Goal: Task Accomplishment & Management: Complete application form

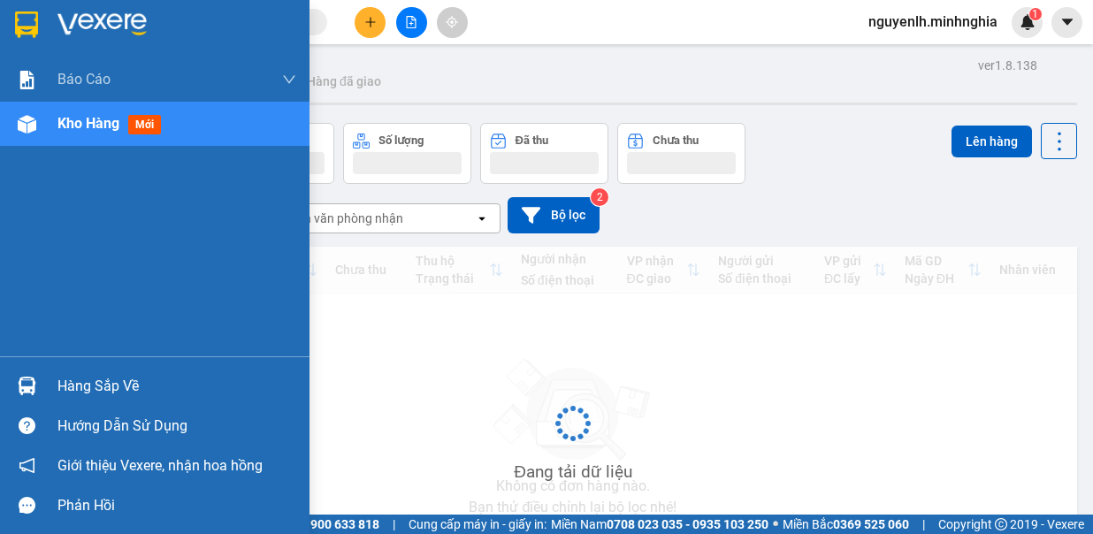
click at [65, 111] on div "Kho hàng mới" at bounding box center [176, 124] width 239 height 44
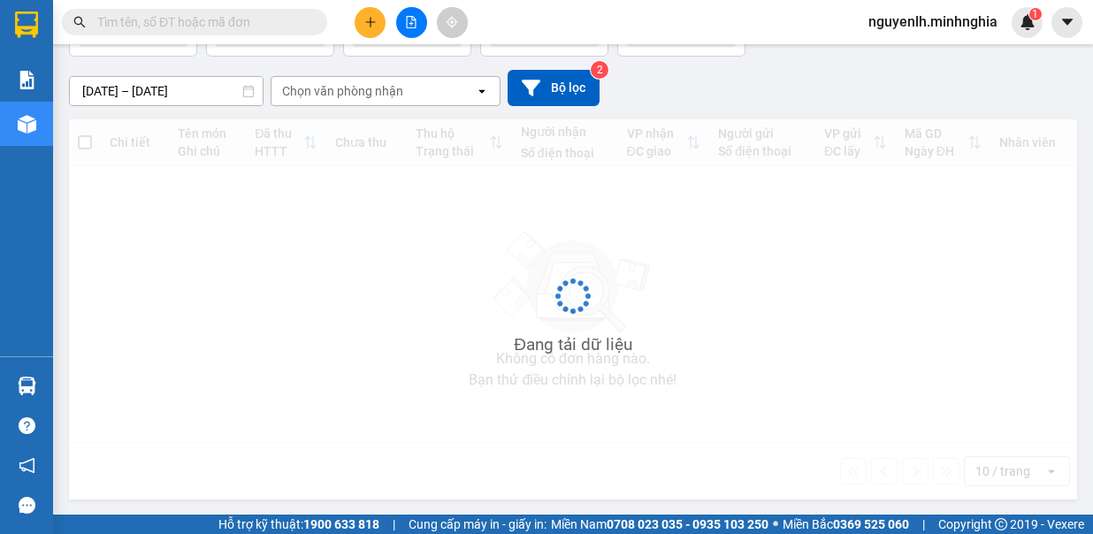
scroll to position [131, 0]
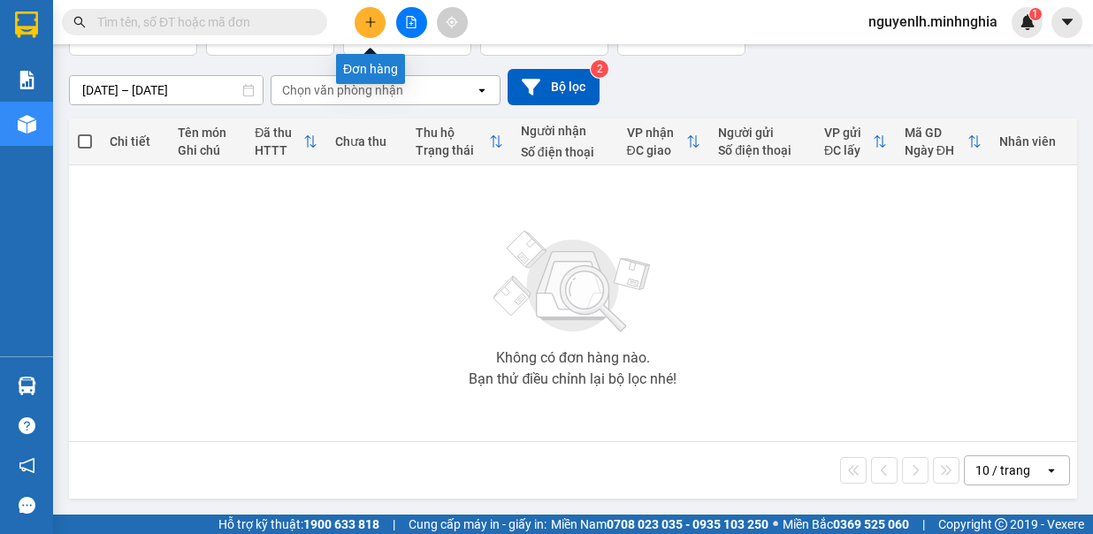
click at [375, 25] on icon "plus" at bounding box center [370, 22] width 12 height 12
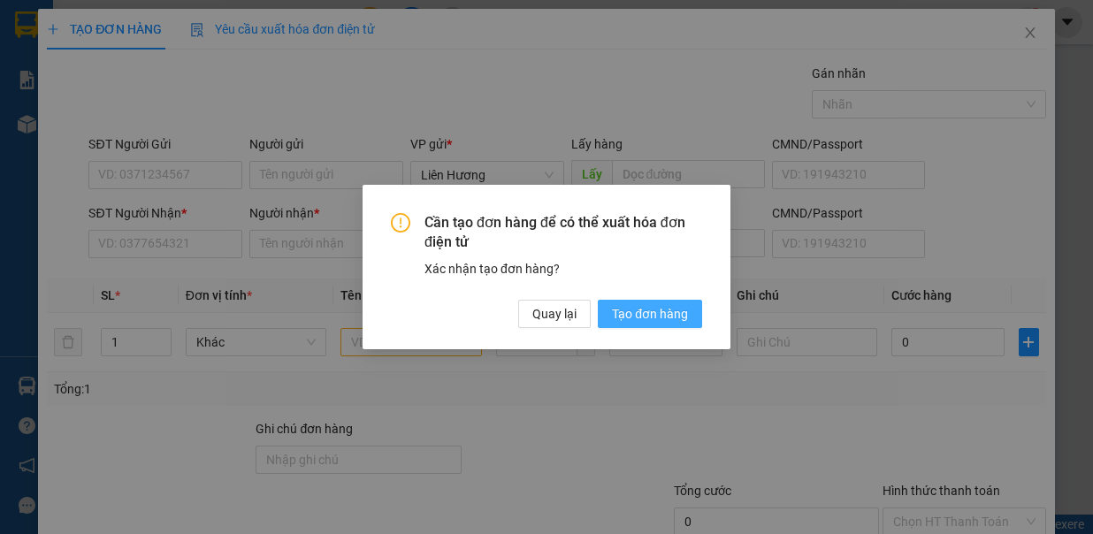
click at [657, 312] on span "Tạo đơn hàng" at bounding box center [650, 313] width 76 height 19
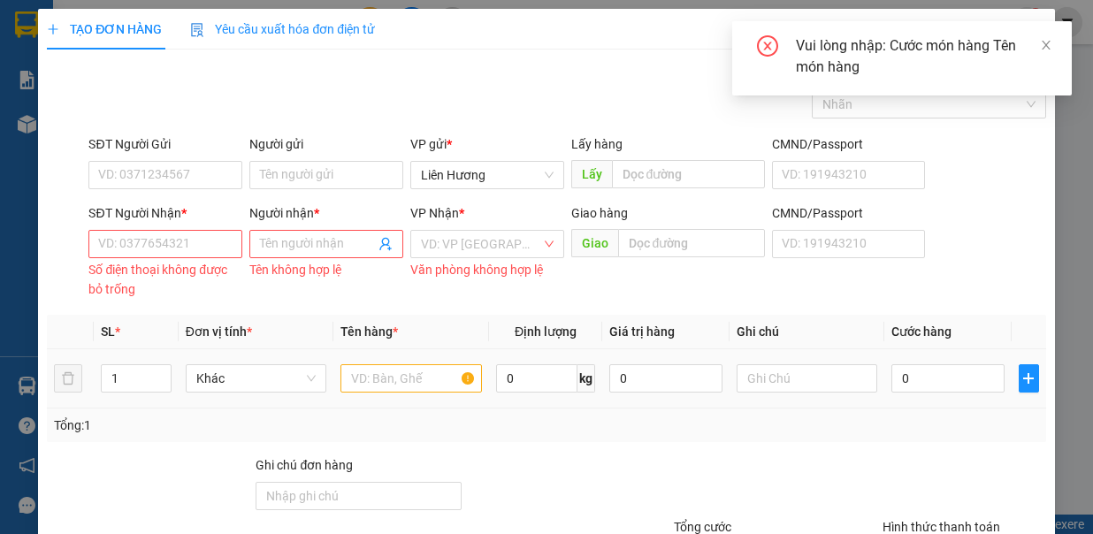
click at [382, 393] on td at bounding box center [411, 378] width 156 height 59
click at [382, 389] on div at bounding box center [410, 378] width 141 height 35
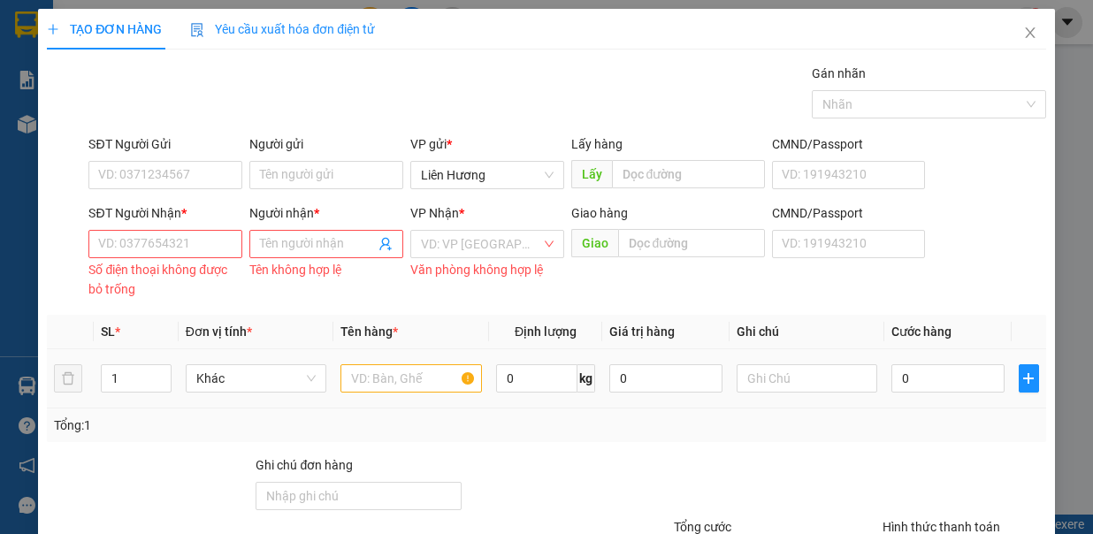
scroll to position [153, 0]
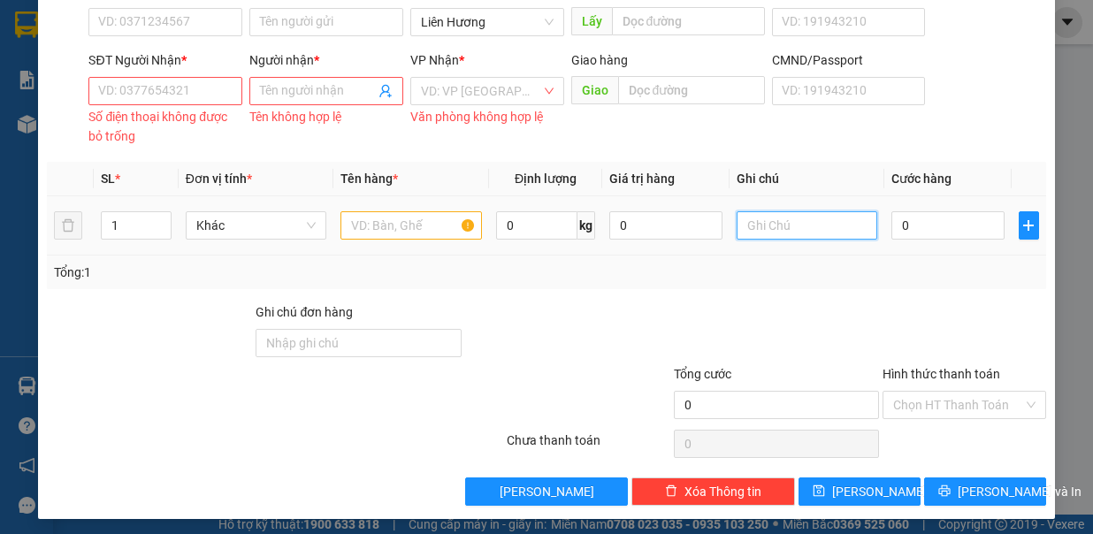
click at [737, 226] on input "text" at bounding box center [807, 225] width 141 height 28
type input "1 BỊ TRẮNG"
click at [394, 224] on input "text" at bounding box center [410, 225] width 141 height 28
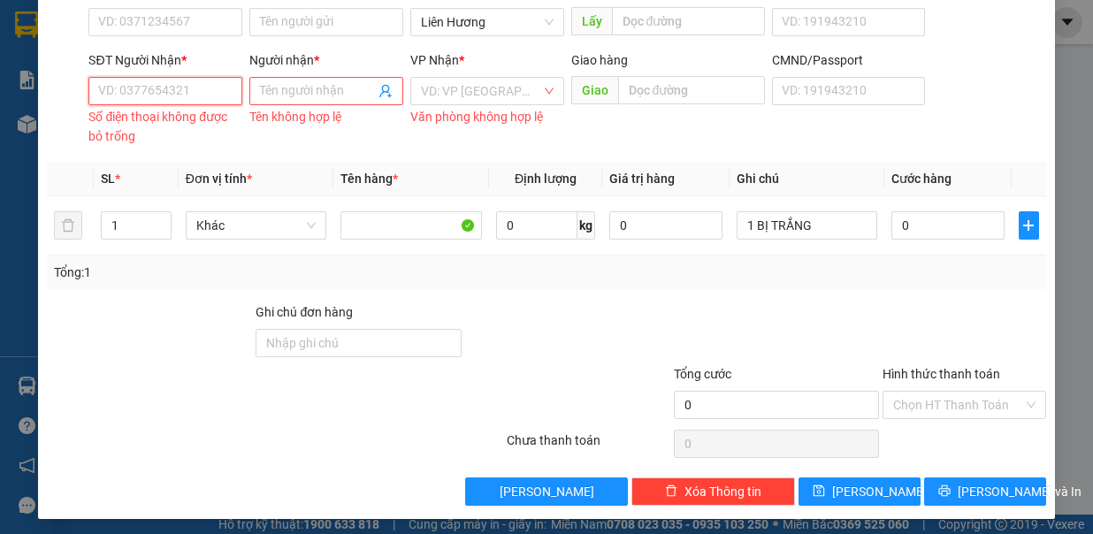
click at [215, 91] on input "SĐT Người Nhận *" at bounding box center [165, 91] width 154 height 28
drag, startPoint x: 204, startPoint y: 91, endPoint x: 220, endPoint y: 96, distance: 16.8
click at [205, 90] on input "SĐT Người Nhận *" at bounding box center [165, 91] width 154 height 28
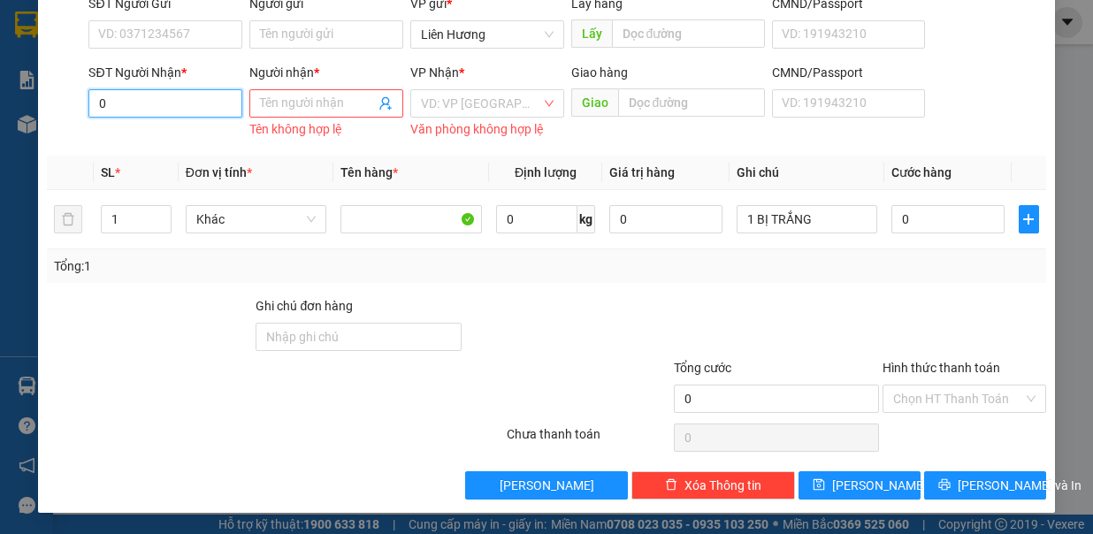
scroll to position [135, 0]
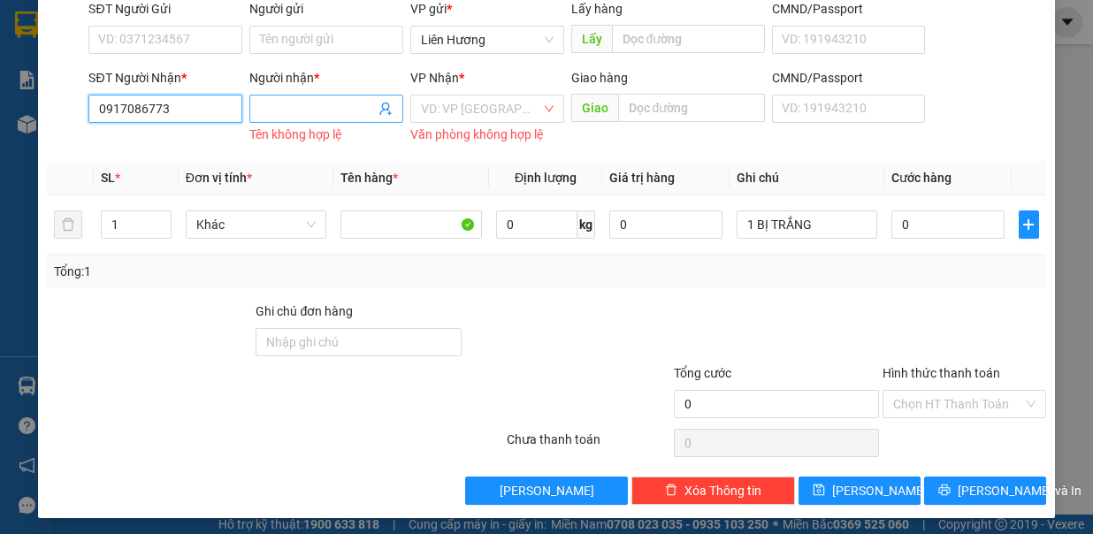
type input "0917086773"
click at [308, 113] on input "Người nhận *" at bounding box center [317, 108] width 115 height 19
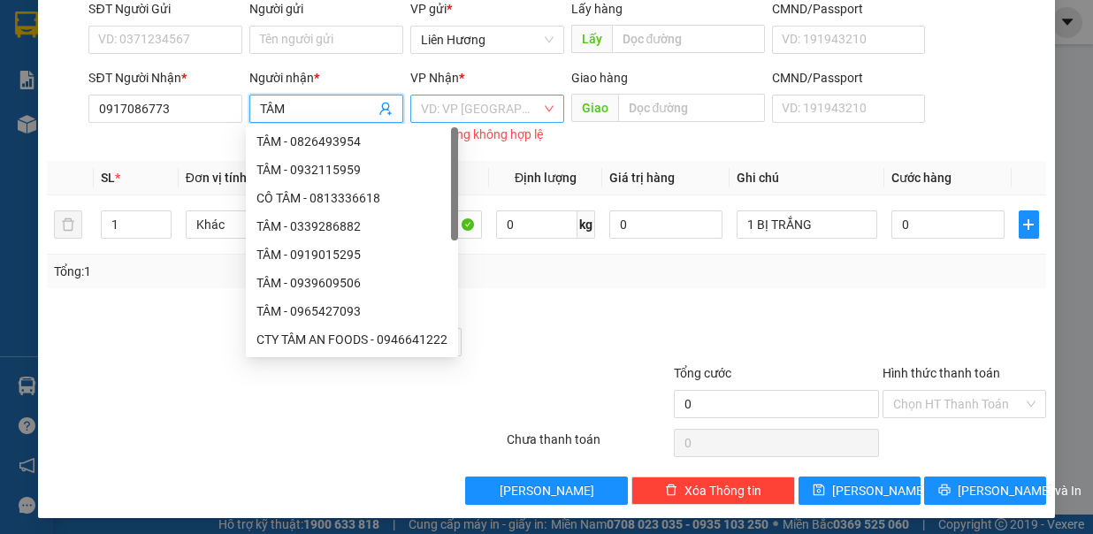
type input "TÂM"
click at [428, 104] on input "search" at bounding box center [481, 109] width 120 height 27
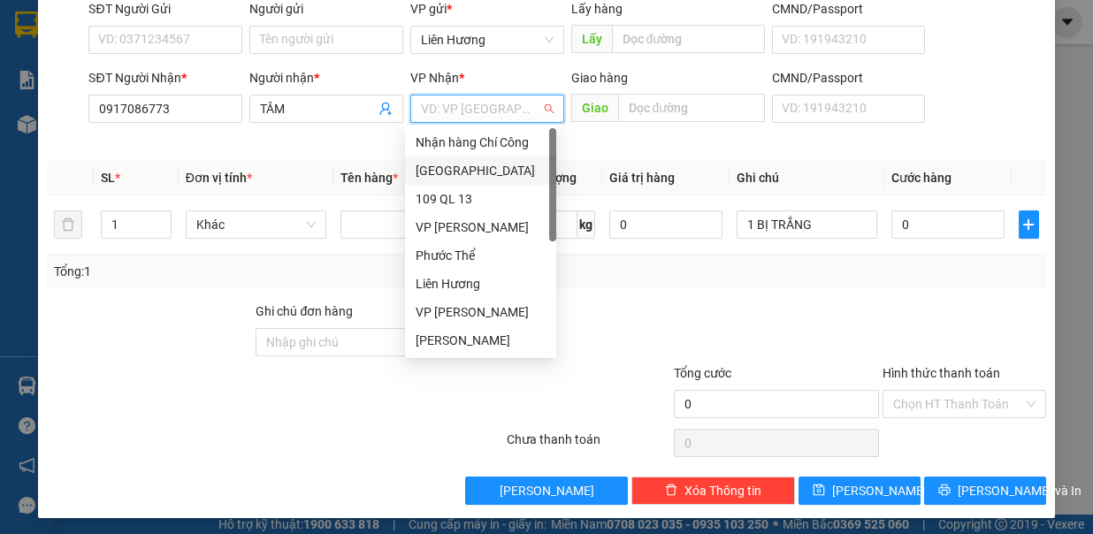
click at [476, 165] on div "[GEOGRAPHIC_DATA]" at bounding box center [481, 170] width 130 height 19
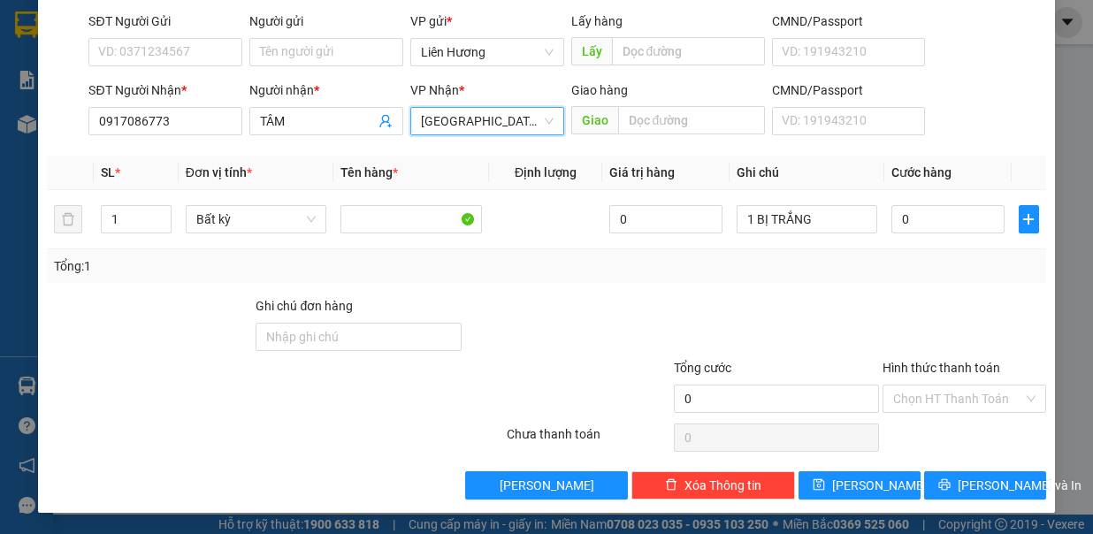
scroll to position [118, 0]
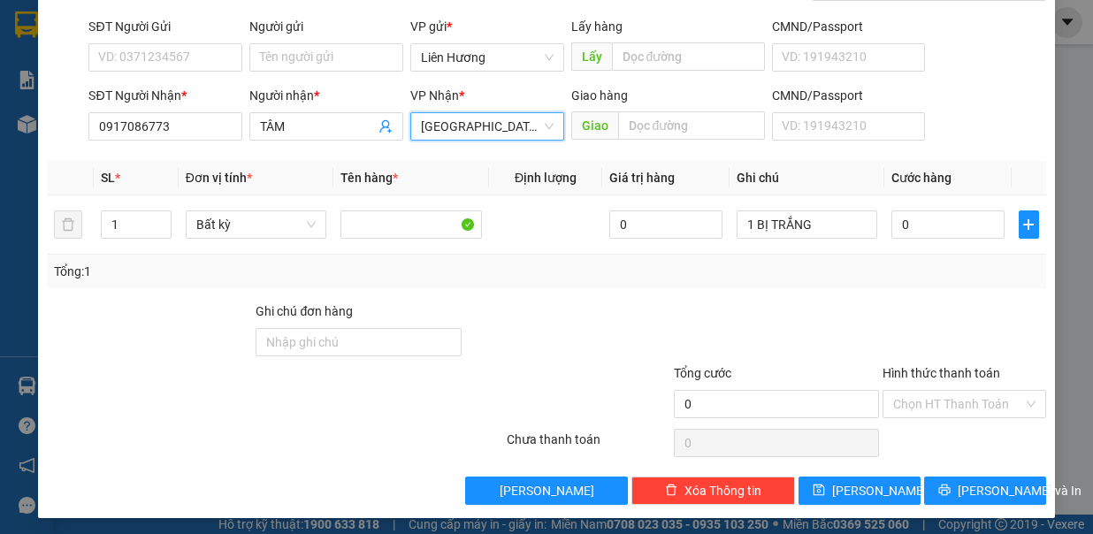
click at [155, 39] on div "SĐT Người Gửi" at bounding box center [165, 30] width 154 height 27
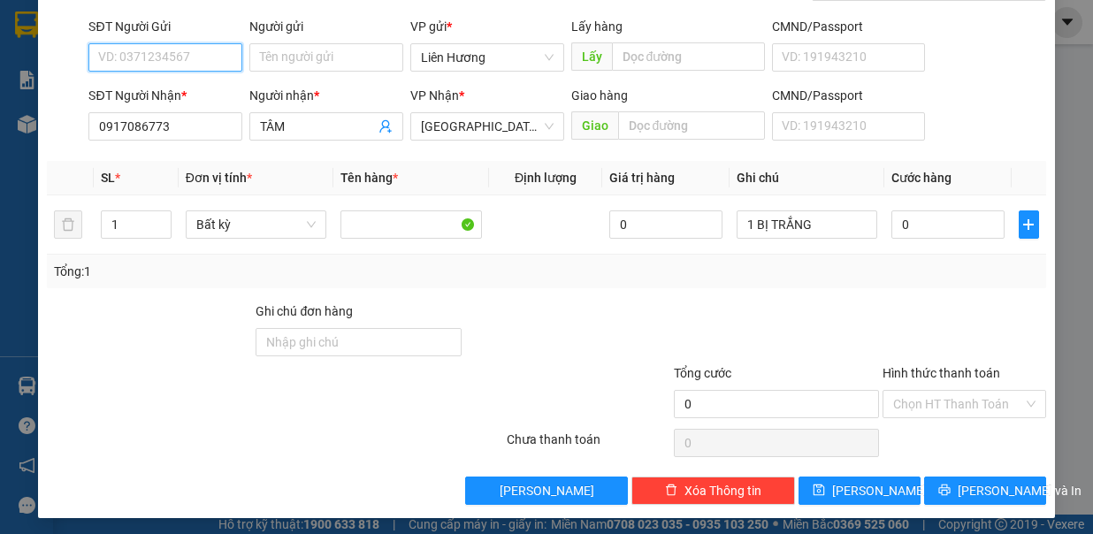
click at [165, 60] on input "SĐT Người Gửi" at bounding box center [165, 57] width 154 height 28
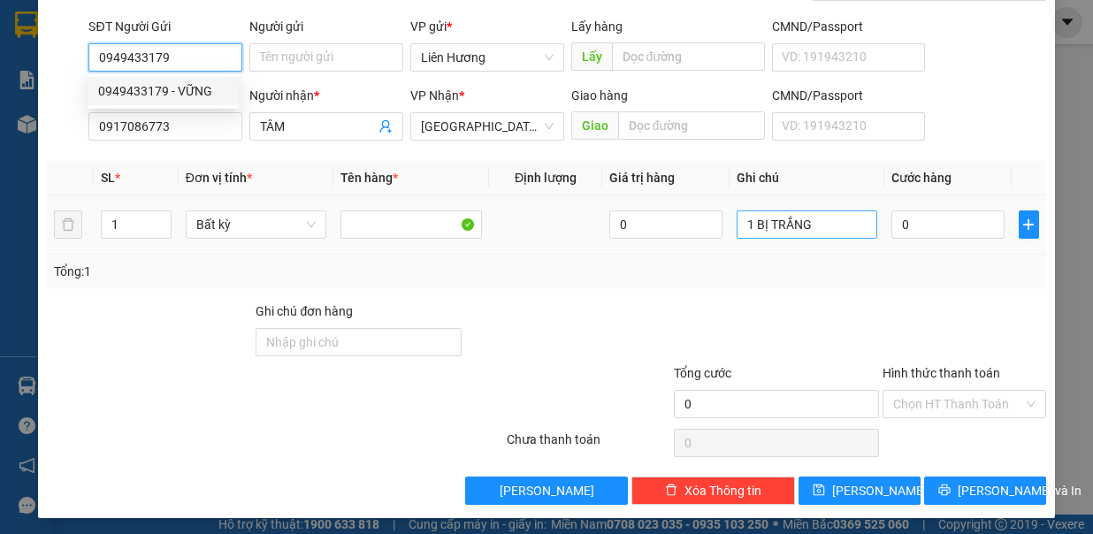
type input "0949433179"
click at [814, 219] on input "1 BỊ TRẮNG" at bounding box center [807, 224] width 141 height 28
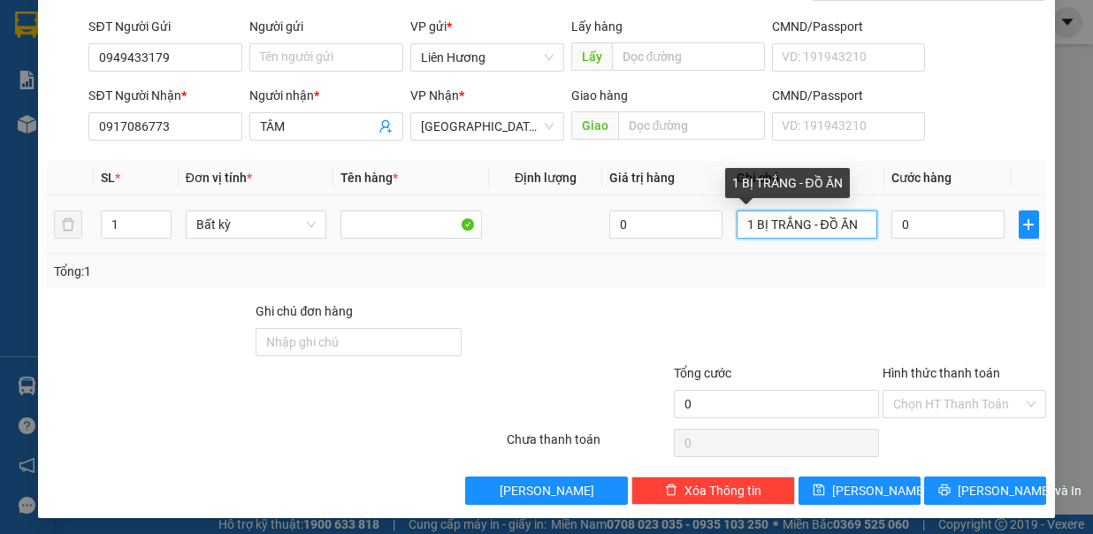
type input "1 BỊ TRẮNG - ĐỒ ĂN"
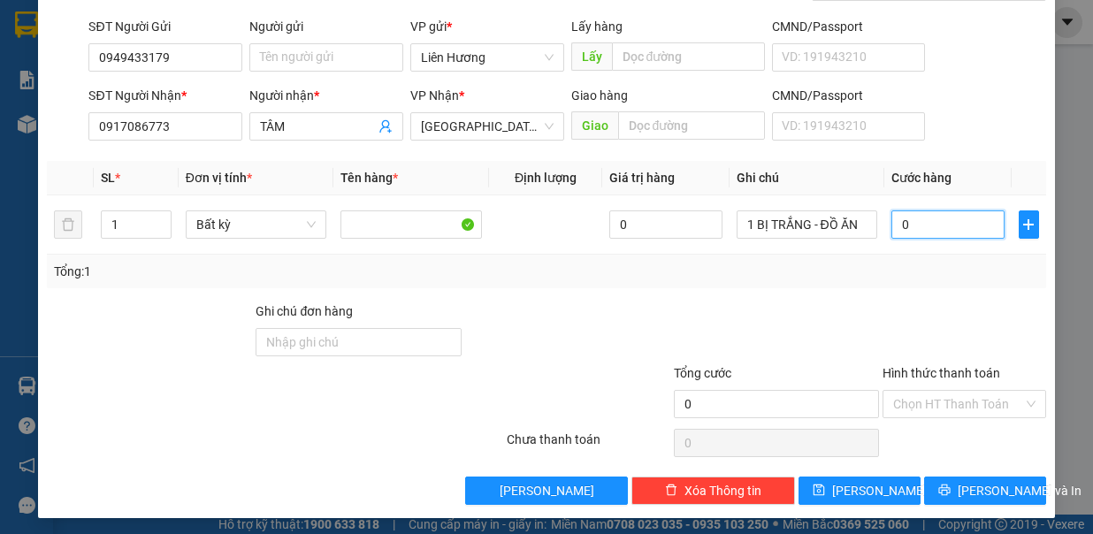
type input "03"
type input "3"
type input "030"
type input "30"
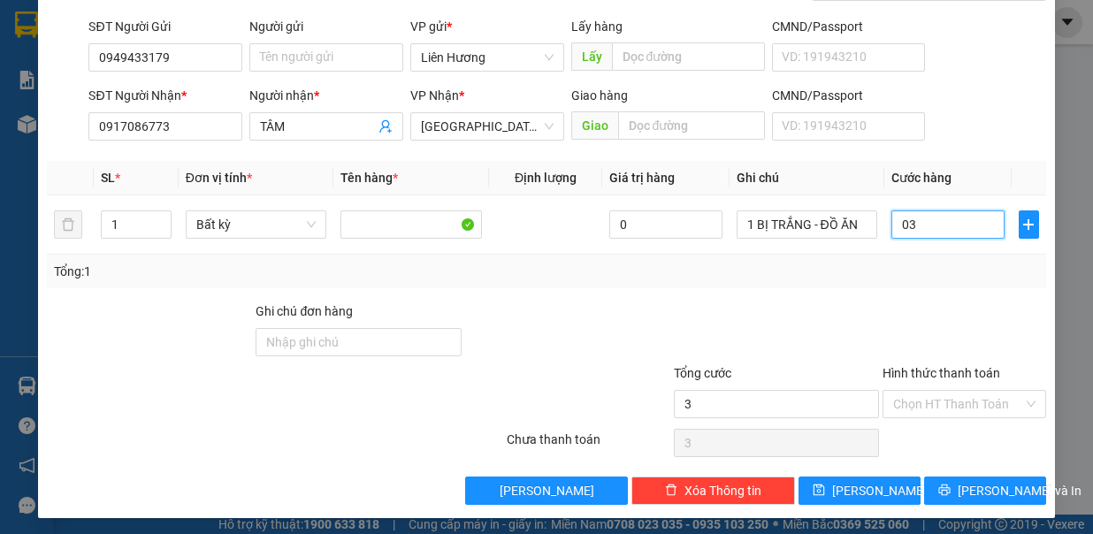
type input "30"
type input "30.000"
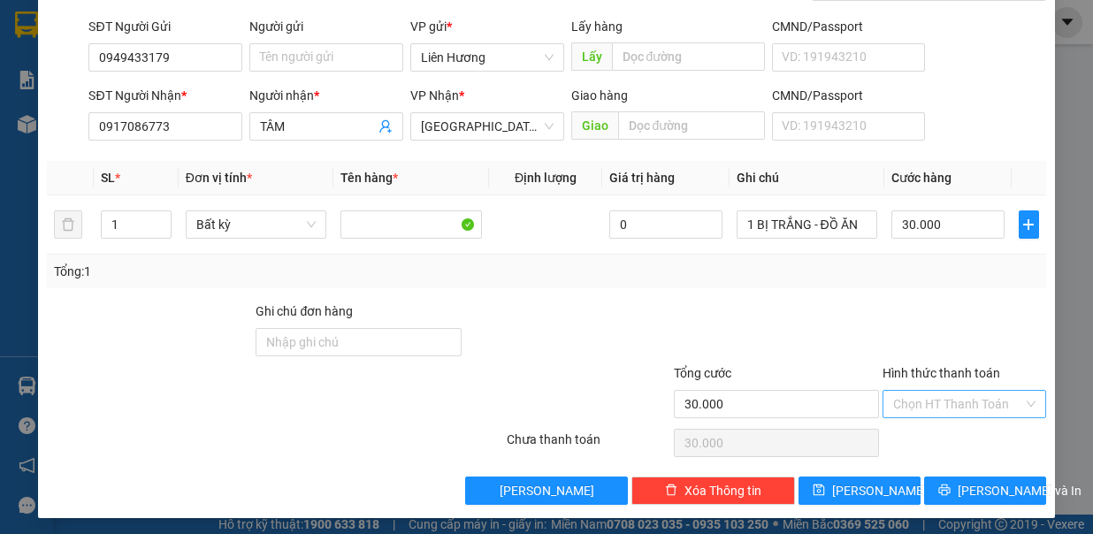
drag, startPoint x: 901, startPoint y: 400, endPoint x: 898, endPoint y: 410, distance: 10.9
click at [901, 400] on input "Hình thức thanh toán" at bounding box center [958, 404] width 130 height 27
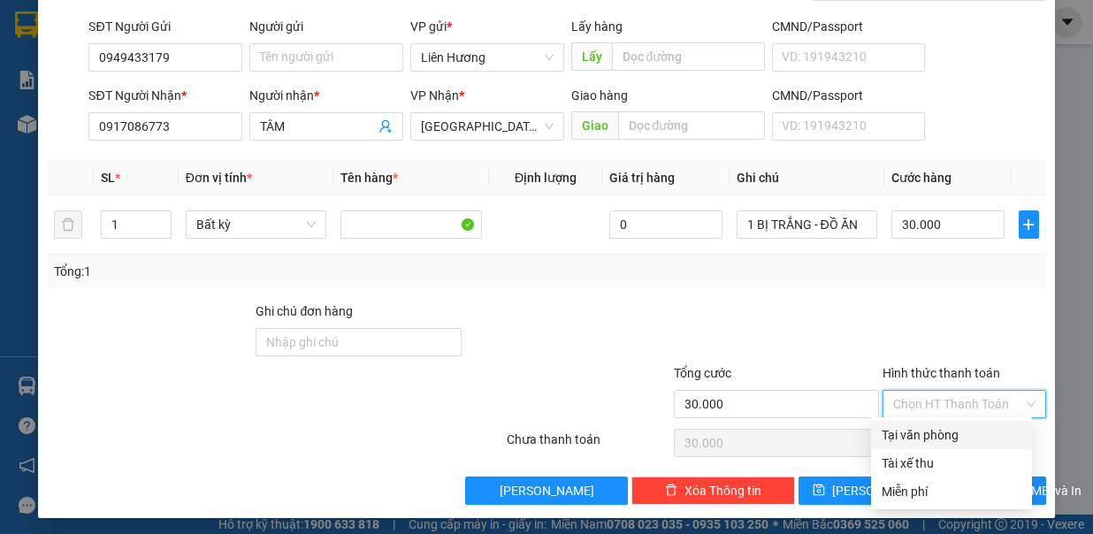
click at [911, 432] on div "Tại văn phòng" at bounding box center [952, 434] width 140 height 19
type input "0"
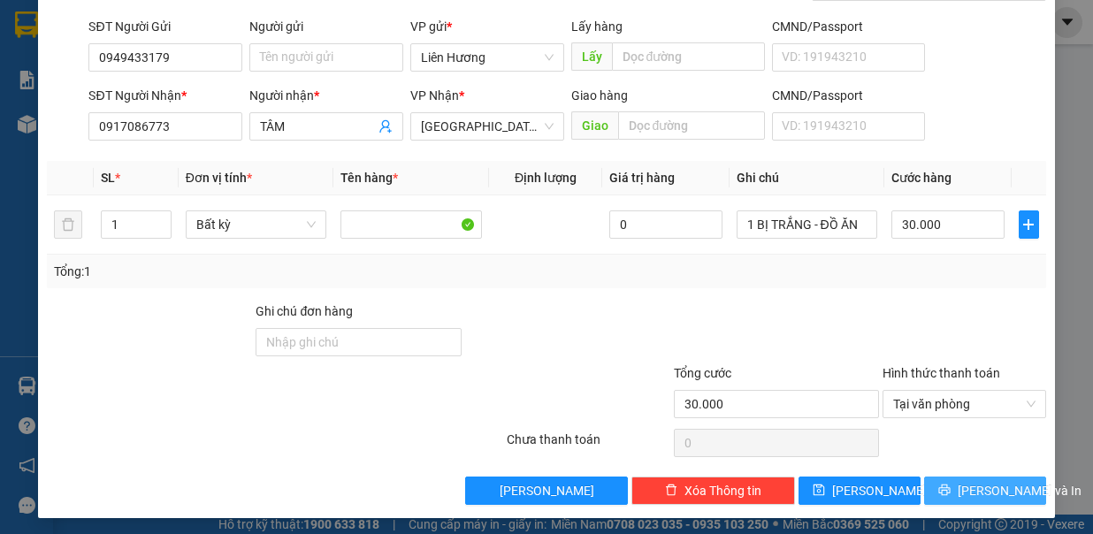
click at [958, 481] on span "[PERSON_NAME] và In" at bounding box center [1020, 490] width 124 height 19
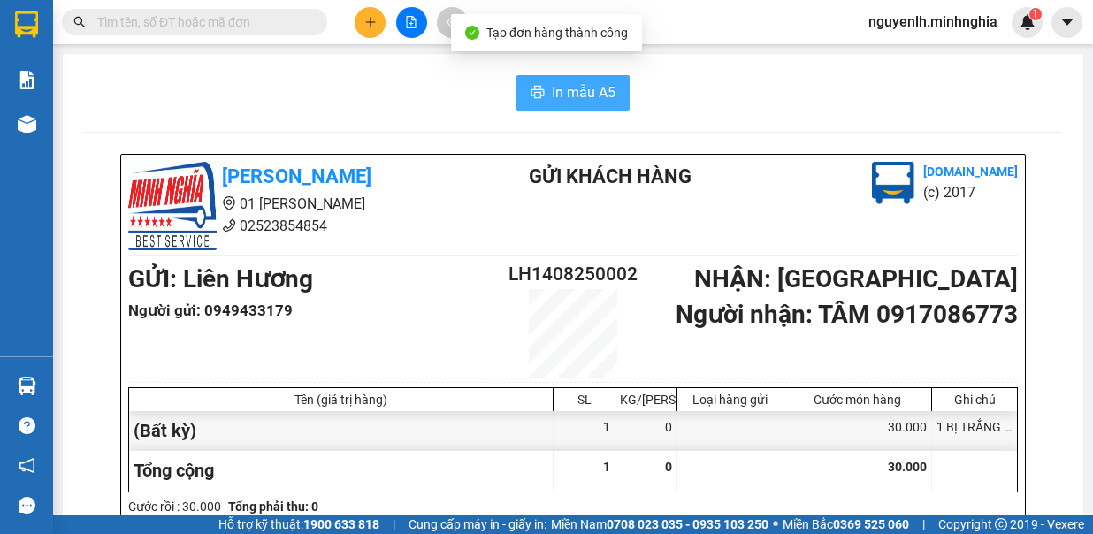
click at [542, 90] on button "In mẫu A5" at bounding box center [572, 92] width 113 height 35
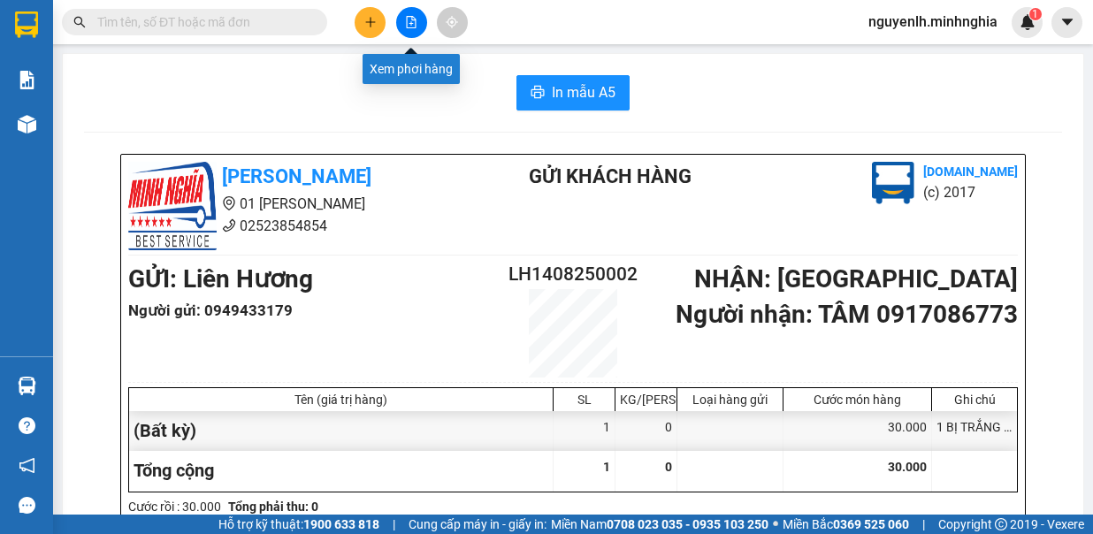
click at [415, 27] on icon "file-add" at bounding box center [412, 22] width 10 height 12
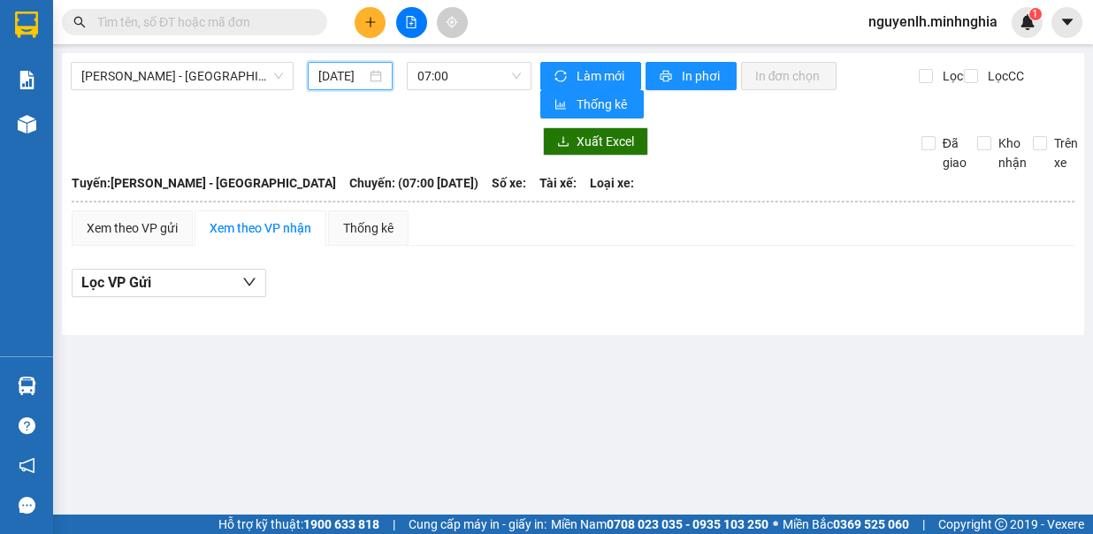
click at [345, 69] on input "[DATE]" at bounding box center [342, 75] width 48 height 19
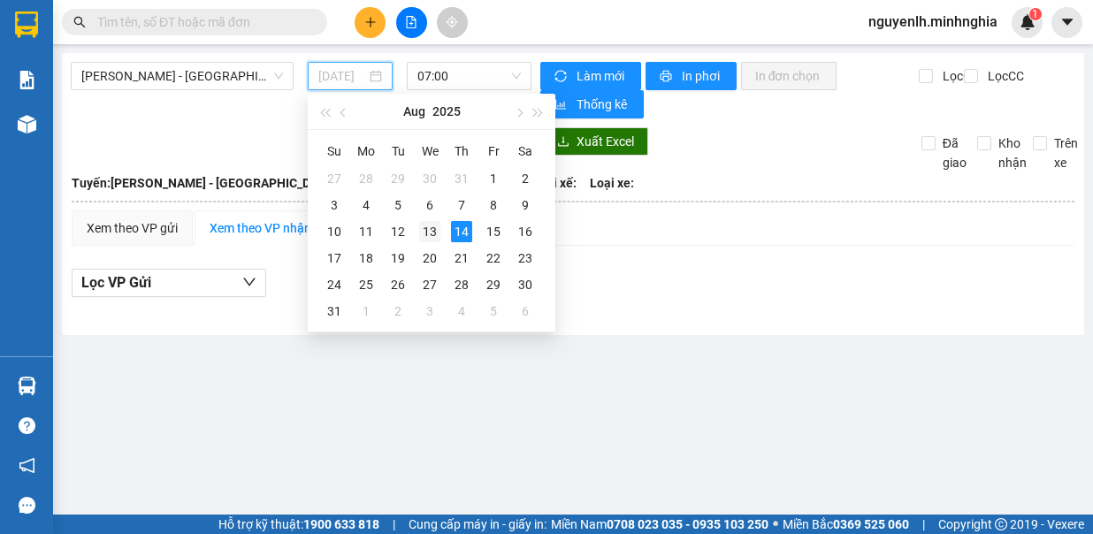
click at [424, 235] on div "13" at bounding box center [429, 231] width 21 height 21
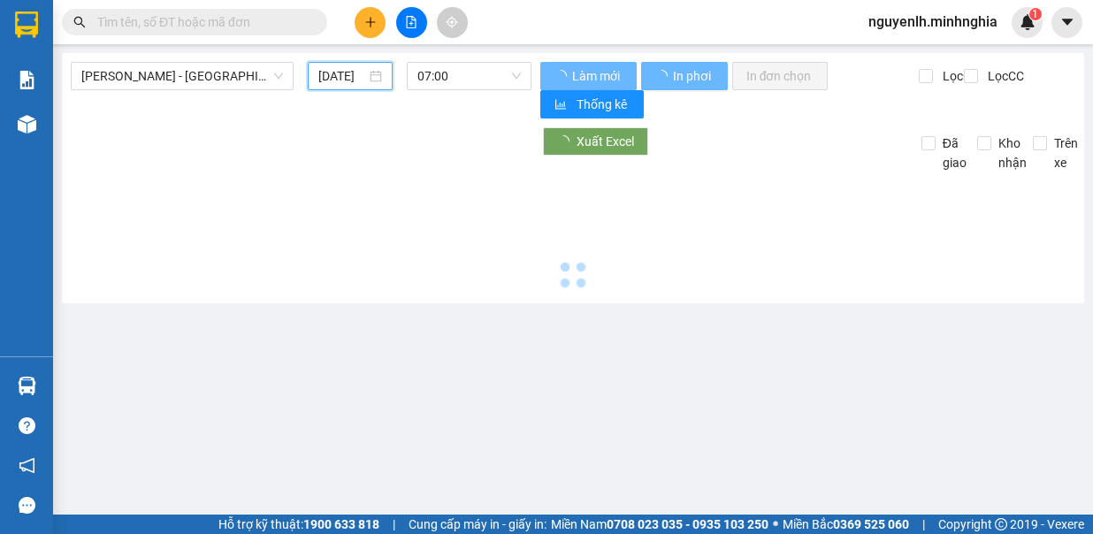
type input "[DATE]"
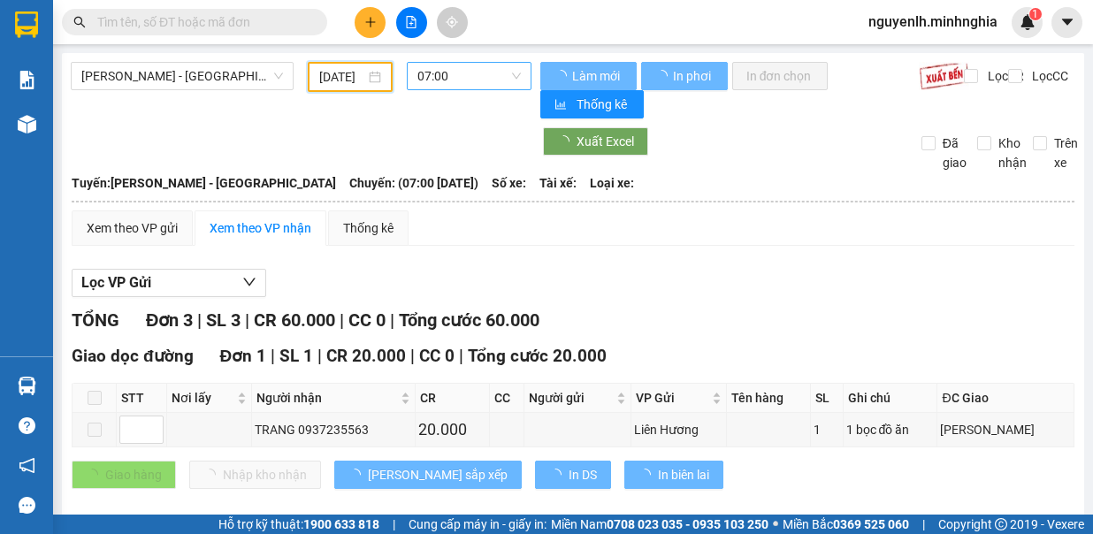
click at [470, 78] on span "07:00" at bounding box center [468, 76] width 103 height 27
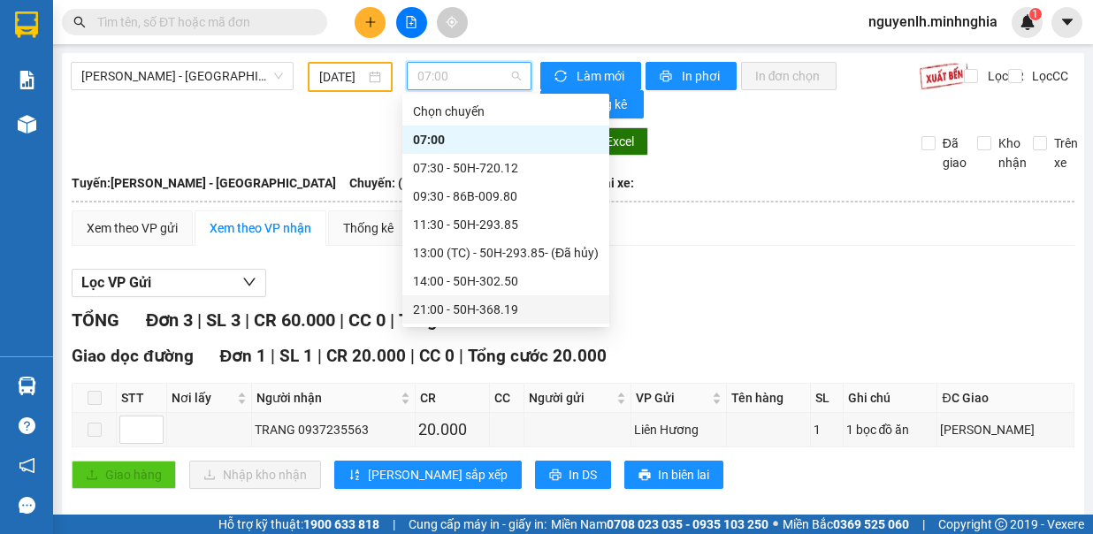
scroll to position [170, 0]
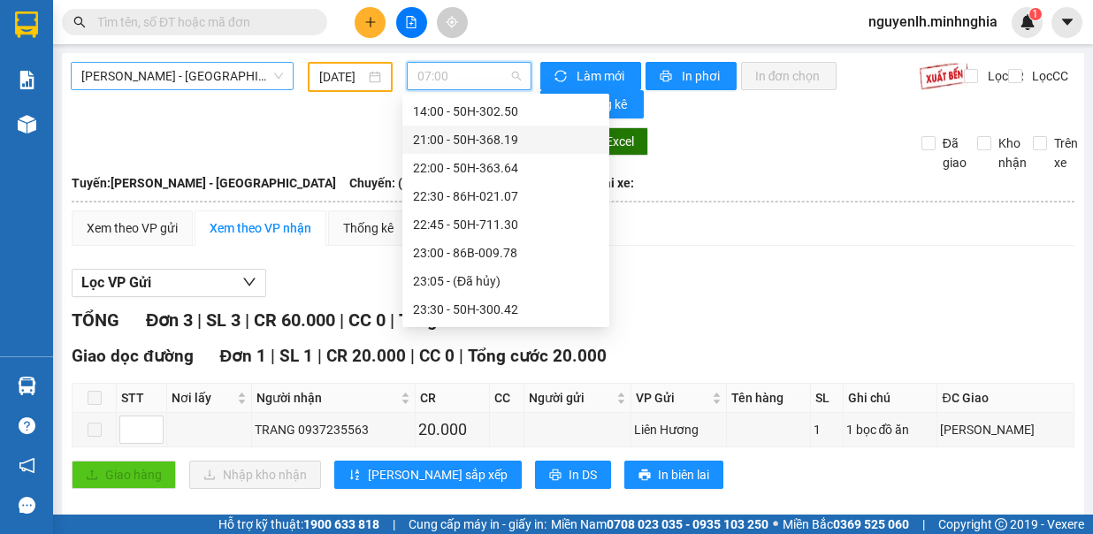
click at [209, 80] on span "[PERSON_NAME] - [GEOGRAPHIC_DATA]" at bounding box center [182, 76] width 202 height 27
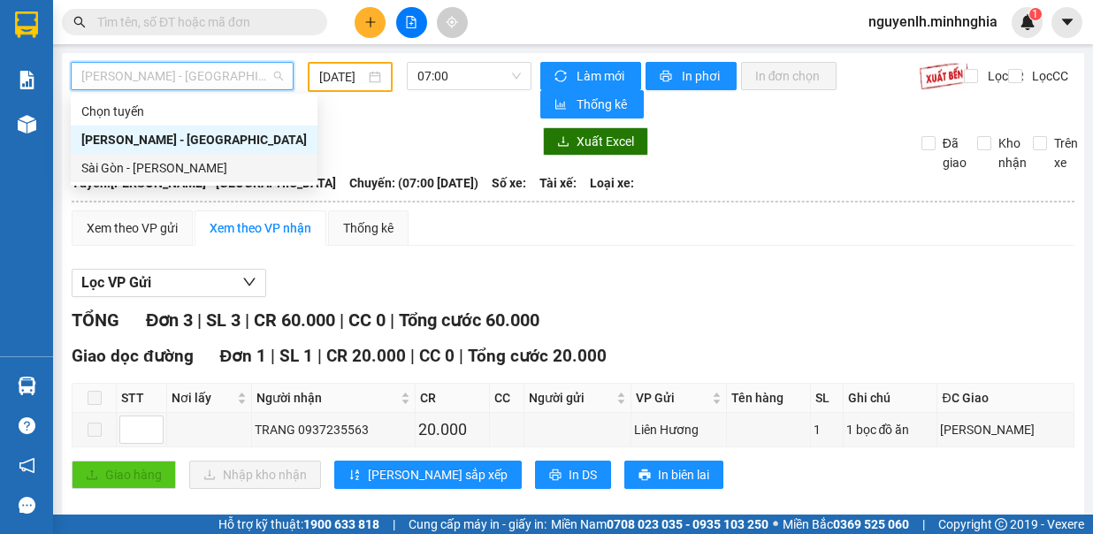
click at [168, 163] on div "Sài Gòn - [PERSON_NAME]" at bounding box center [193, 167] width 225 height 19
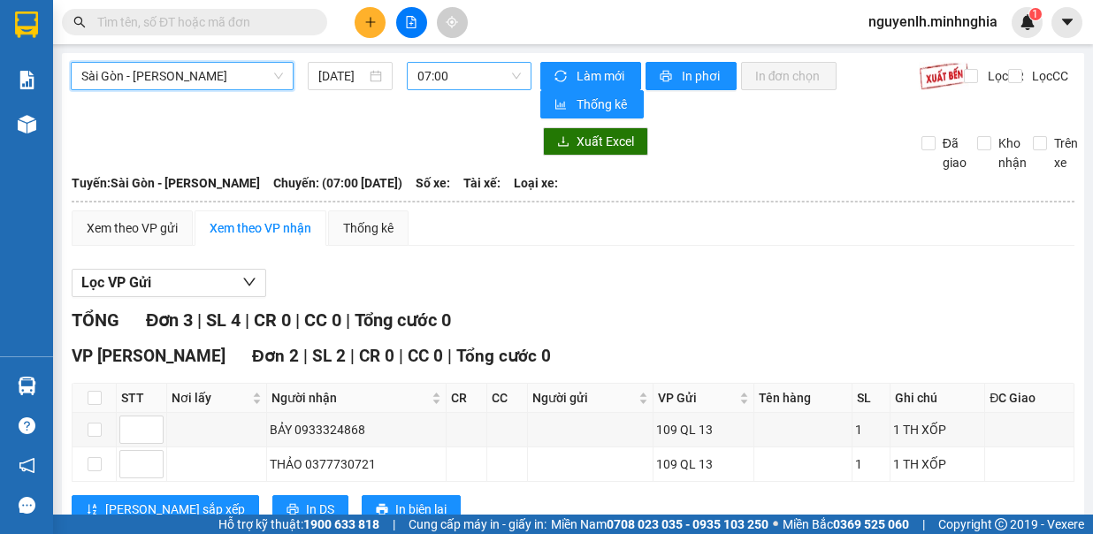
click at [440, 71] on span "07:00" at bounding box center [468, 76] width 103 height 27
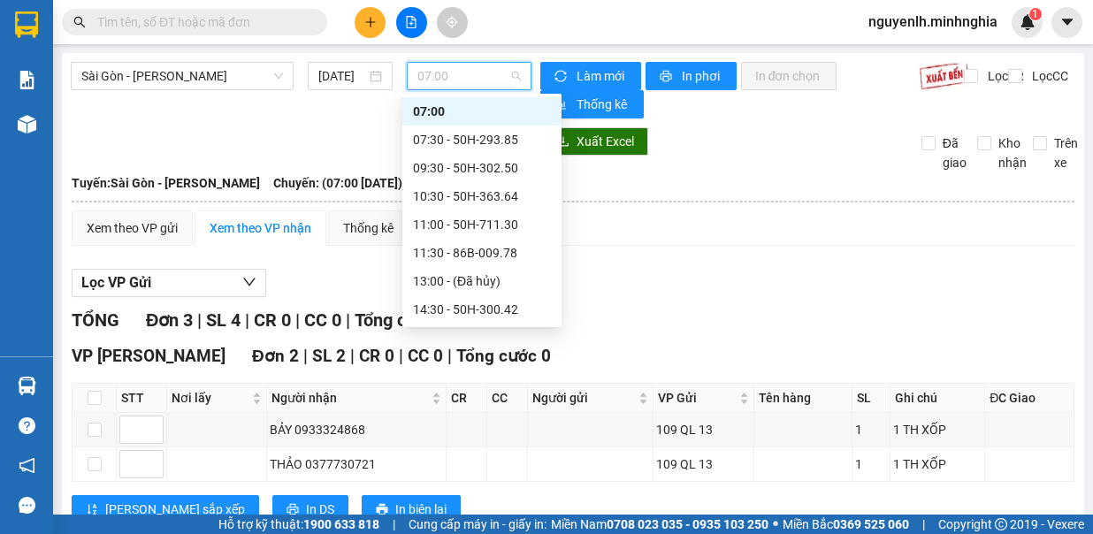
scroll to position [198, 0]
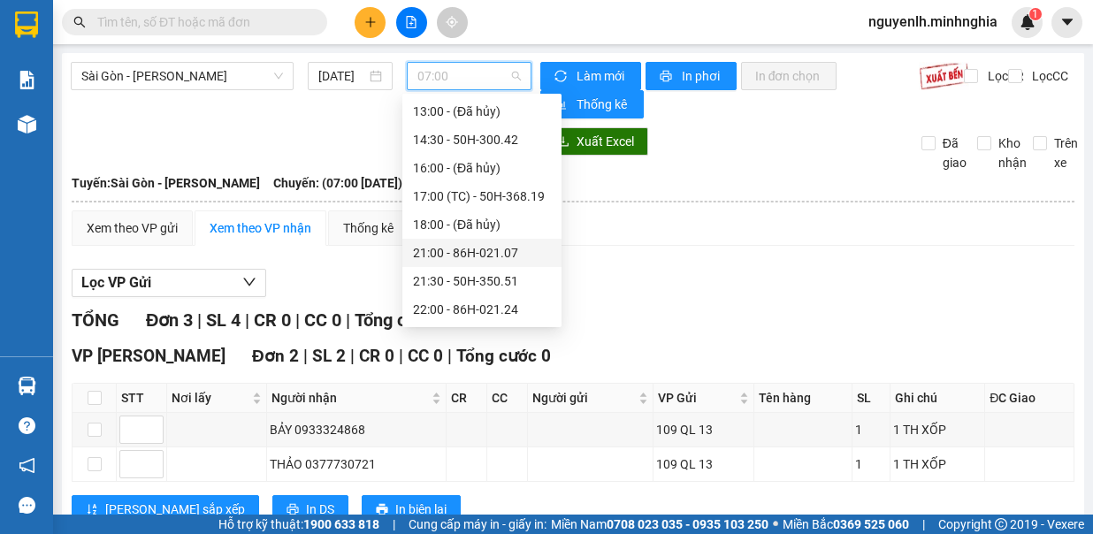
click at [458, 255] on div "21:00 - 86H-021.07" at bounding box center [482, 252] width 138 height 19
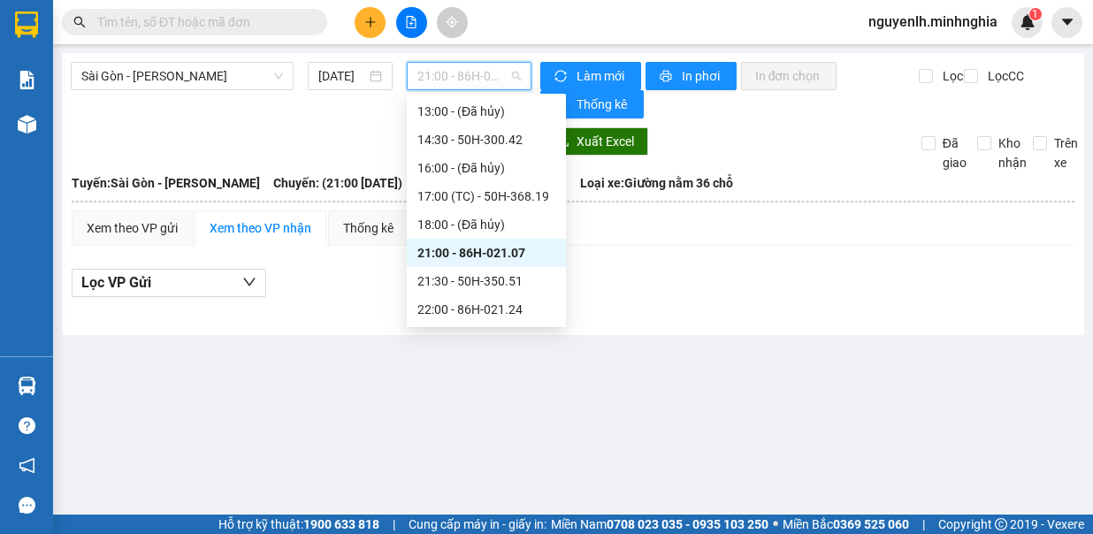
click at [472, 82] on span "21:00 - 86H-021.07" at bounding box center [468, 76] width 103 height 27
click at [513, 285] on div "21:30 - 50H-350.51" at bounding box center [486, 280] width 138 height 19
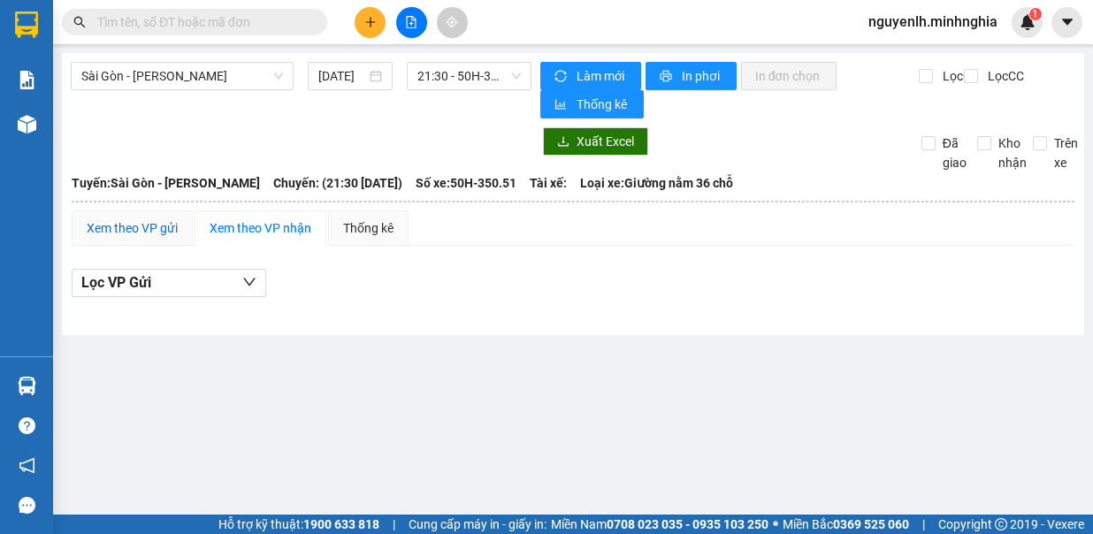
click at [143, 227] on div "Xem theo VP gửi" at bounding box center [132, 227] width 91 height 19
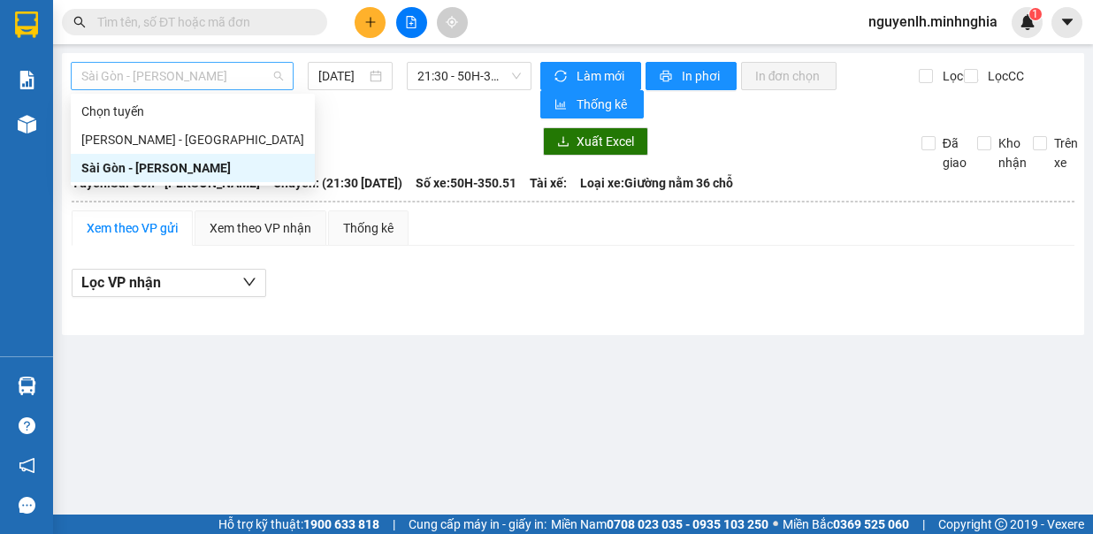
click at [152, 81] on span "Sài Gòn - [PERSON_NAME]" at bounding box center [182, 76] width 202 height 27
click at [184, 175] on div "Sài Gòn - [PERSON_NAME]" at bounding box center [192, 167] width 223 height 19
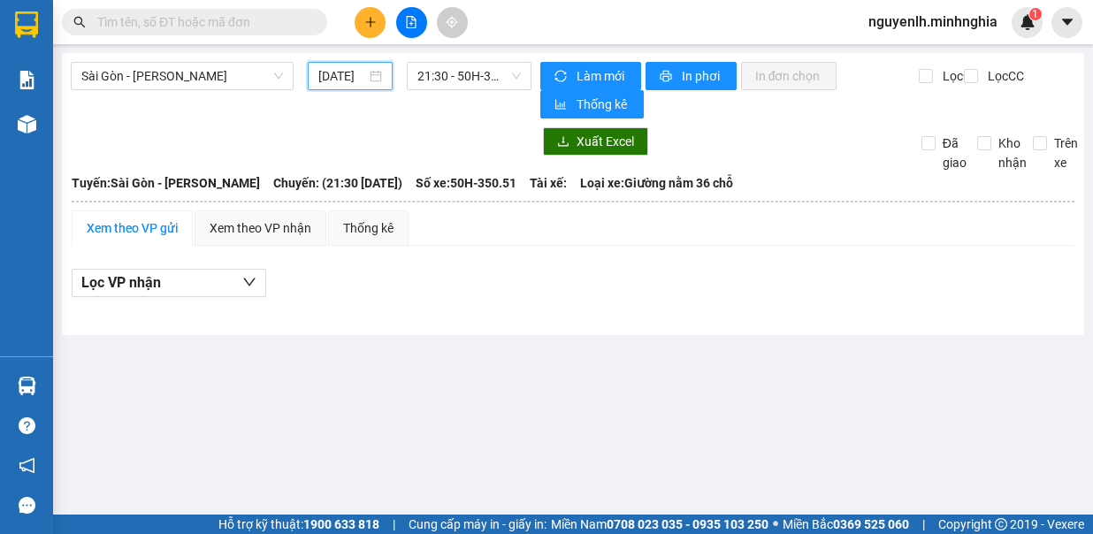
click at [333, 67] on input "[DATE]" at bounding box center [342, 75] width 48 height 19
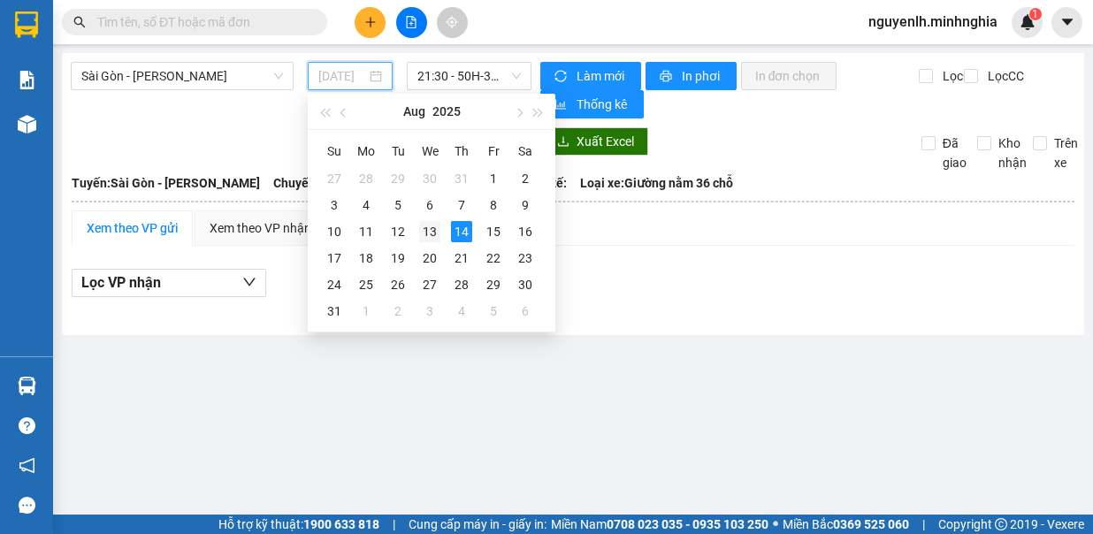
click at [428, 227] on div "13" at bounding box center [429, 231] width 21 height 21
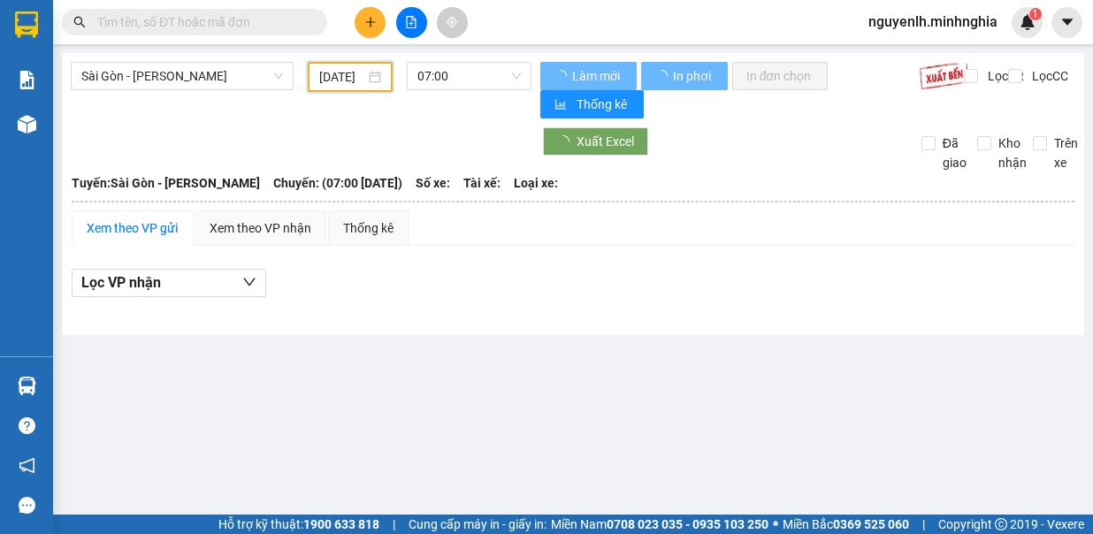
type input "[DATE]"
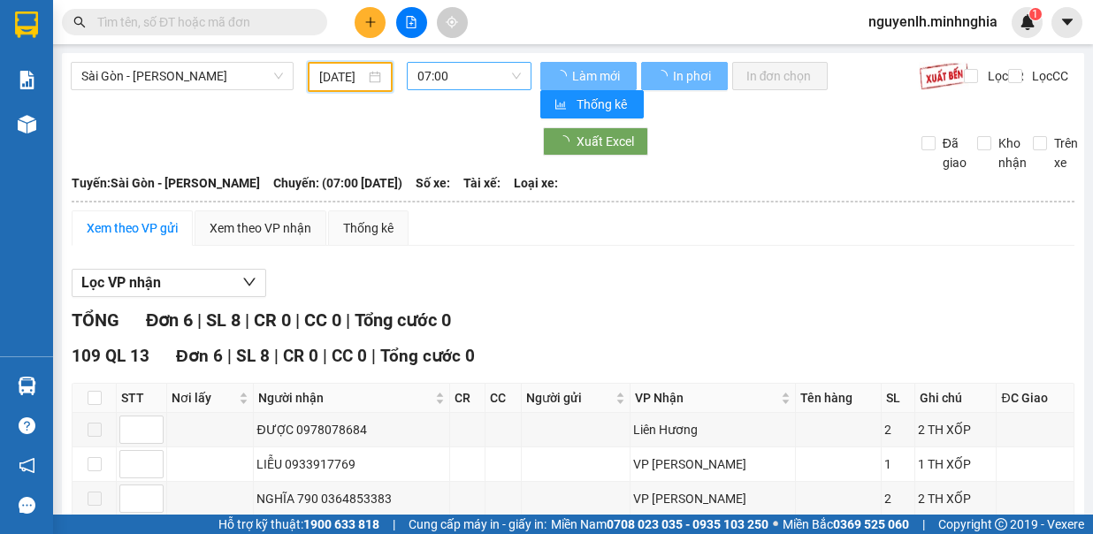
click at [474, 82] on span "07:00" at bounding box center [468, 76] width 103 height 27
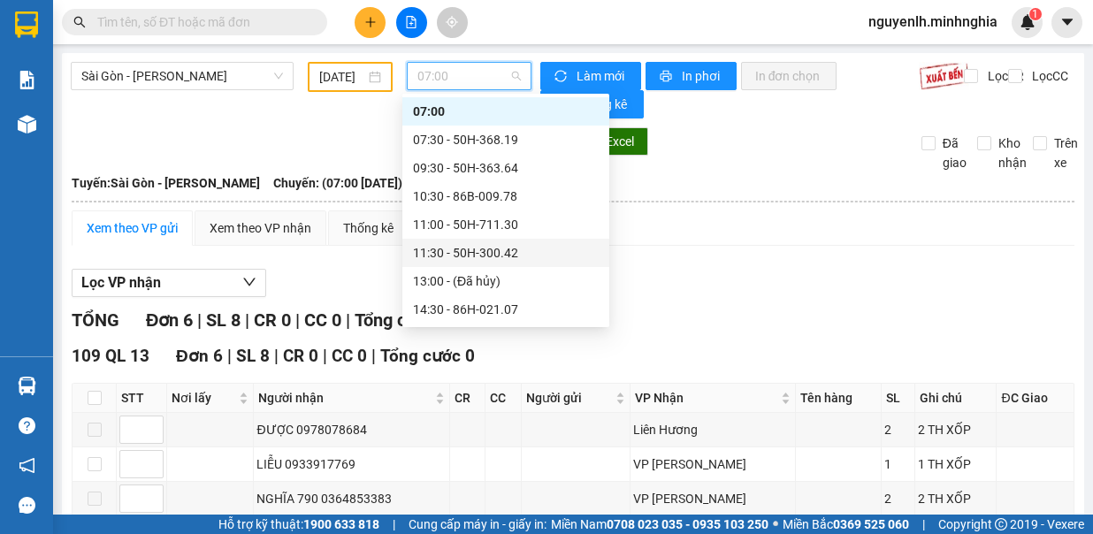
scroll to position [255, 0]
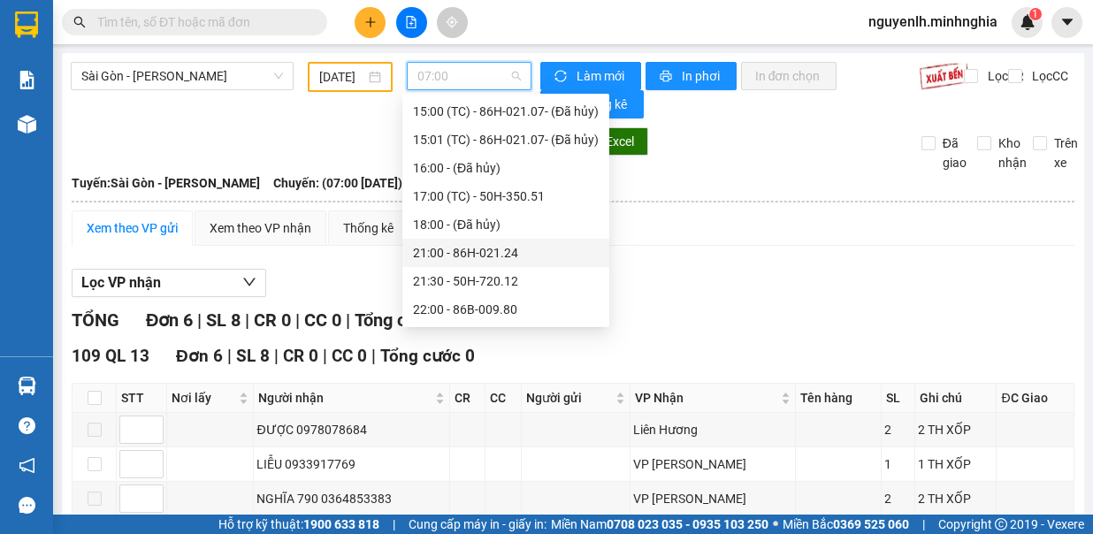
click at [456, 247] on div "21:00 - 86H-021.24" at bounding box center [506, 252] width 186 height 19
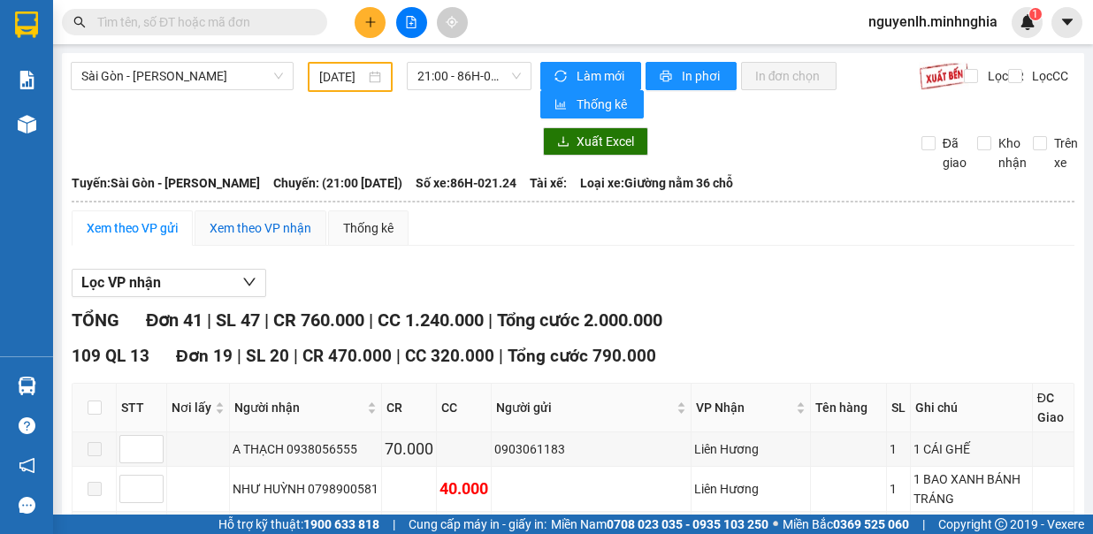
click at [228, 231] on div "Xem theo VP nhận" at bounding box center [261, 227] width 102 height 19
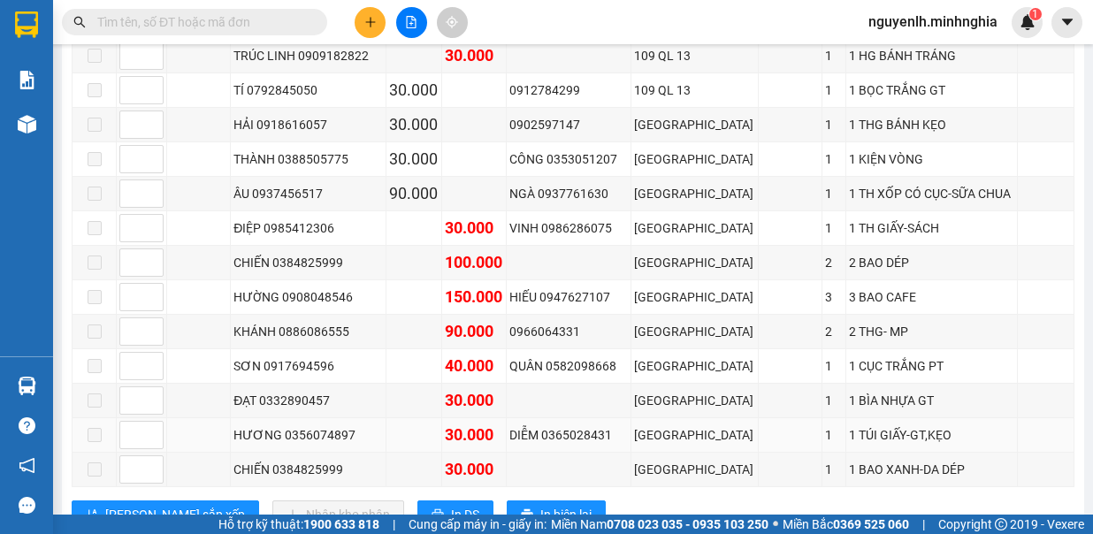
scroll to position [1061, 0]
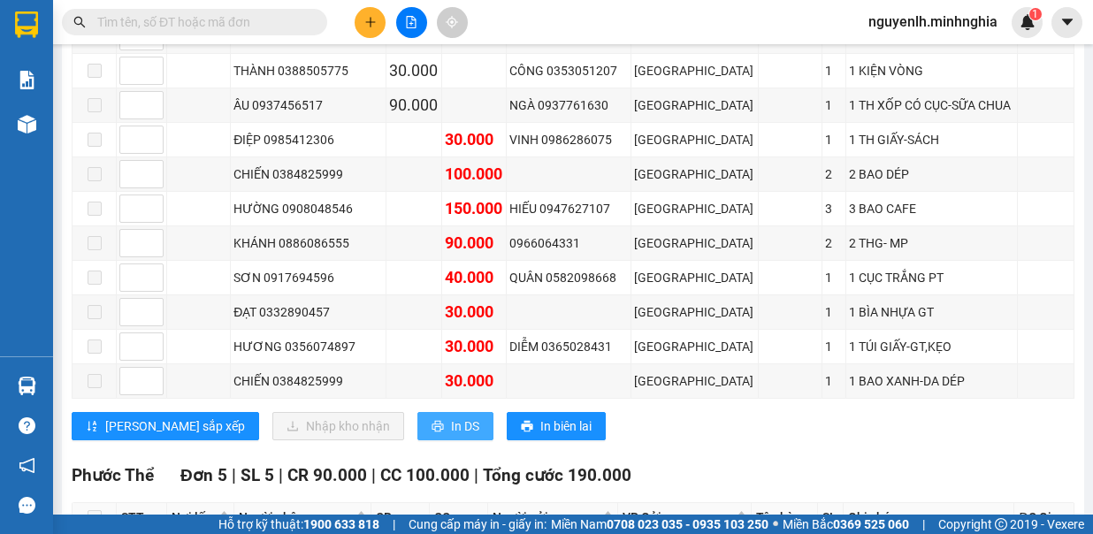
click at [417, 412] on button "In DS" at bounding box center [455, 426] width 76 height 28
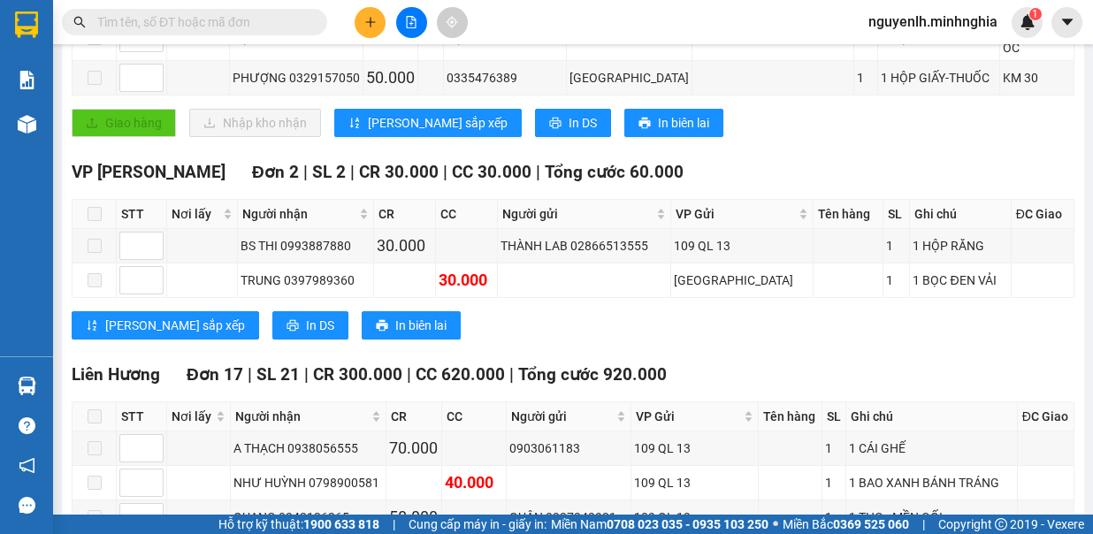
scroll to position [0, 0]
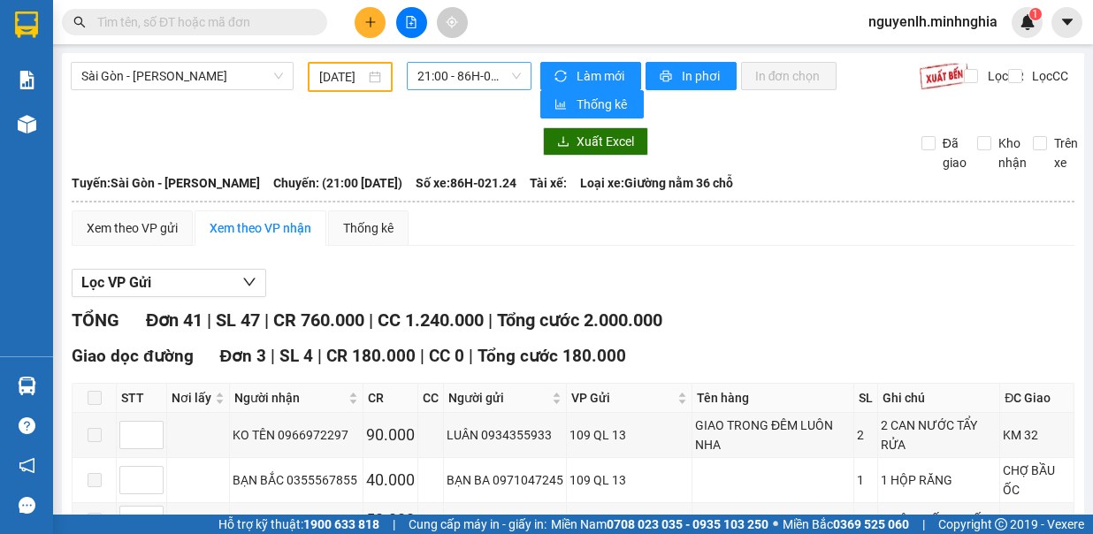
click at [439, 80] on span "21:00 - 86H-021.24" at bounding box center [468, 76] width 103 height 27
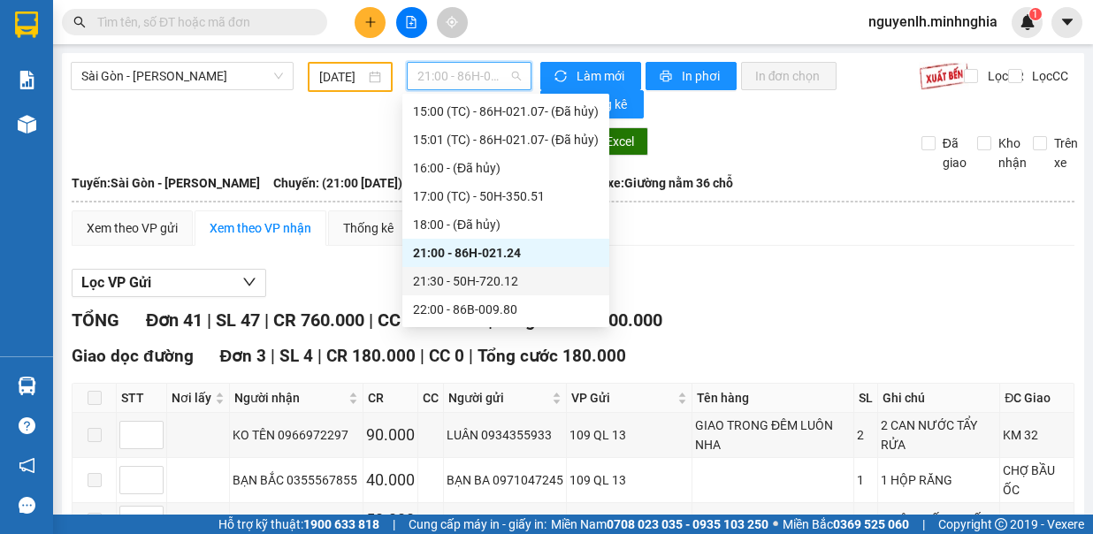
click at [453, 276] on div "21:30 - 50H-720.12" at bounding box center [506, 280] width 186 height 19
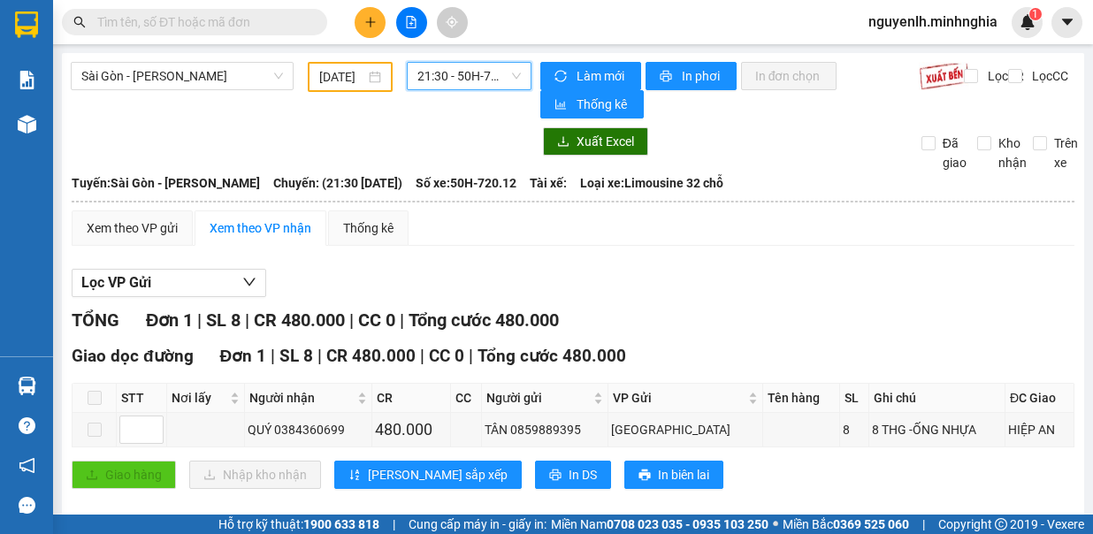
scroll to position [18, 0]
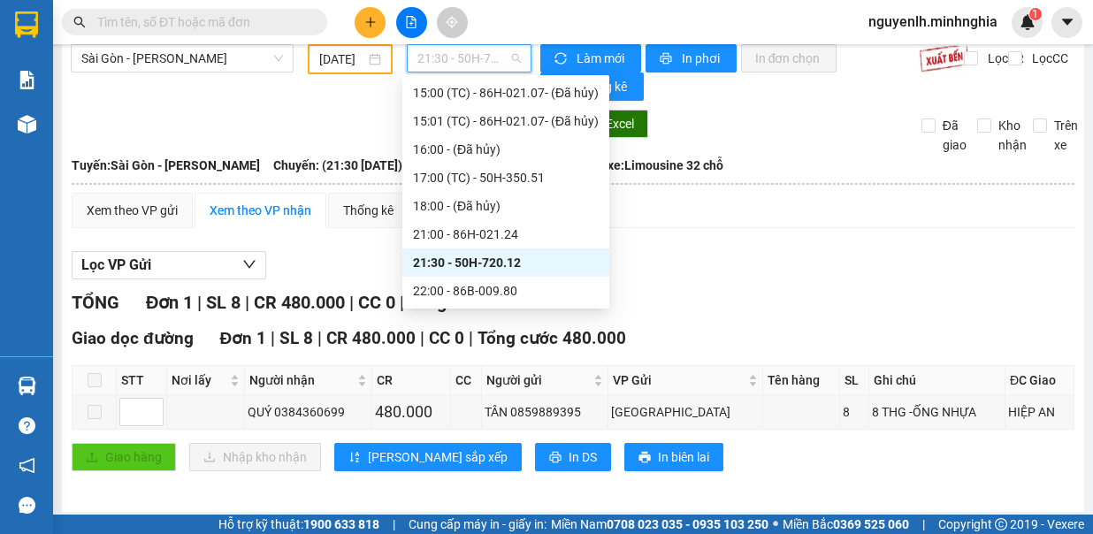
click at [455, 68] on span "21:30 - 50H-720.12" at bounding box center [468, 58] width 103 height 27
click at [454, 287] on div "22:00 - 86B-009.80" at bounding box center [506, 290] width 186 height 19
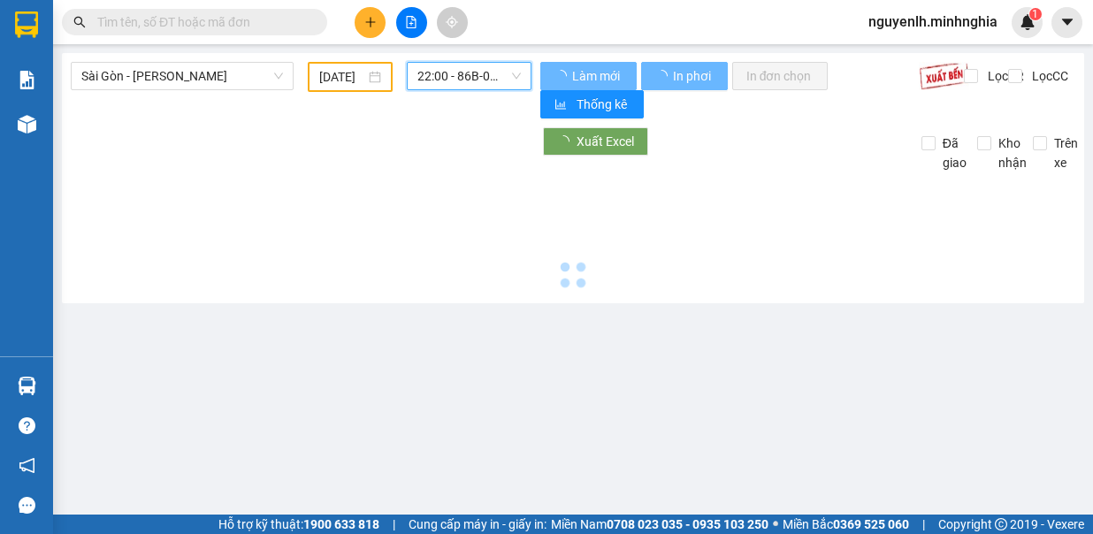
scroll to position [0, 0]
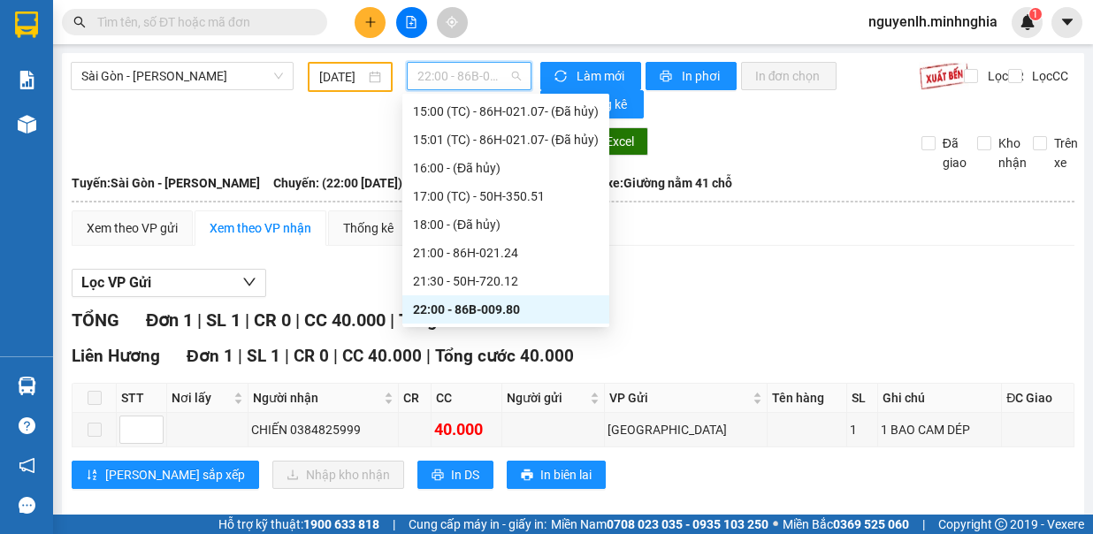
click at [423, 79] on span "22:00 - 86B-009.80" at bounding box center [468, 76] width 103 height 27
click at [446, 287] on div "21:30 - 50H-720.12" at bounding box center [506, 280] width 186 height 19
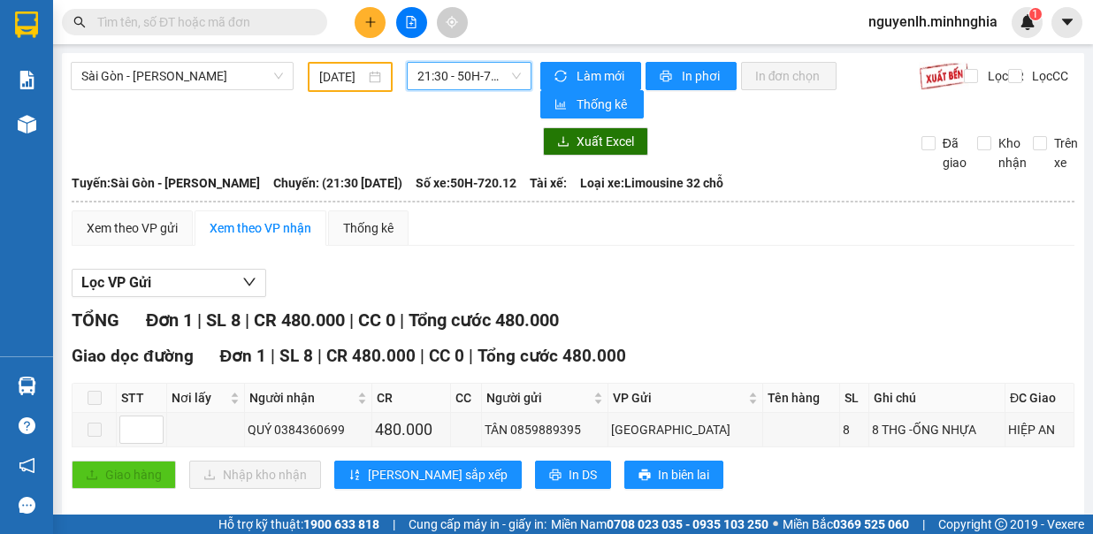
scroll to position [18, 0]
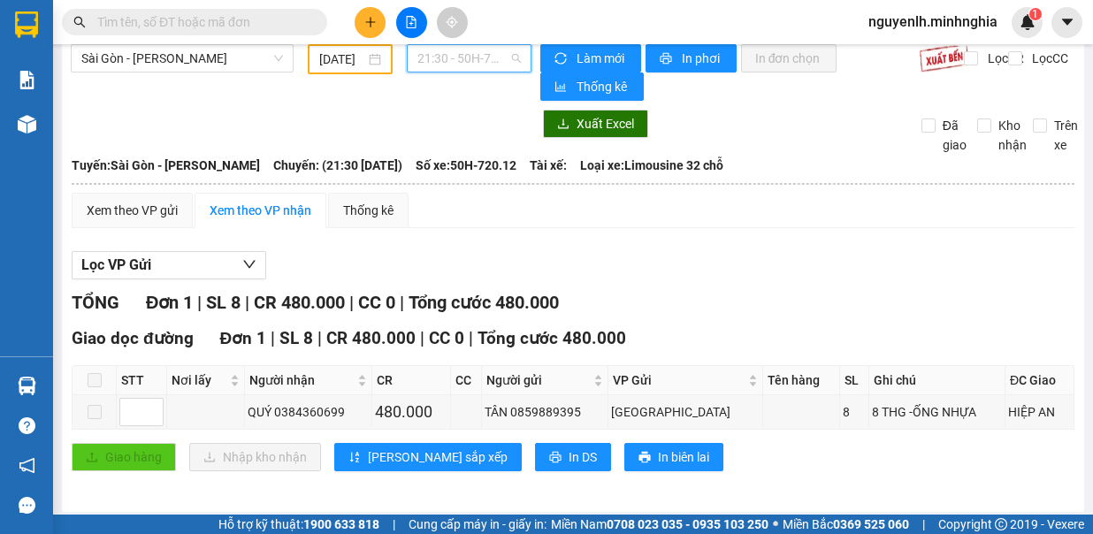
click at [417, 64] on span "21:30 - 50H-720.12" at bounding box center [468, 58] width 103 height 27
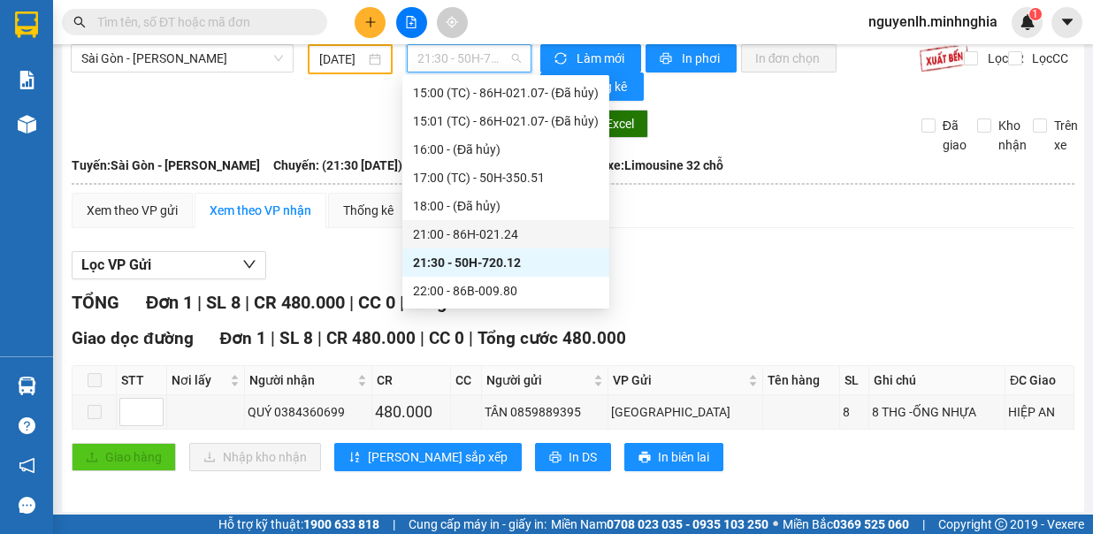
click at [439, 234] on div "21:00 - 86H-021.24" at bounding box center [506, 234] width 186 height 19
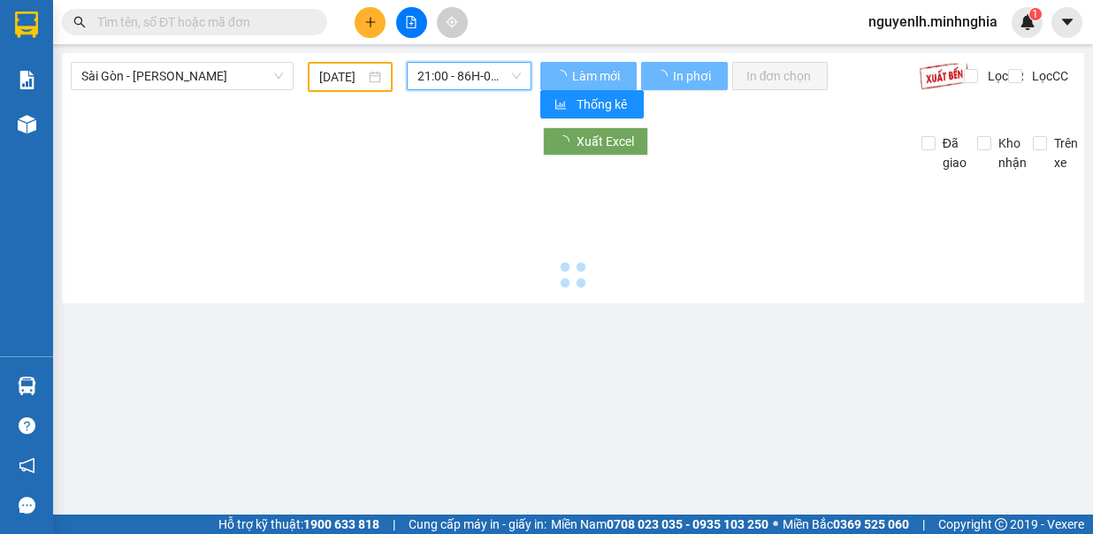
scroll to position [0, 0]
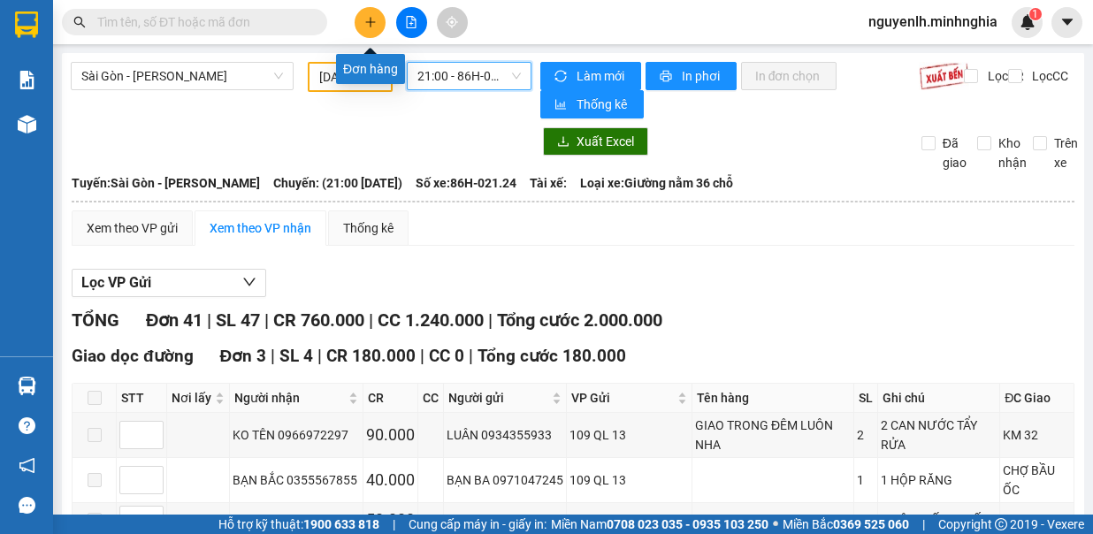
click at [378, 28] on button at bounding box center [370, 22] width 31 height 31
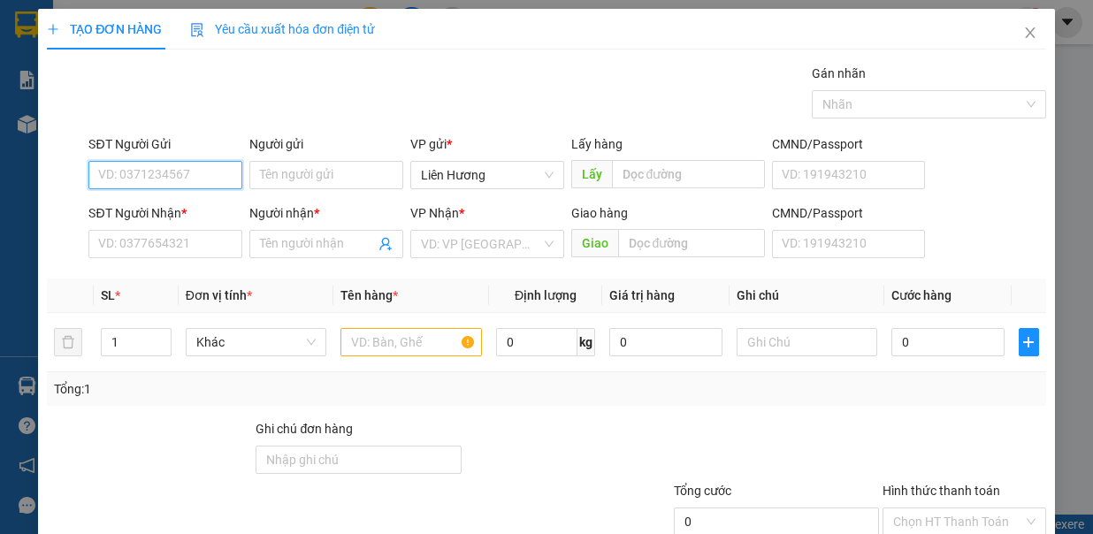
click at [172, 166] on input "SĐT Người Gửi" at bounding box center [165, 175] width 154 height 28
click at [165, 254] on input "SĐT Người Nhận *" at bounding box center [165, 244] width 154 height 28
click at [149, 248] on input "SĐT Người Nhận *" at bounding box center [165, 244] width 154 height 28
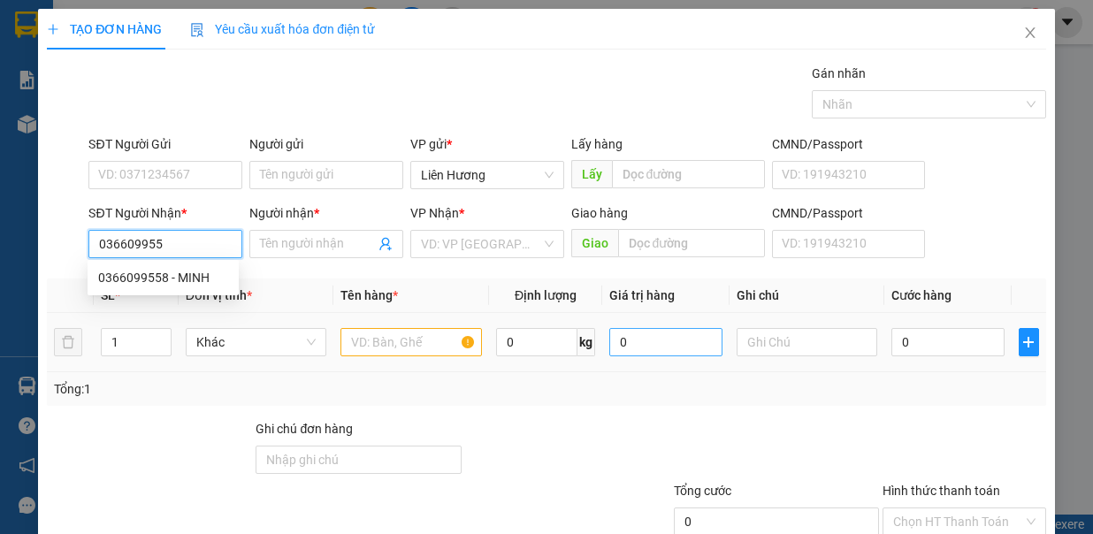
type input "0366099558"
click at [128, 276] on div "0366099558 - MINH" at bounding box center [163, 277] width 130 height 19
type input "MINH"
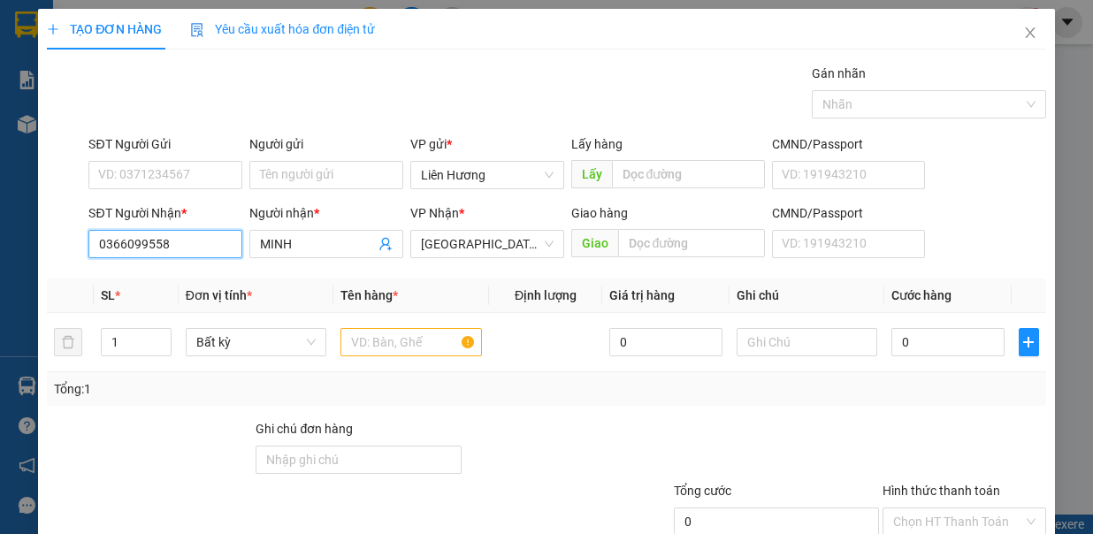
type input "0366099558"
click at [331, 276] on div "Transit Pickup Surcharge Ids Transit Deliver Surcharge Ids Transit Deliver Surc…" at bounding box center [546, 345] width 998 height 562
click at [195, 170] on input "SĐT Người Gửi" at bounding box center [165, 175] width 154 height 28
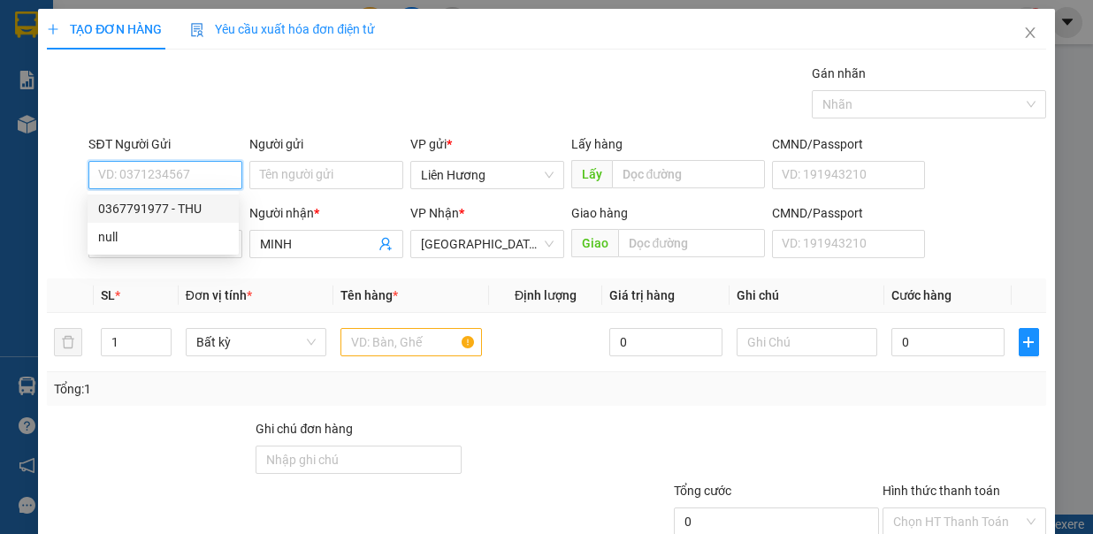
click at [186, 209] on div "0367791977 - THU" at bounding box center [163, 208] width 130 height 19
type input "0367791977"
type input "THU"
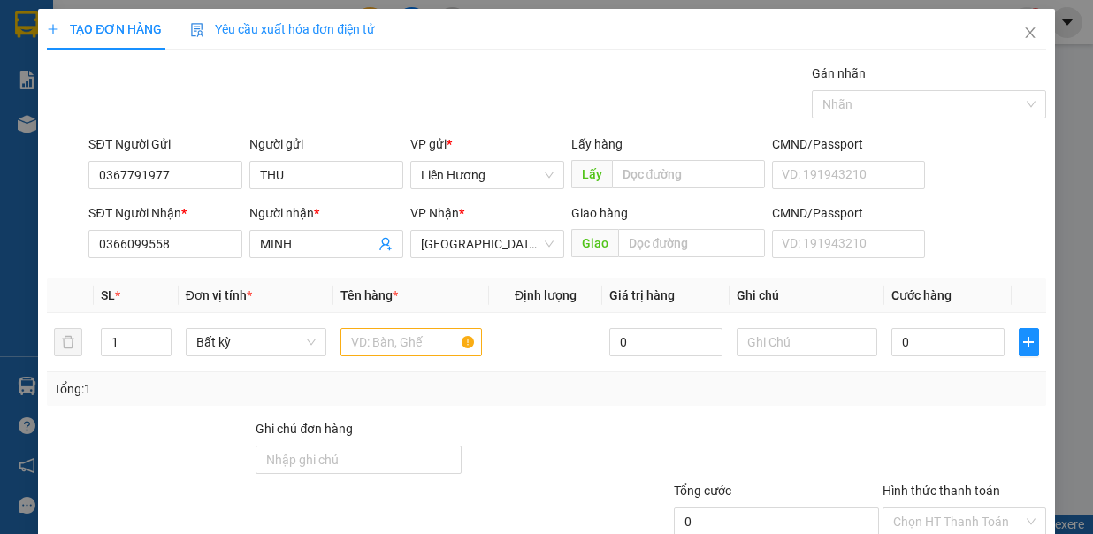
click at [303, 284] on th "Đơn vị tính *" at bounding box center [257, 296] width 156 height 34
click at [203, 173] on input "0367791977" at bounding box center [165, 175] width 154 height 28
click at [327, 175] on input "THU" at bounding box center [326, 175] width 154 height 28
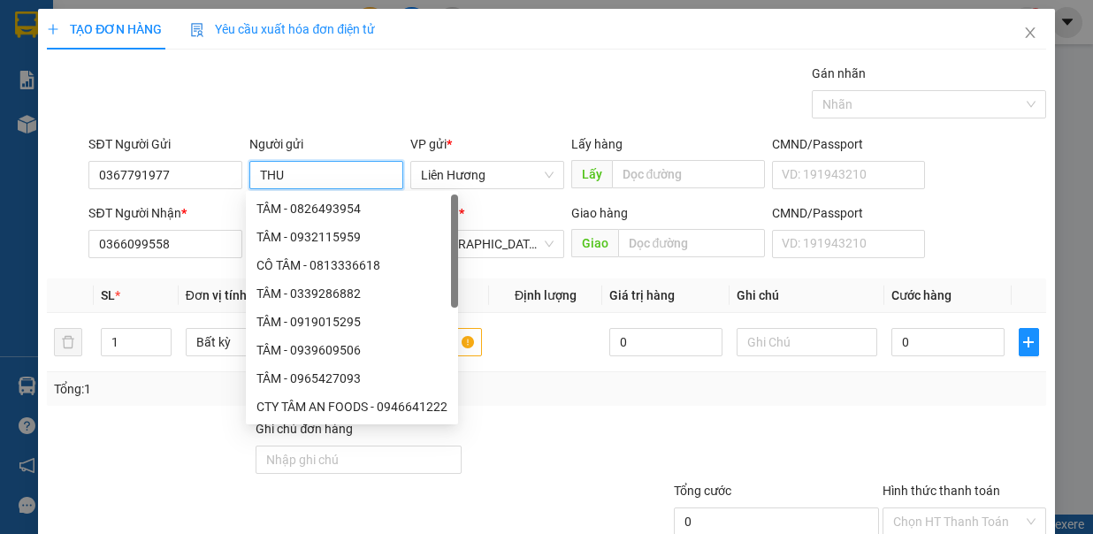
click at [327, 175] on input "THU" at bounding box center [326, 175] width 154 height 28
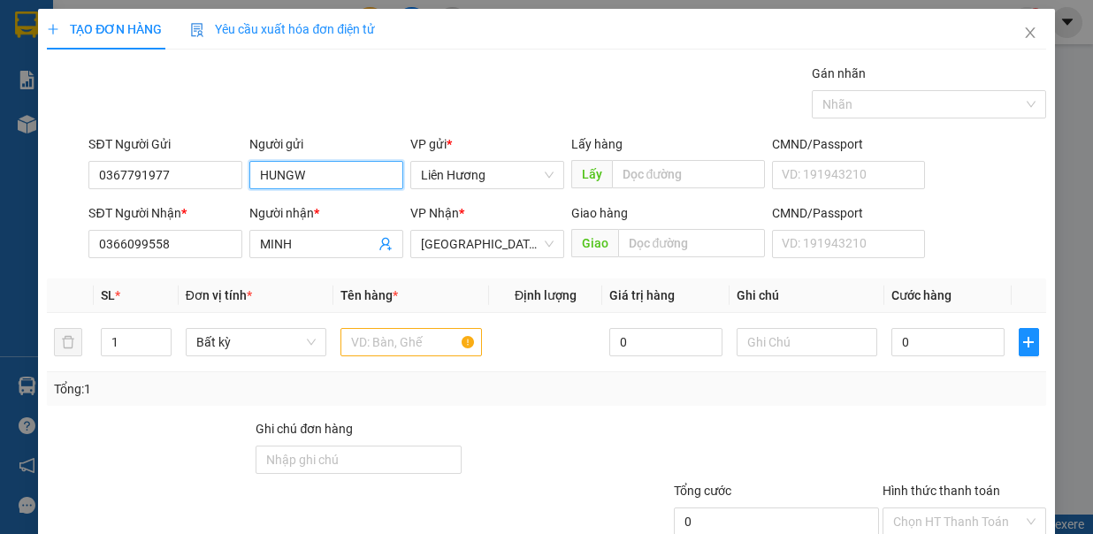
click at [317, 187] on input "HUNGW" at bounding box center [326, 175] width 154 height 28
click at [318, 179] on input "HUNGW" at bounding box center [326, 175] width 154 height 28
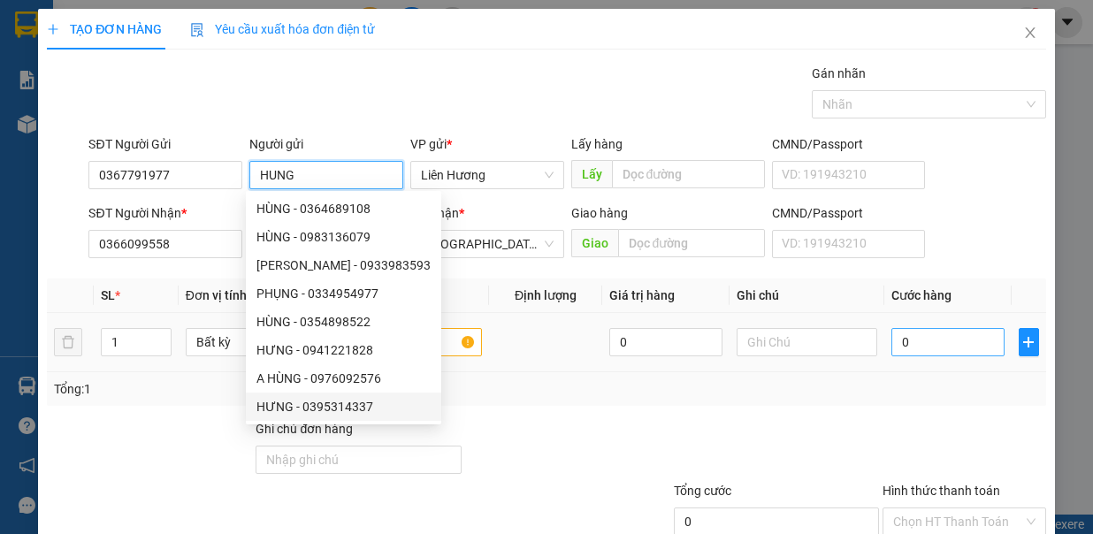
type input "HUNG"
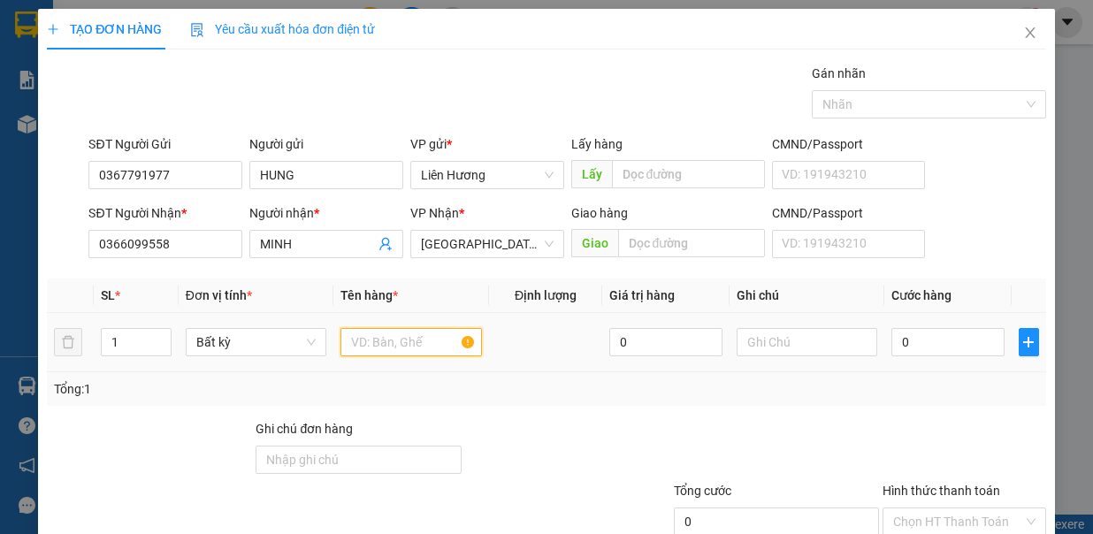
click at [388, 344] on input "text" at bounding box center [410, 342] width 141 height 28
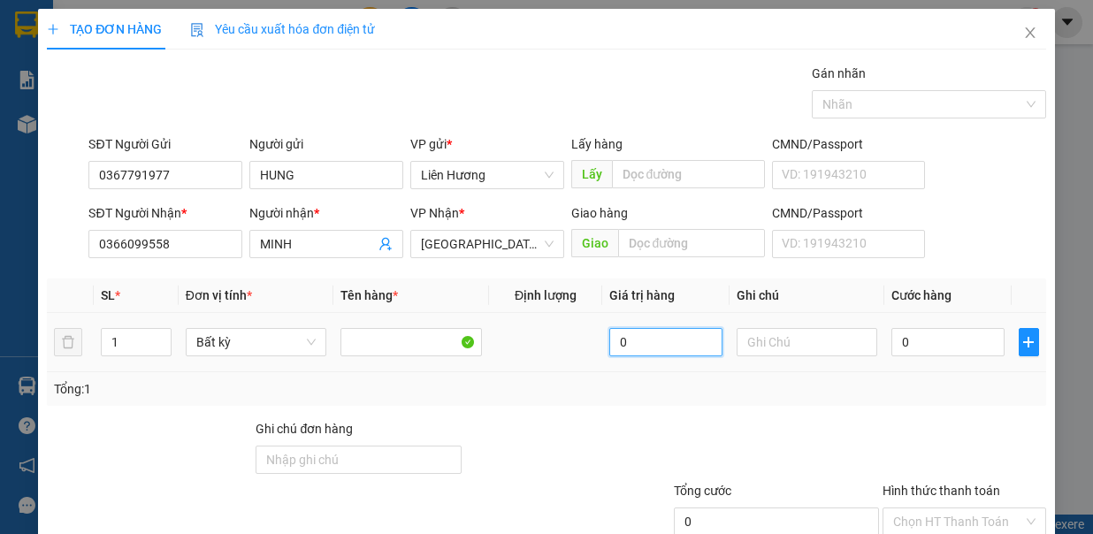
click at [684, 343] on input "0" at bounding box center [665, 342] width 113 height 28
click at [768, 347] on input "text" at bounding box center [807, 342] width 141 height 28
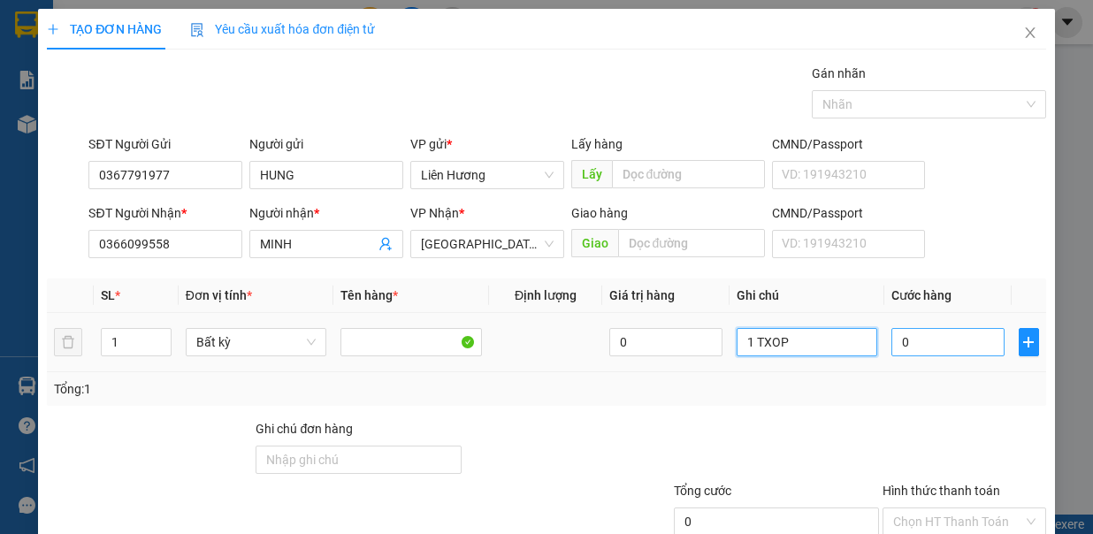
type input "1 TXOP"
click at [919, 347] on input "0" at bounding box center [947, 342] width 113 height 28
type input "5"
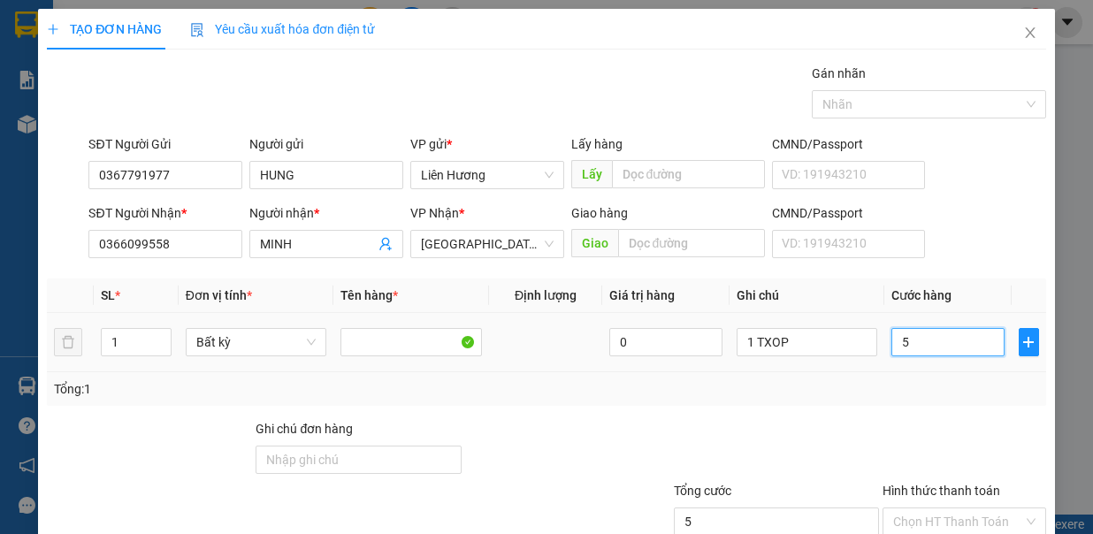
type input "50"
type input "50.000"
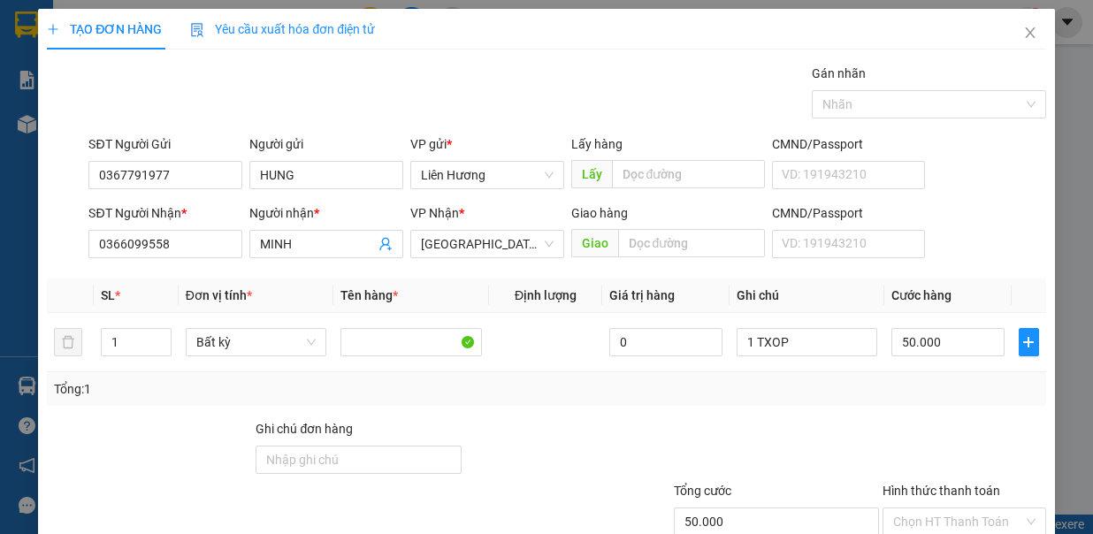
click at [877, 392] on div "Tổng: 1" at bounding box center [546, 388] width 984 height 19
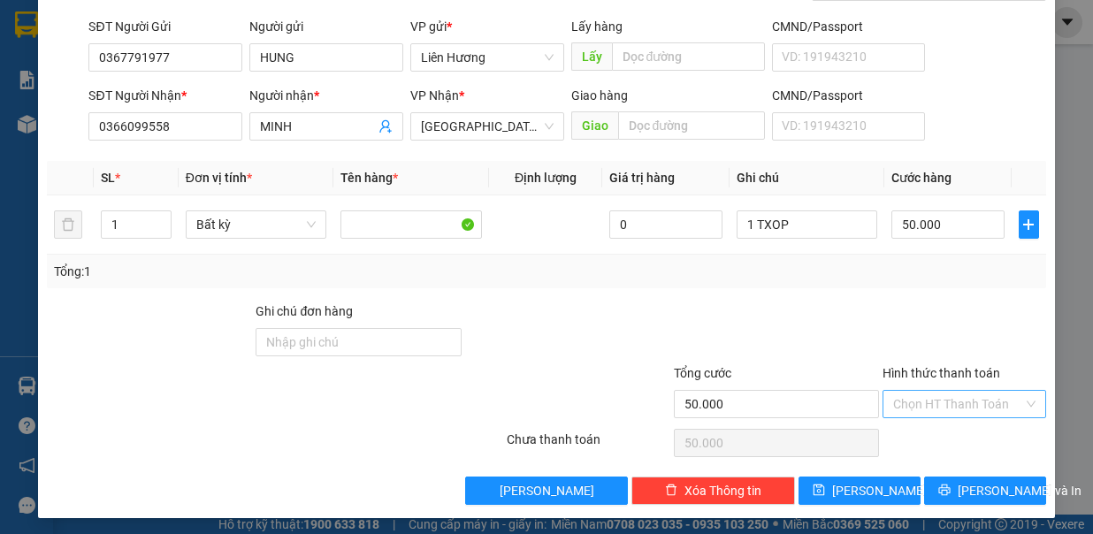
click at [966, 396] on input "Hình thức thanh toán" at bounding box center [958, 404] width 130 height 27
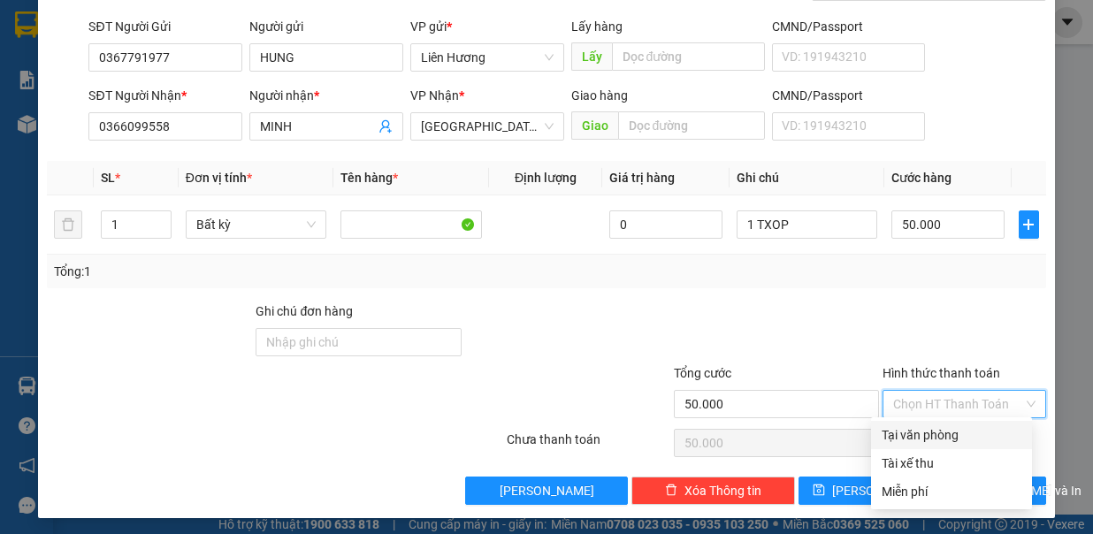
click at [920, 442] on div "Tại văn phòng" at bounding box center [952, 434] width 140 height 19
type input "0"
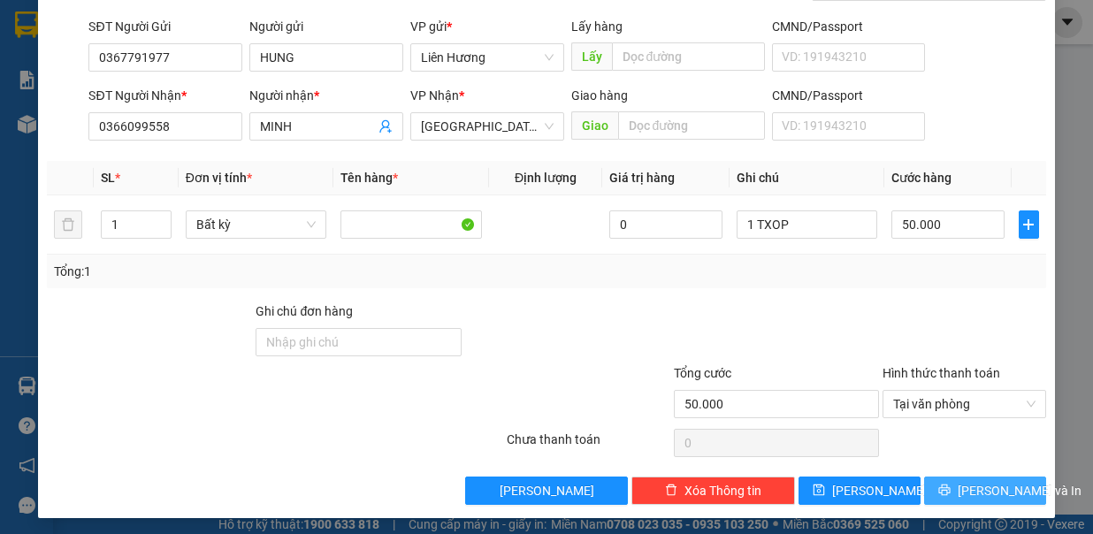
click at [958, 477] on button "[PERSON_NAME] và In" at bounding box center [985, 491] width 122 height 28
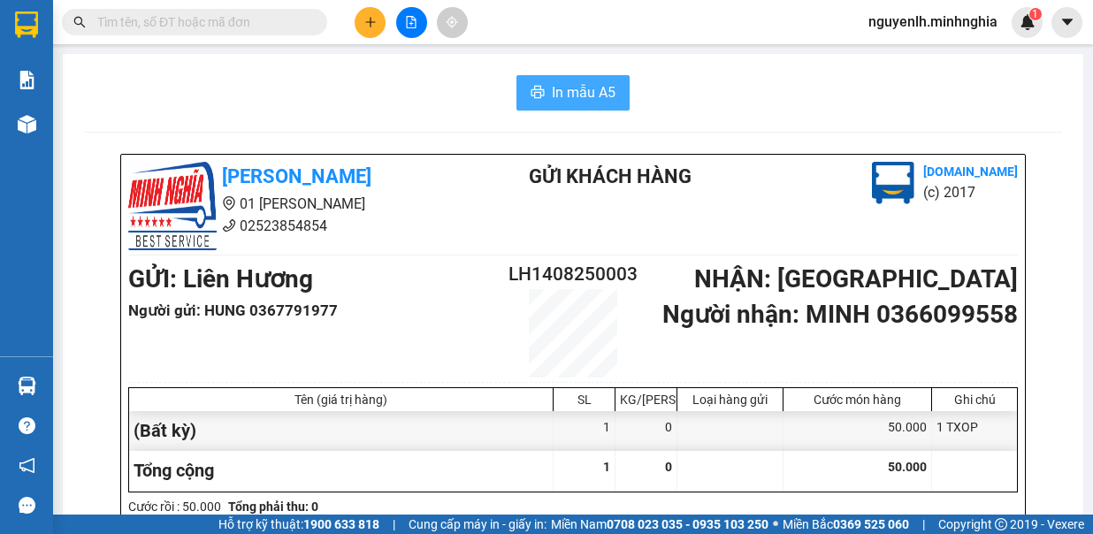
click at [554, 106] on button "In mẫu A5" at bounding box center [572, 92] width 113 height 35
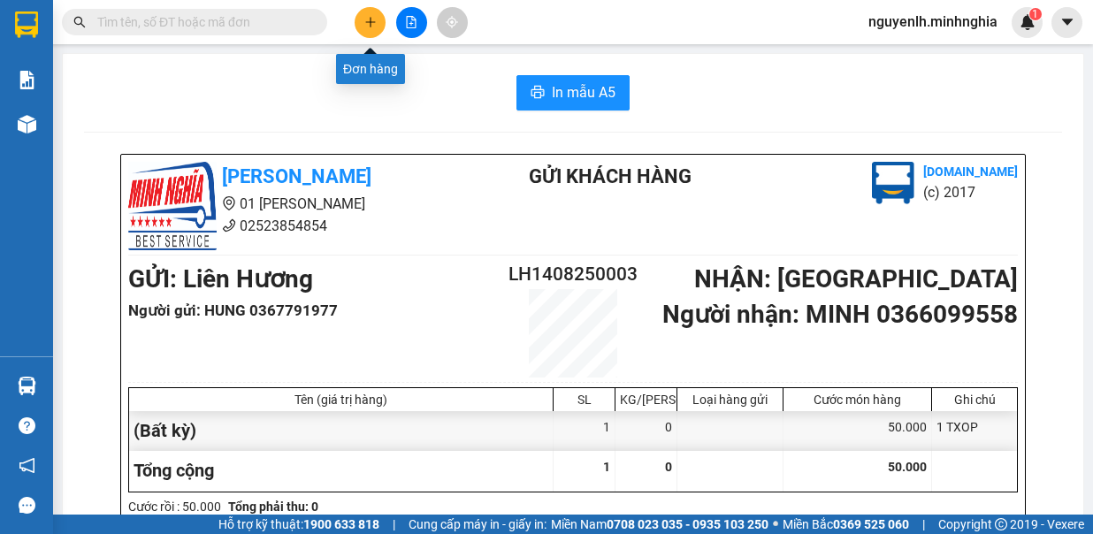
click at [371, 22] on icon "plus" at bounding box center [370, 22] width 12 height 12
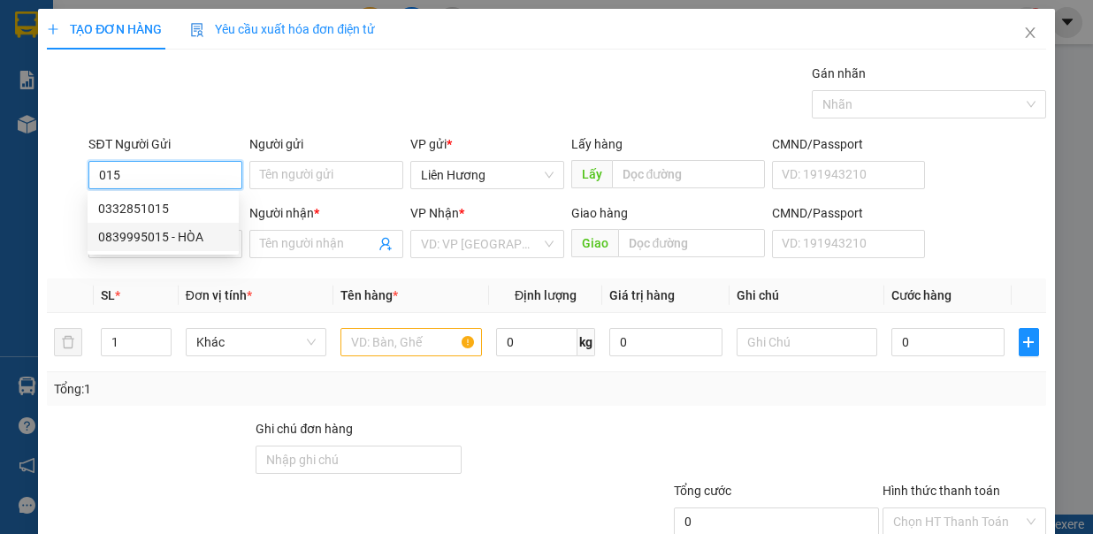
type input "015"
click at [163, 386] on div "Tổng: 1" at bounding box center [239, 388] width 370 height 19
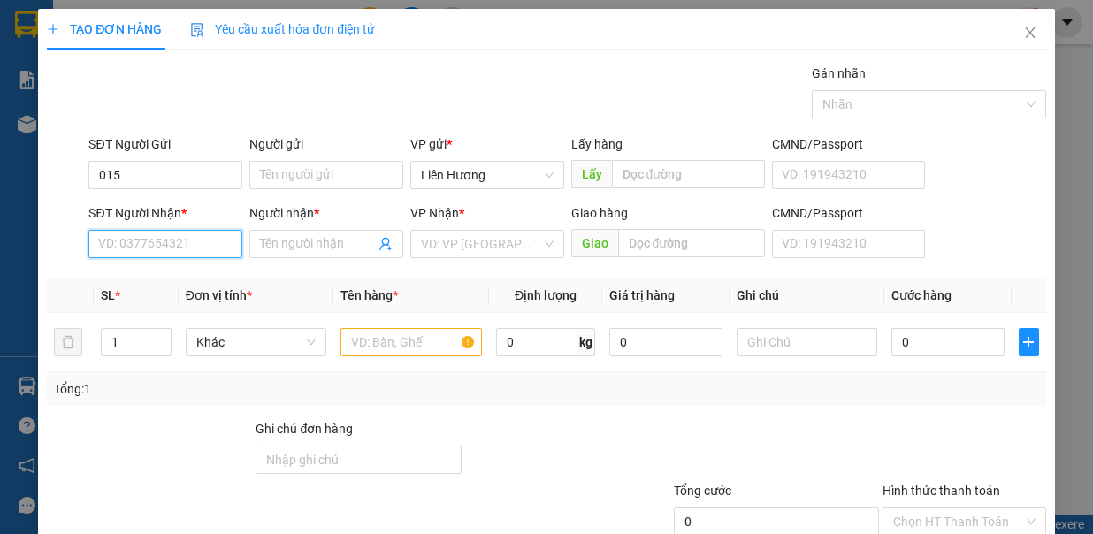
click at [161, 247] on input "SĐT Người Nhận *" at bounding box center [165, 244] width 154 height 28
click at [187, 276] on div "0977506015 - THẢO TRÀ CỔ" at bounding box center [176, 277] width 157 height 19
type input "0977506015"
type input "THẢO TRÀ CỔ"
type input "TRÀ CỔ / TRỊ AN"
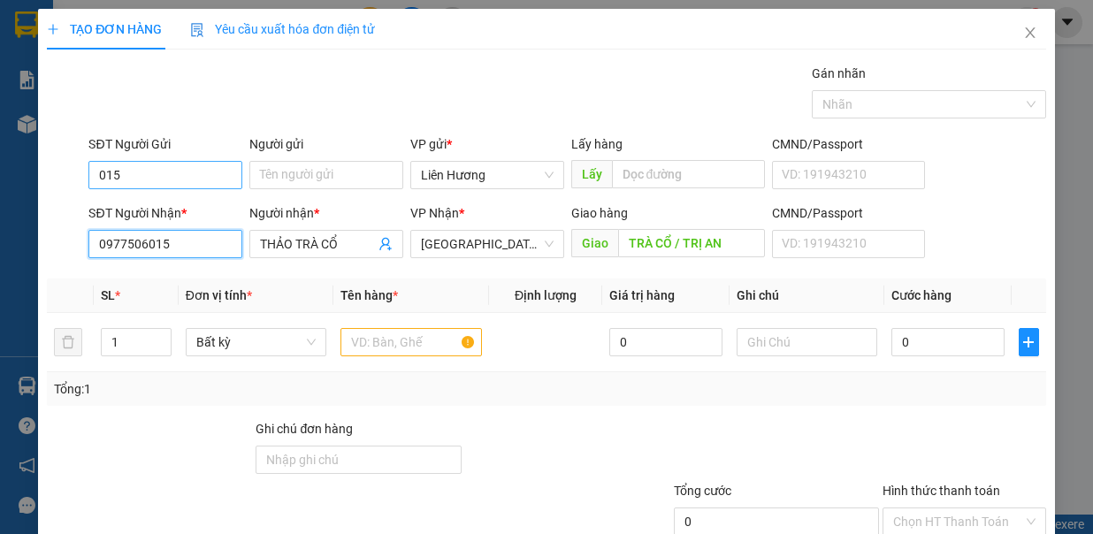
type input "0977506015"
click at [134, 178] on input "015" at bounding box center [165, 175] width 154 height 28
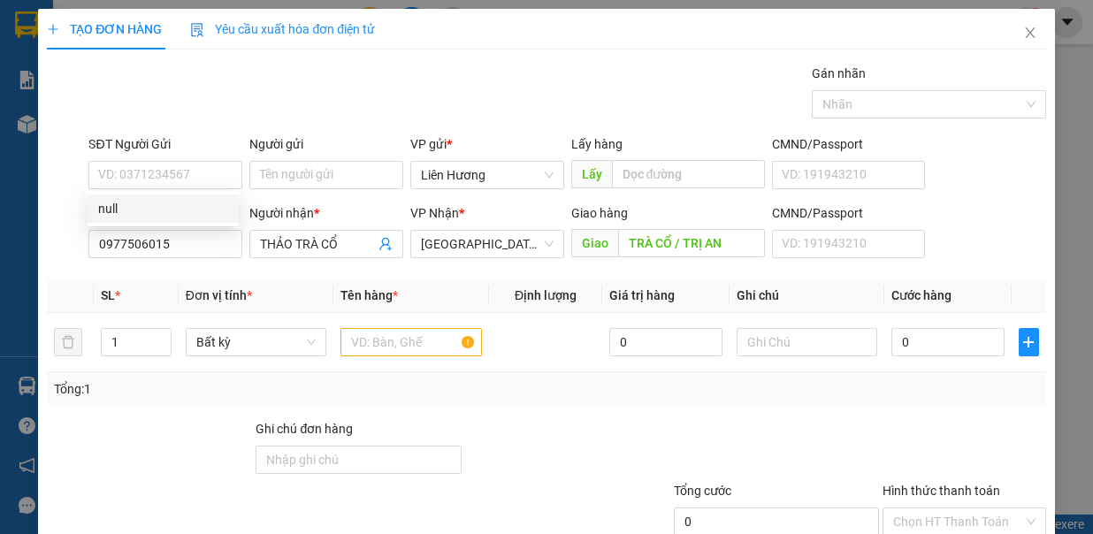
click at [543, 419] on div at bounding box center [567, 450] width 209 height 62
click at [375, 347] on input "text" at bounding box center [410, 342] width 141 height 28
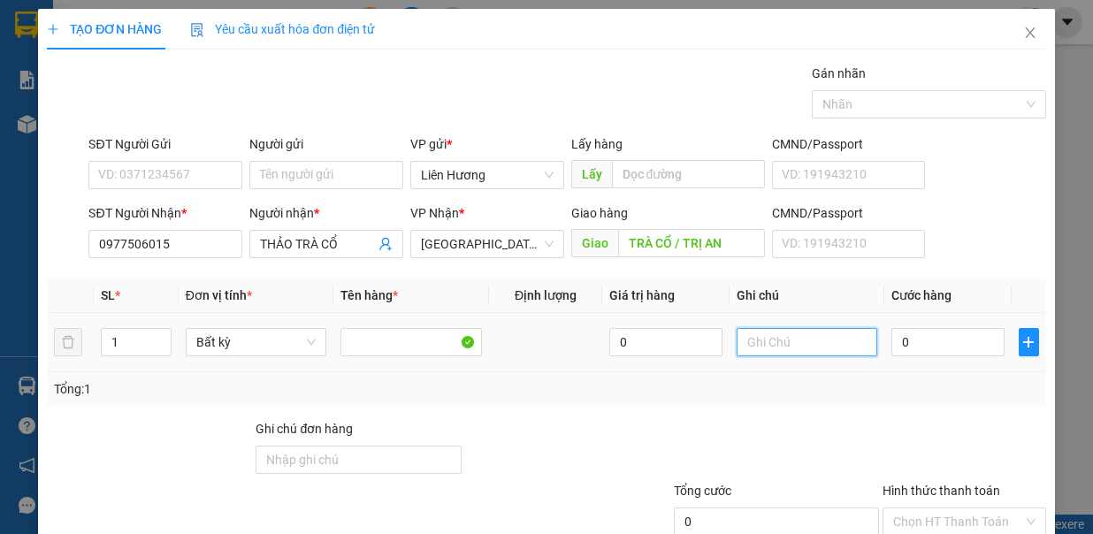
click at [748, 341] on input "text" at bounding box center [807, 342] width 141 height 28
type input "1TXOP"
click at [955, 336] on input "0" at bounding box center [947, 342] width 113 height 28
type input "8"
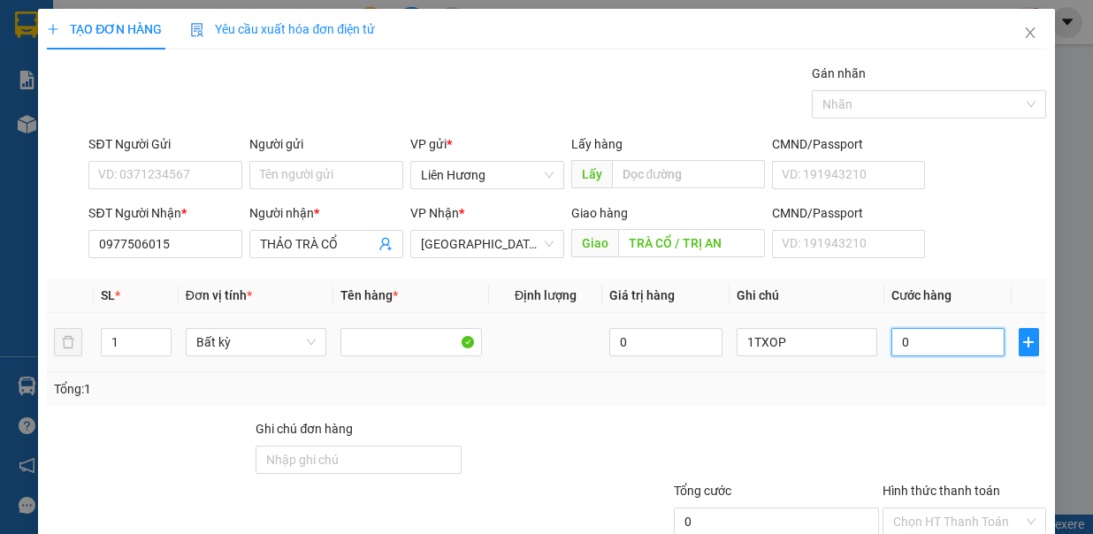
type input "8"
type input "80"
type input "80.000"
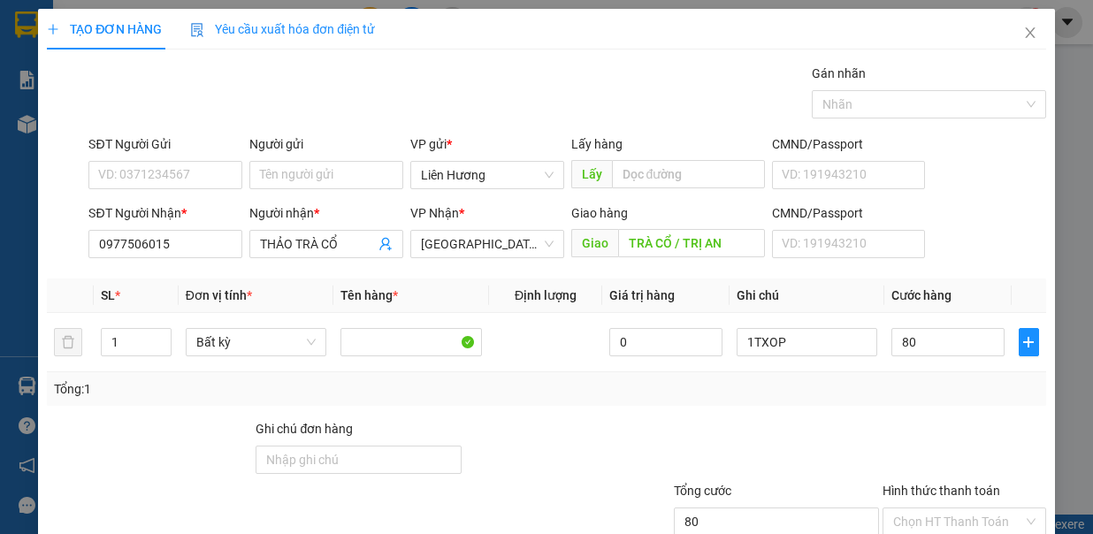
type input "80.000"
click at [796, 463] on div at bounding box center [776, 450] width 209 height 62
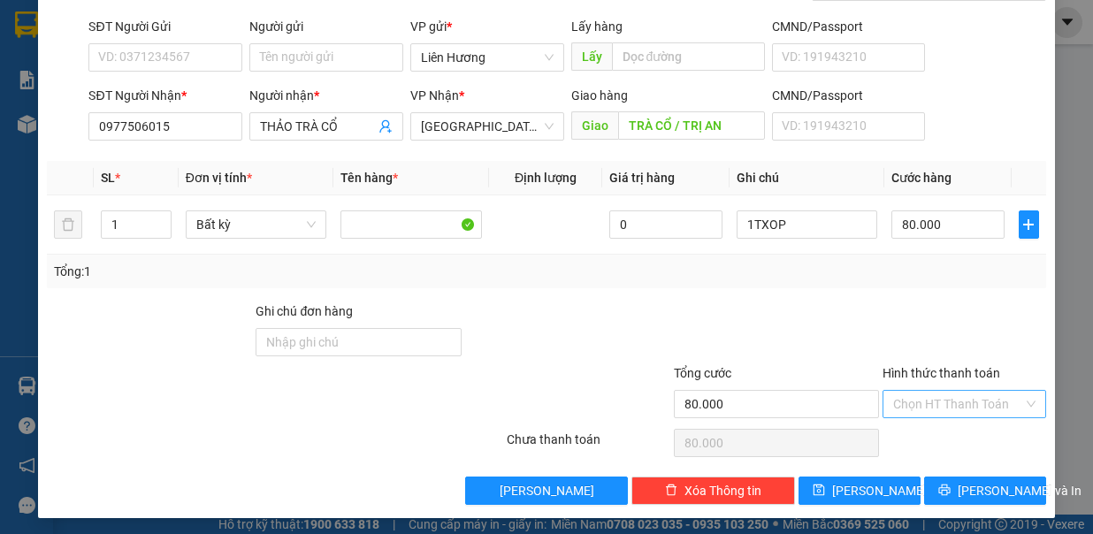
click at [921, 410] on input "Hình thức thanh toán" at bounding box center [958, 404] width 130 height 27
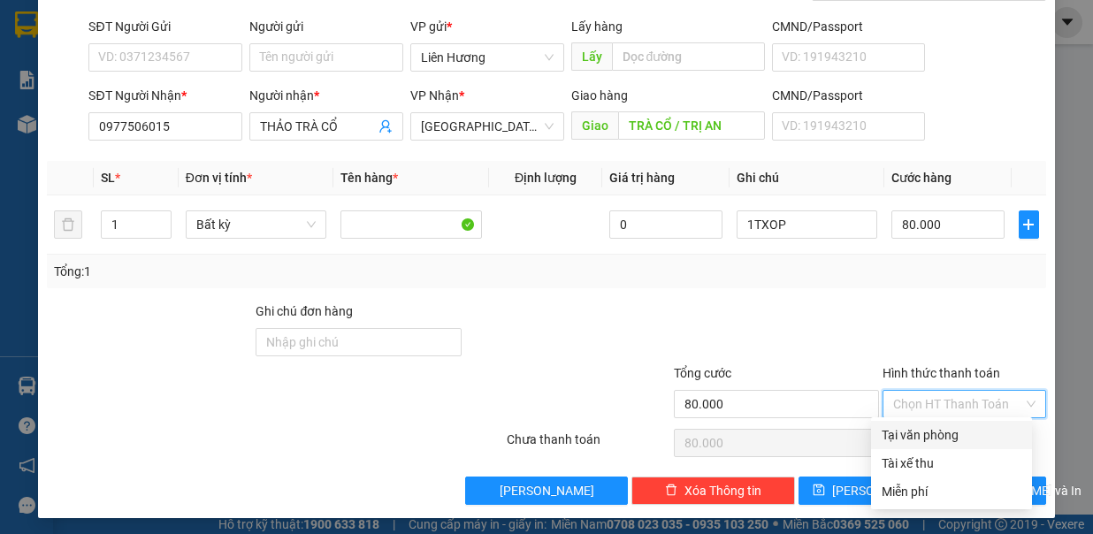
click at [931, 442] on div "Tại văn phòng" at bounding box center [952, 434] width 140 height 19
type input "0"
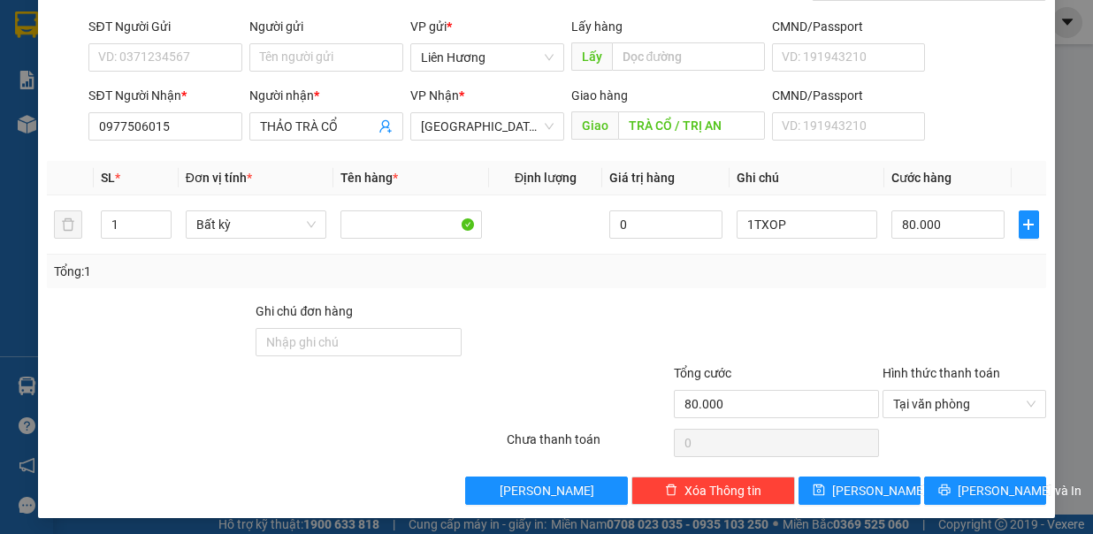
click at [705, 294] on div "Transit Pickup Surcharge Ids Transit Deliver Surcharge Ids Transit Deliver Surc…" at bounding box center [546, 227] width 998 height 562
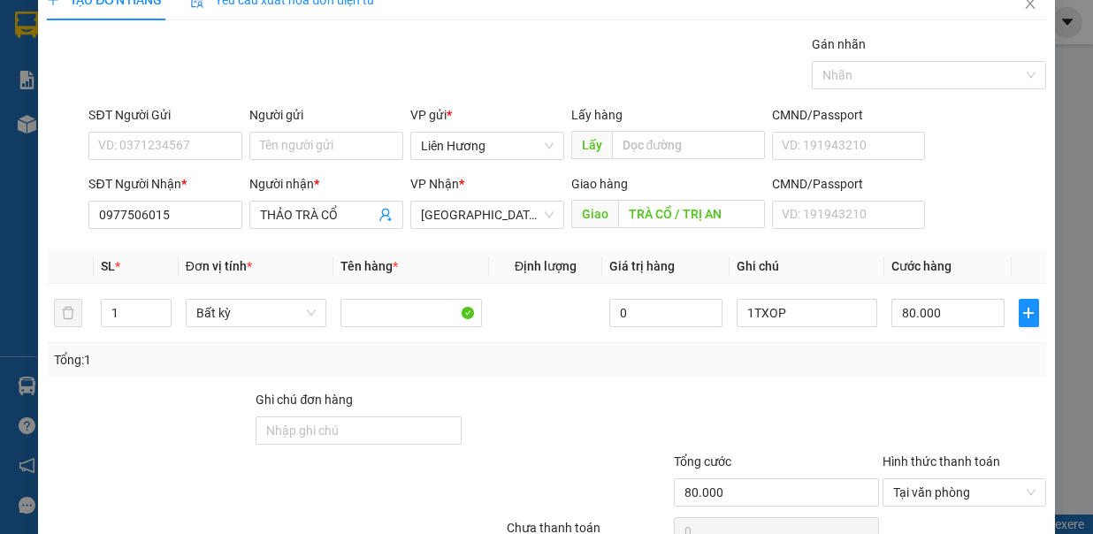
scroll to position [0, 0]
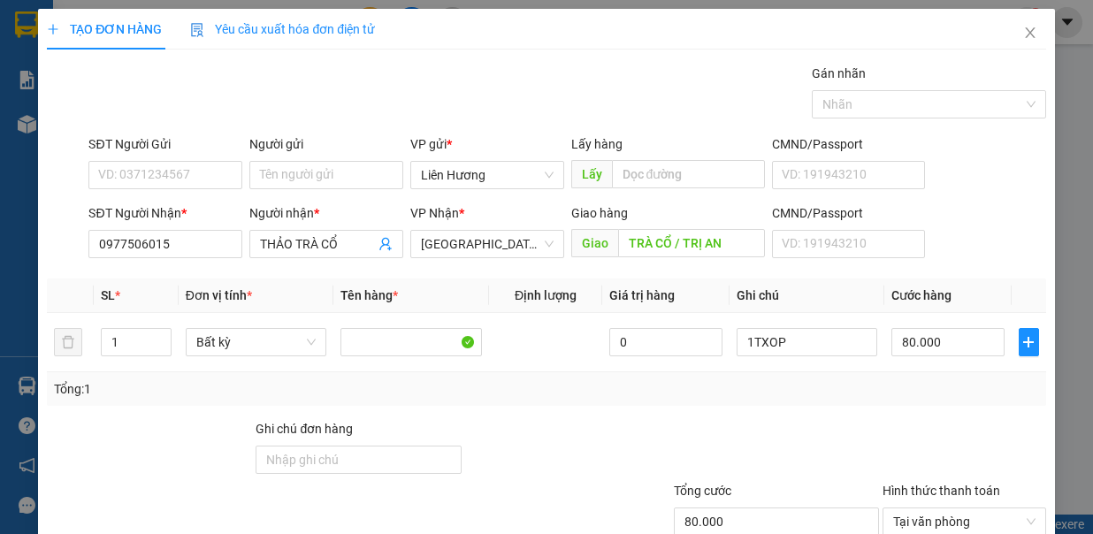
click at [656, 400] on div "Tổng: 1" at bounding box center [546, 389] width 998 height 34
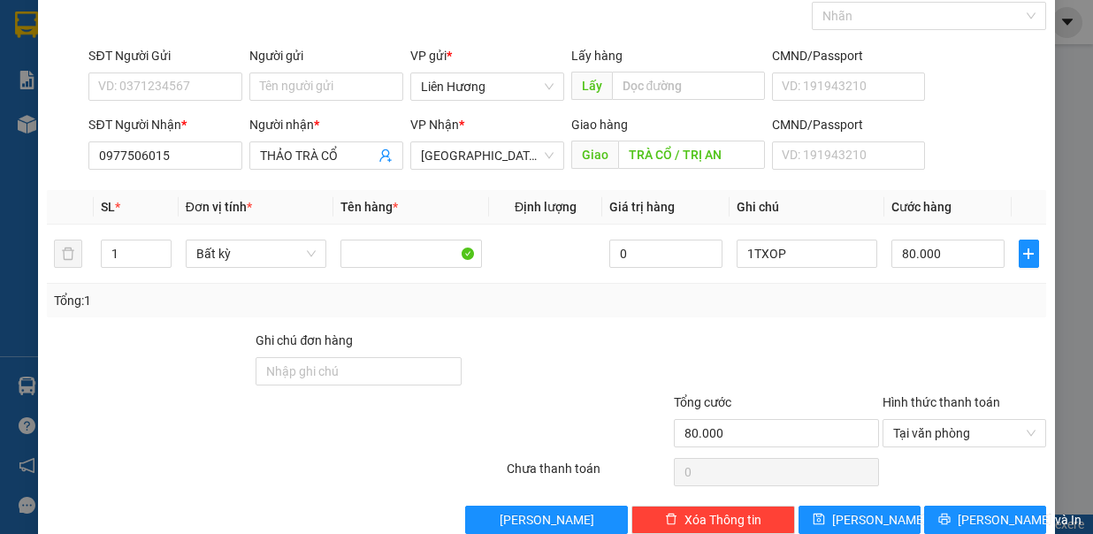
scroll to position [118, 0]
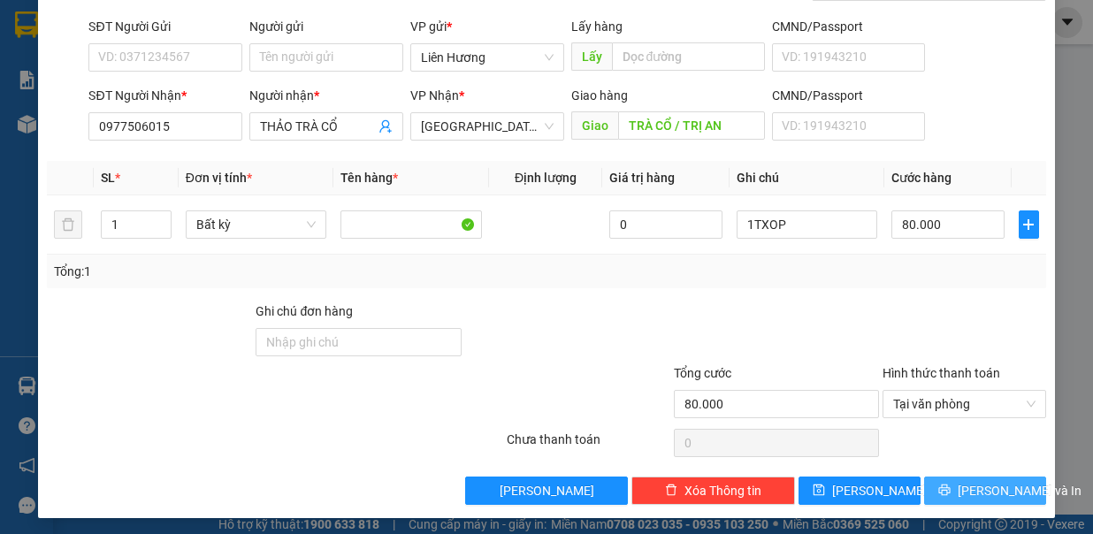
click at [964, 485] on span "[PERSON_NAME] và In" at bounding box center [1020, 490] width 124 height 19
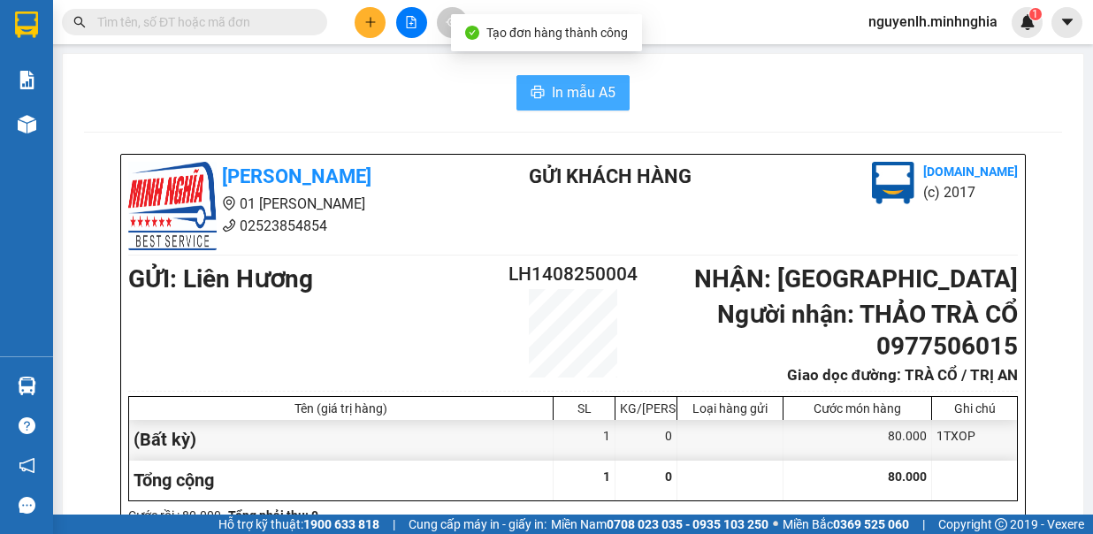
click at [562, 100] on span "In mẫu A5" at bounding box center [584, 92] width 64 height 22
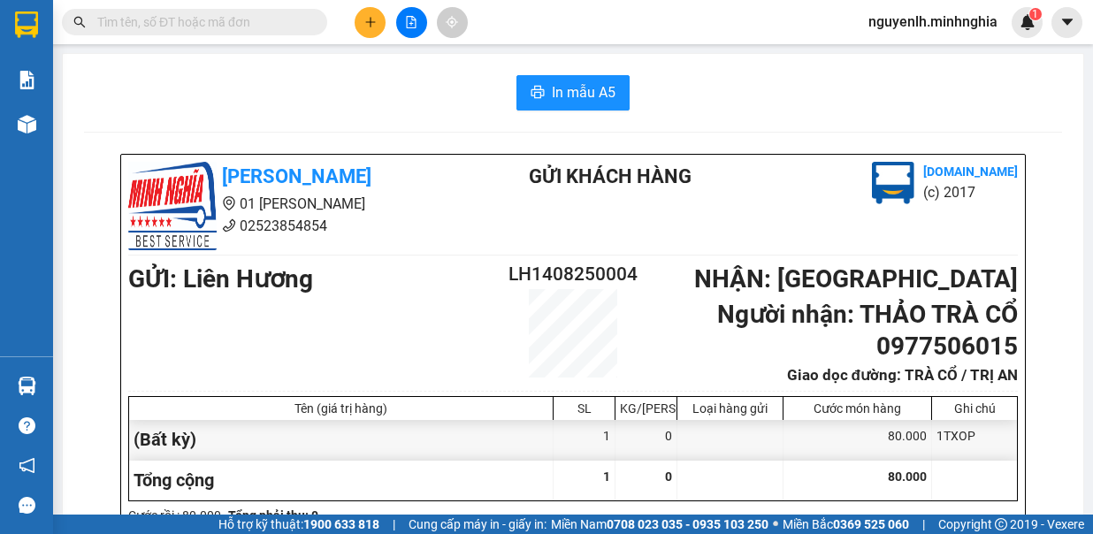
click at [569, 97] on span "In mẫu A5" at bounding box center [584, 92] width 64 height 22
click at [368, 28] on button at bounding box center [370, 22] width 31 height 31
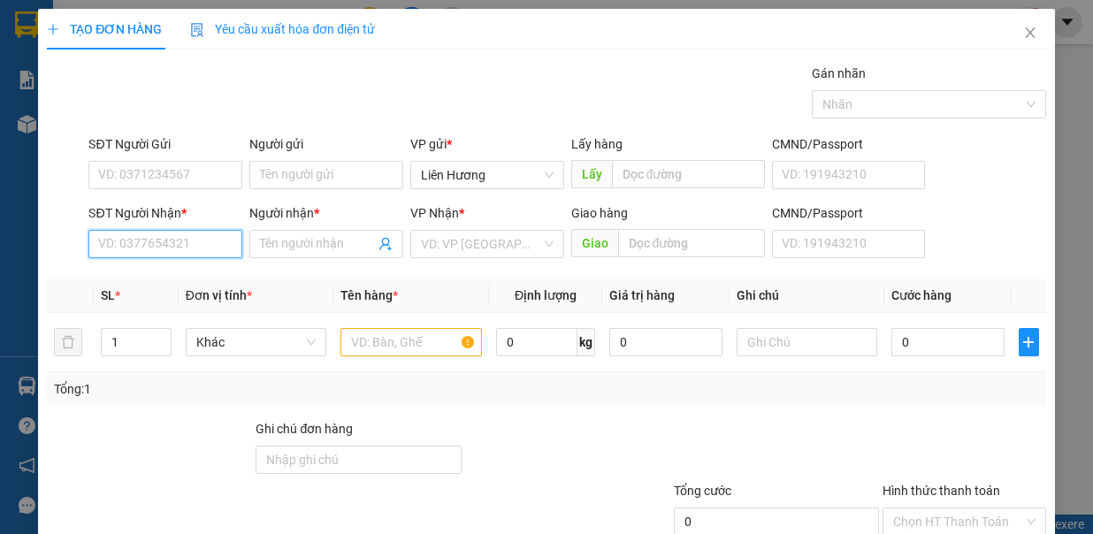
click at [143, 241] on input "SĐT Người Nhận *" at bounding box center [165, 244] width 154 height 28
click at [264, 244] on input "Người nhận *" at bounding box center [317, 243] width 115 height 19
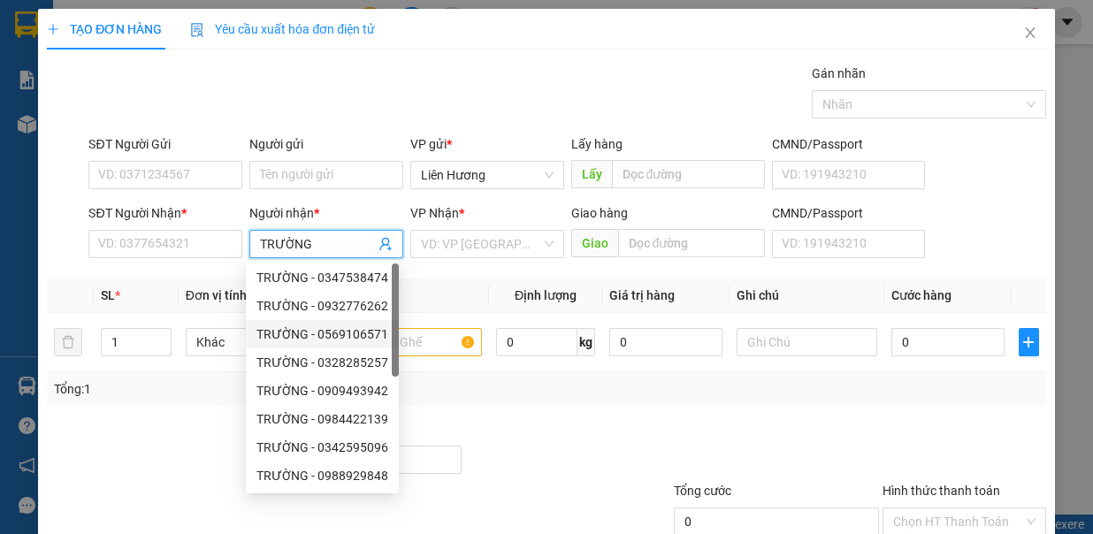
type input "TRƯỜNG"
click at [187, 396] on div "Tổng: 1" at bounding box center [546, 389] width 998 height 34
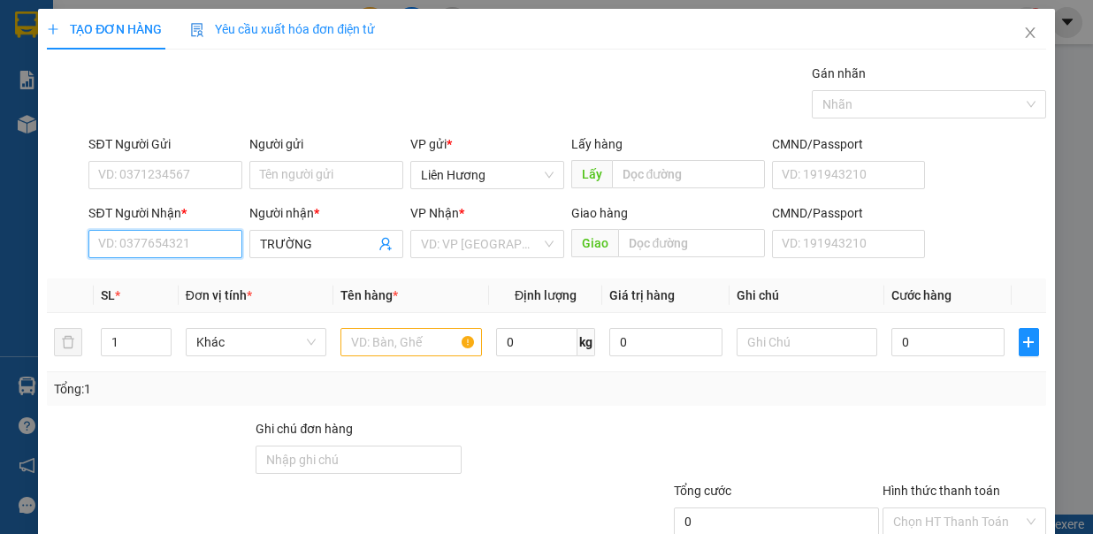
click at [177, 248] on input "SĐT Người Nhận *" at bounding box center [165, 244] width 154 height 28
click at [176, 248] on input "SĐT Người Nhận *" at bounding box center [165, 244] width 154 height 28
click at [141, 272] on div "0987567989 - TRƯỜNG" at bounding box center [164, 277] width 132 height 19
type input "0987567989"
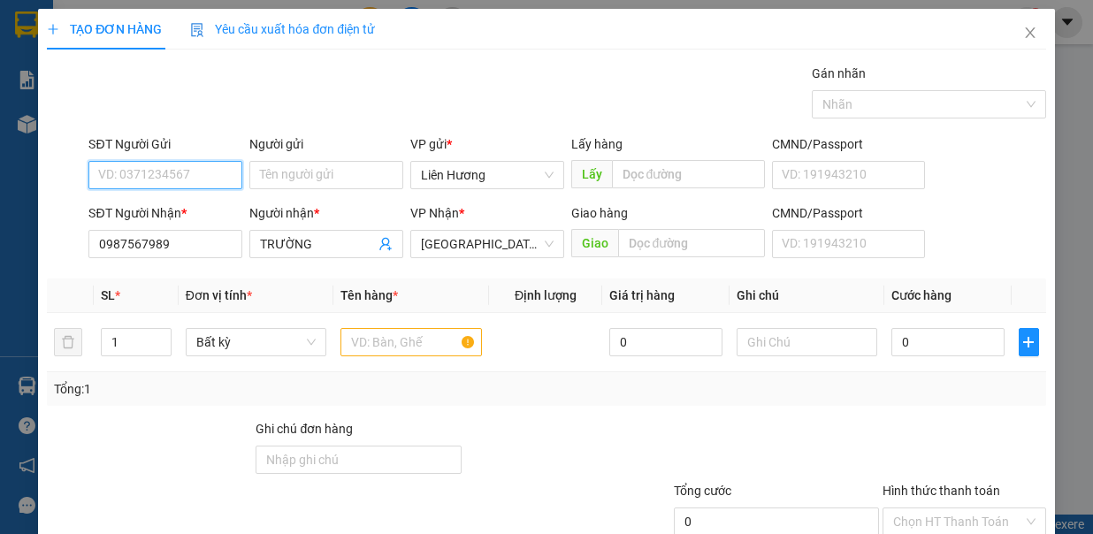
click at [118, 171] on input "SĐT Người Gửi" at bounding box center [165, 175] width 154 height 28
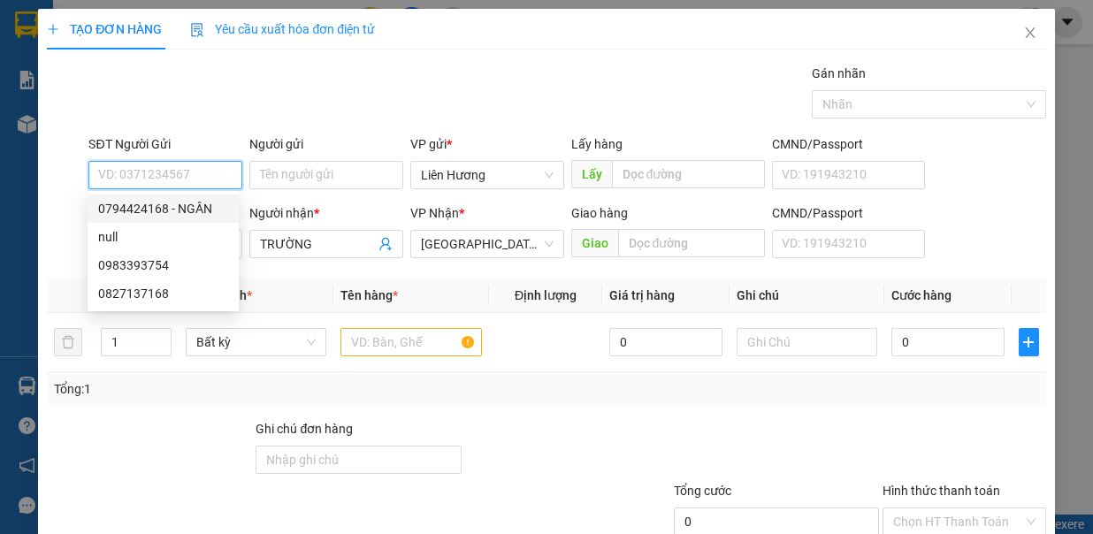
click at [156, 218] on div "0794424168 - NGÂN" at bounding box center [163, 208] width 130 height 19
type input "0794424168"
type input "NGÂN"
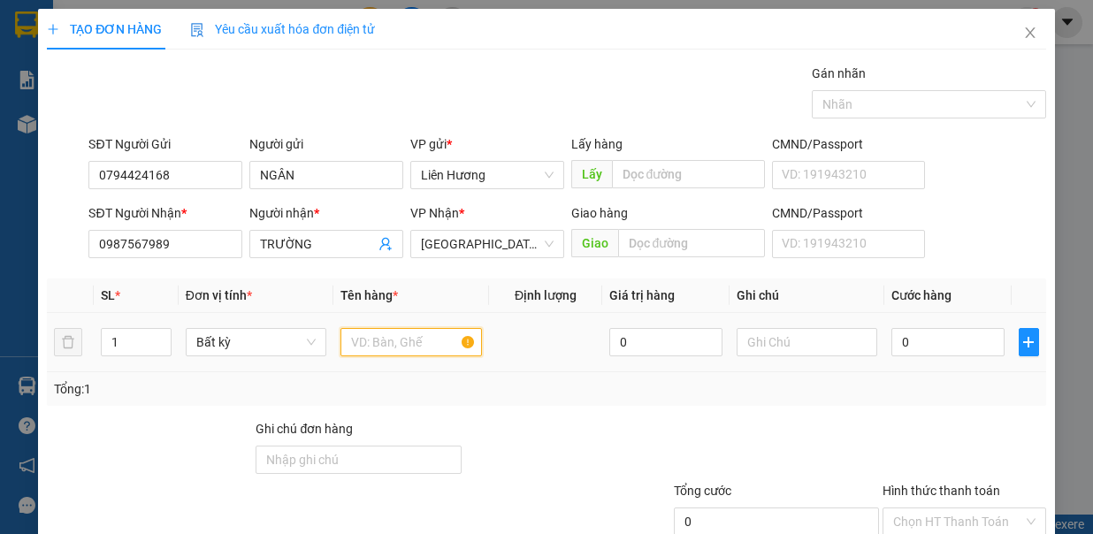
click at [383, 347] on input "text" at bounding box center [410, 342] width 141 height 28
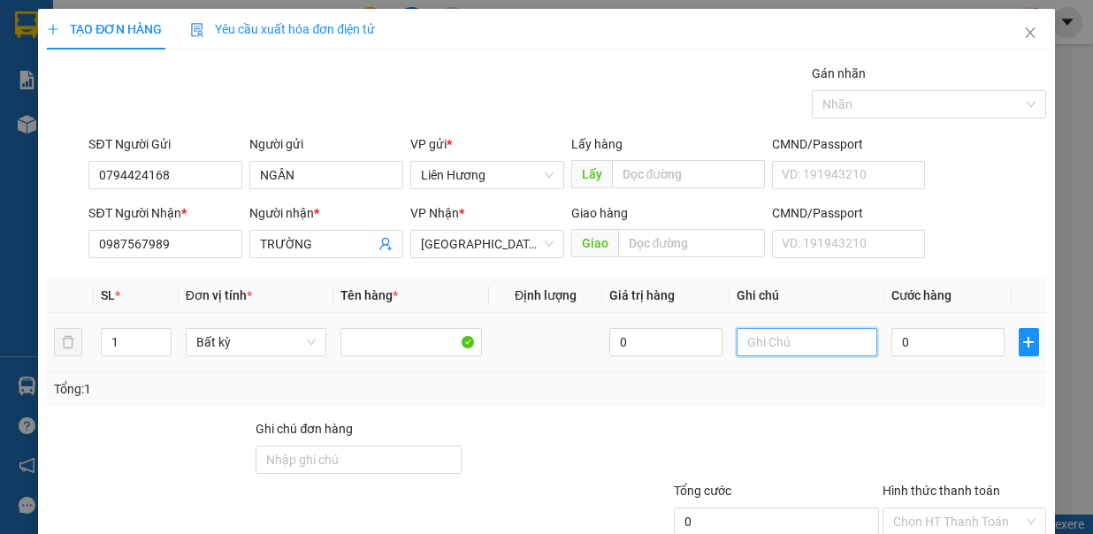
click at [810, 347] on input "text" at bounding box center [807, 342] width 141 height 28
click at [826, 335] on input "1 BAO GẠO" at bounding box center [807, 342] width 141 height 28
type input "1 BAO GẠO 1 XỐP"
click at [905, 354] on div "0" at bounding box center [947, 342] width 113 height 35
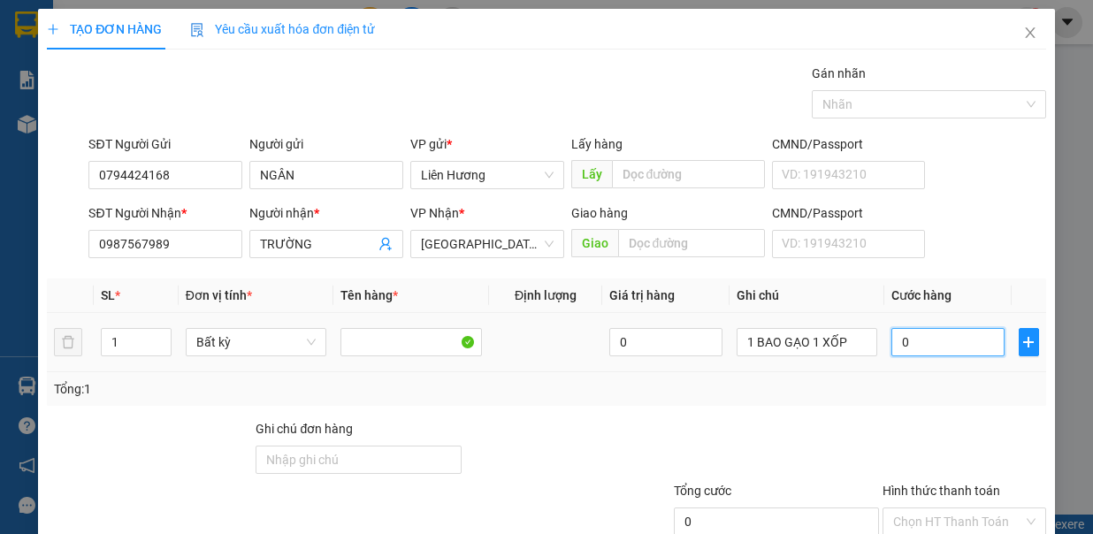
click at [905, 337] on input "0" at bounding box center [947, 342] width 113 height 28
type input "9"
type input "90"
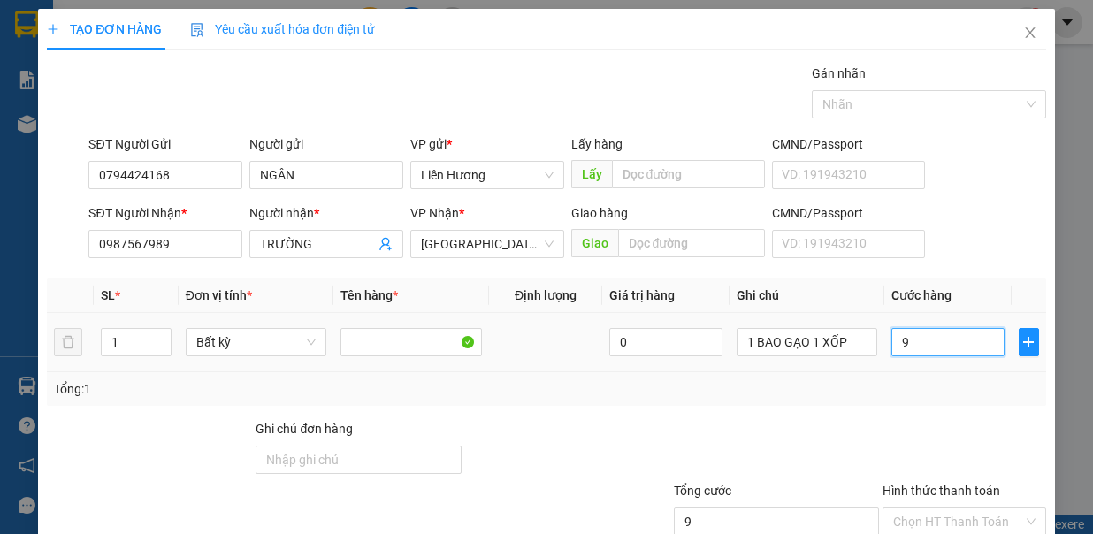
type input "90"
type input "90.000"
click at [884, 408] on div "Transit Pickup Surcharge Ids Transit Deliver Surcharge Ids Transit Deliver Surc…" at bounding box center [546, 345] width 998 height 562
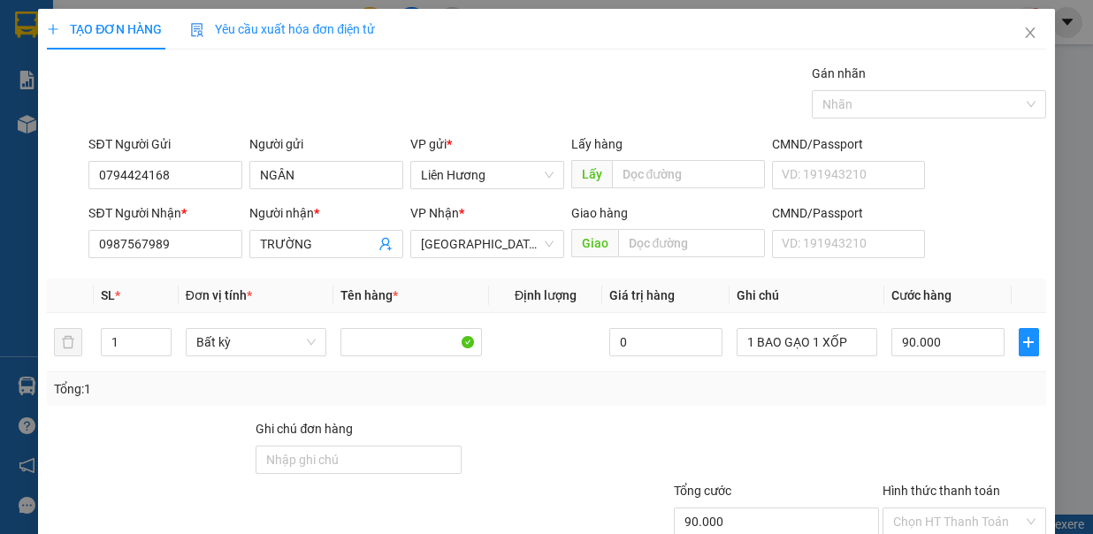
scroll to position [118, 0]
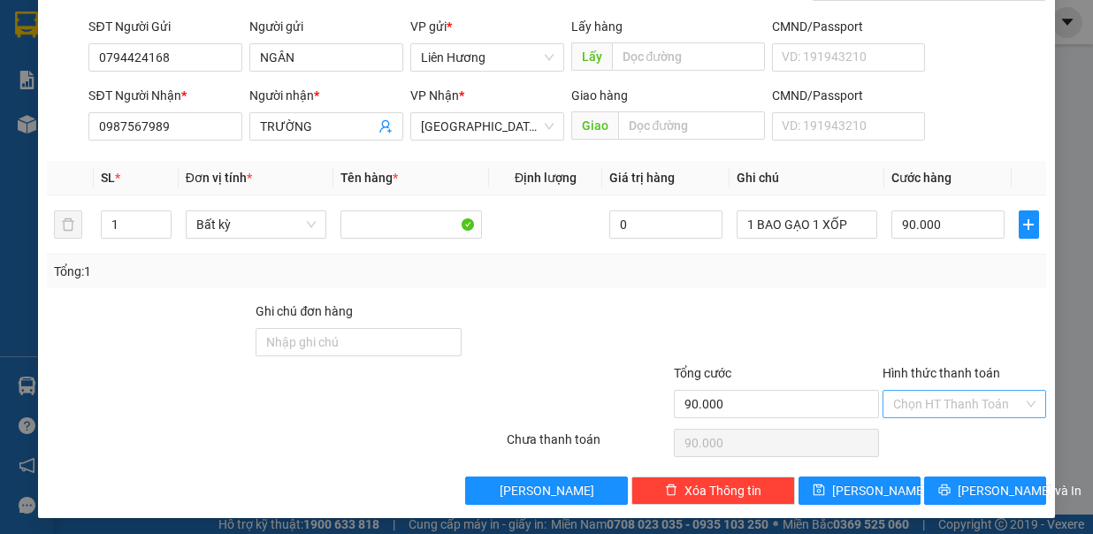
click at [955, 397] on input "Hình thức thanh toán" at bounding box center [958, 404] width 130 height 27
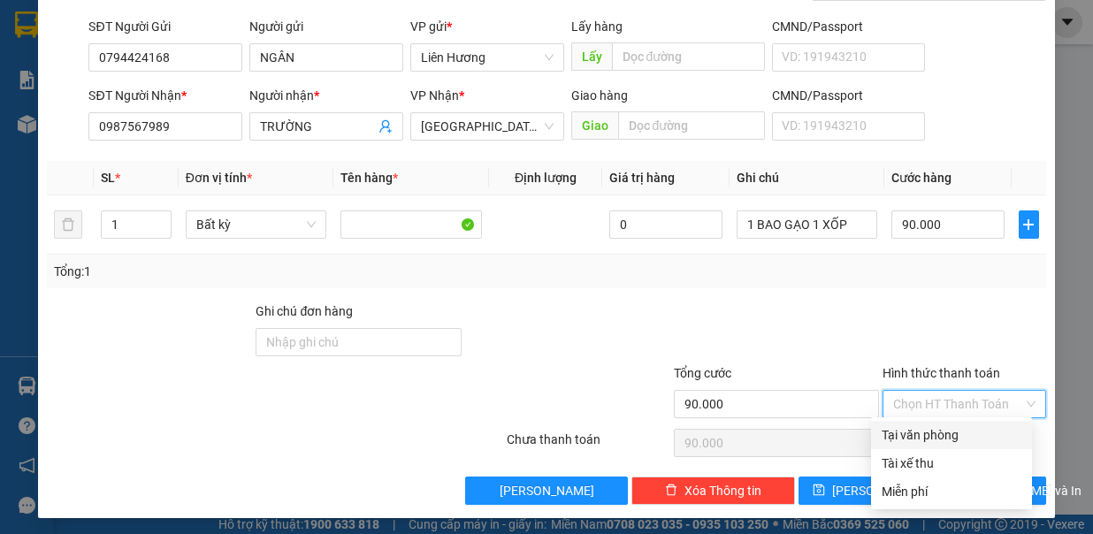
click at [903, 443] on div "Tại văn phòng" at bounding box center [952, 434] width 140 height 19
type input "0"
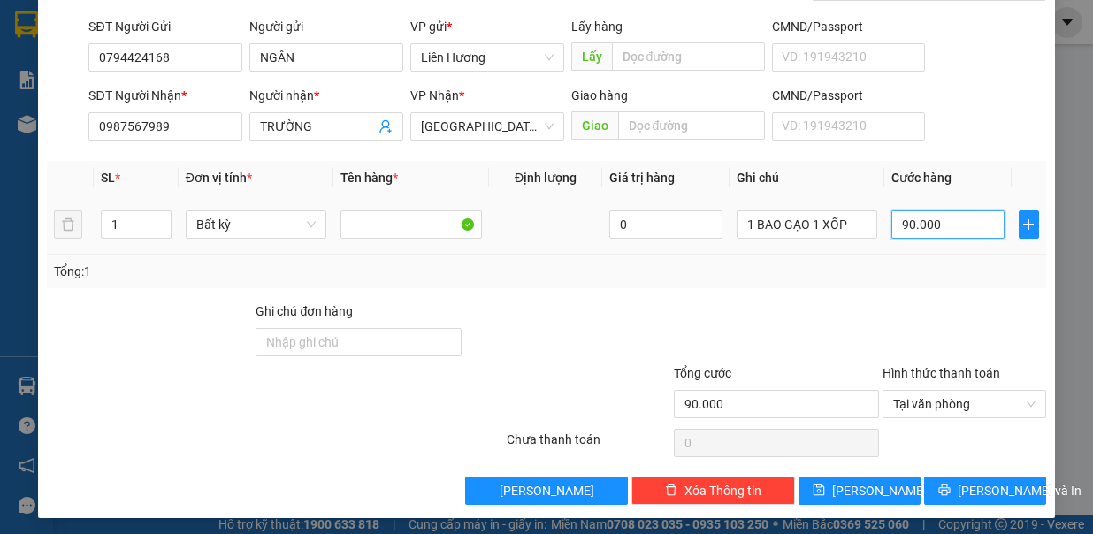
click at [914, 217] on input "90.000" at bounding box center [947, 224] width 113 height 28
type input "8"
type input "80"
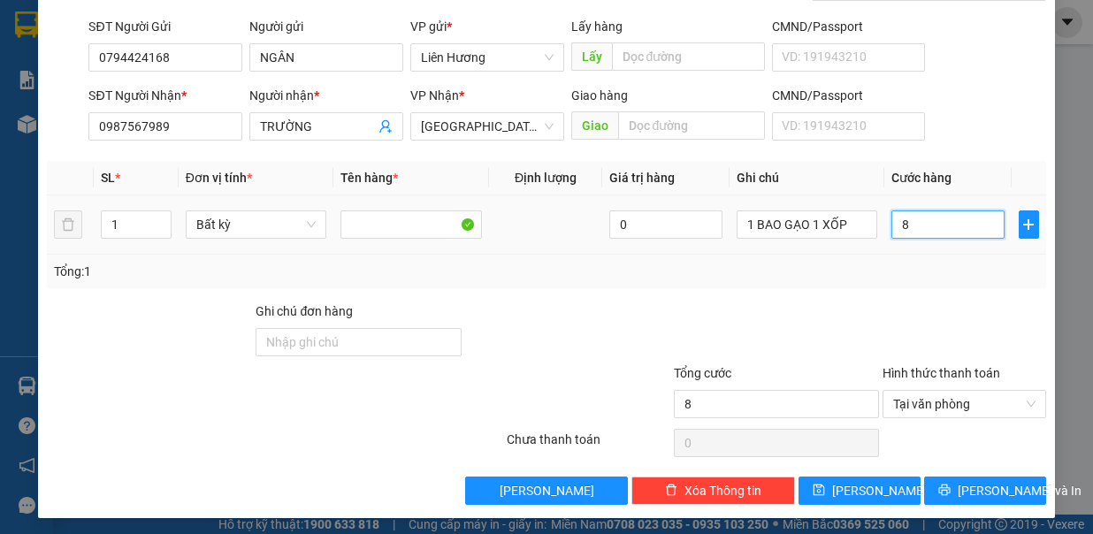
type input "80"
type input "80.000"
click at [837, 289] on div "Transit Pickup Surcharge Ids Transit Deliver Surcharge Ids Transit Deliver Surc…" at bounding box center [546, 227] width 998 height 562
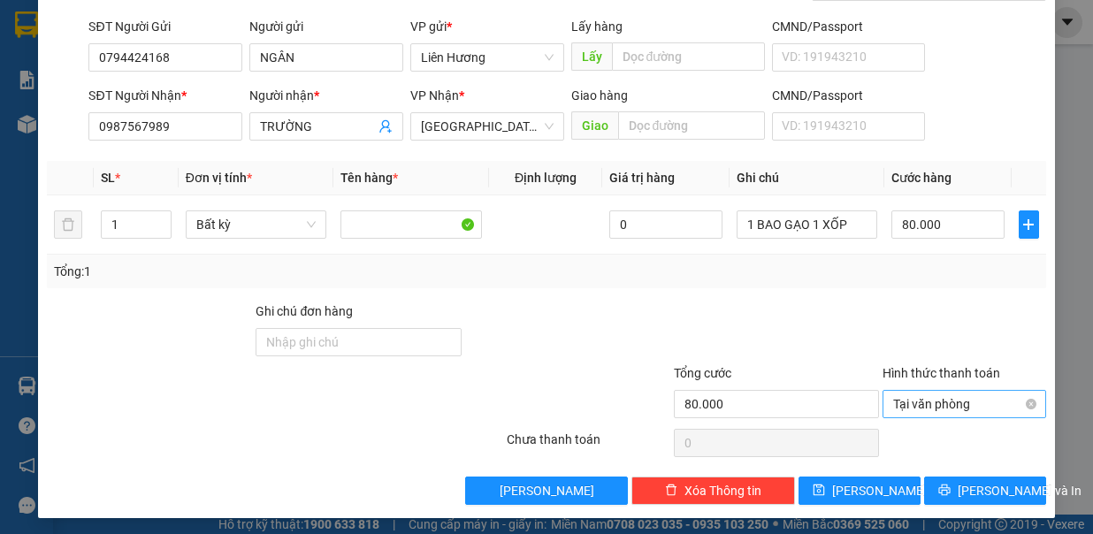
click at [935, 398] on span "Tại văn phòng" at bounding box center [964, 404] width 142 height 27
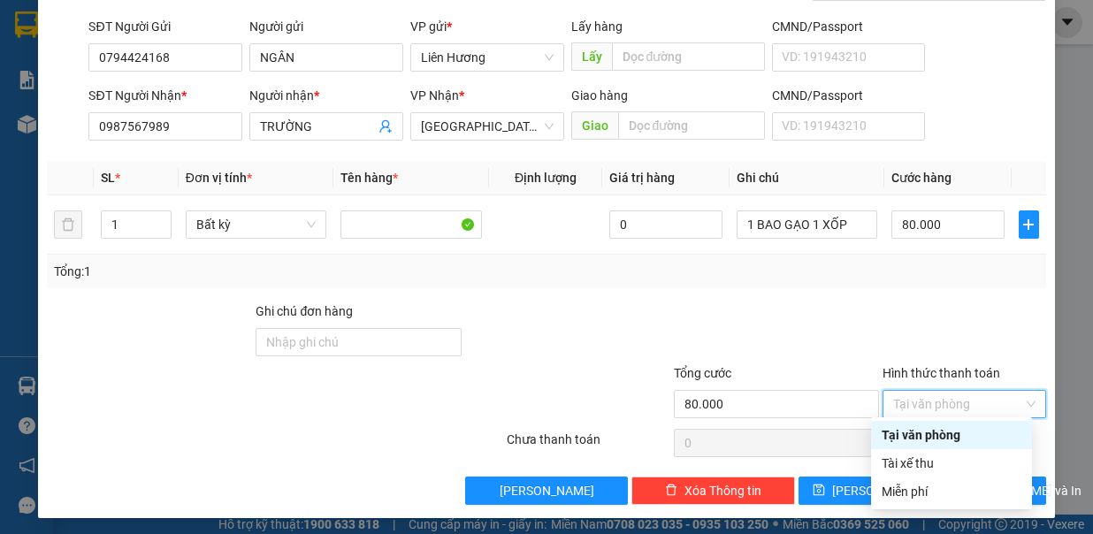
click at [890, 442] on div "Tại văn phòng" at bounding box center [952, 434] width 140 height 19
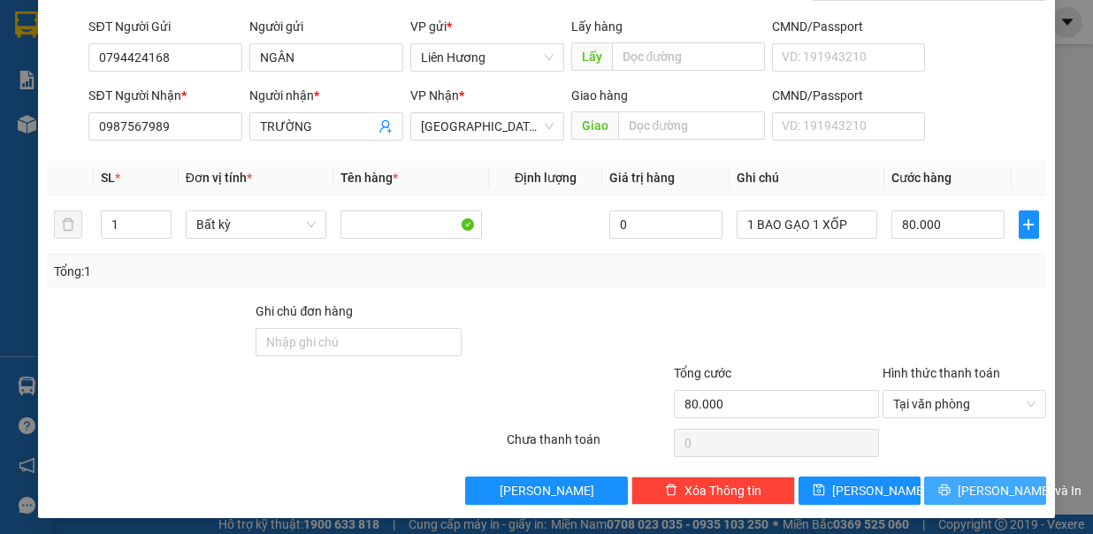
click at [949, 487] on icon "printer" at bounding box center [944, 490] width 12 height 12
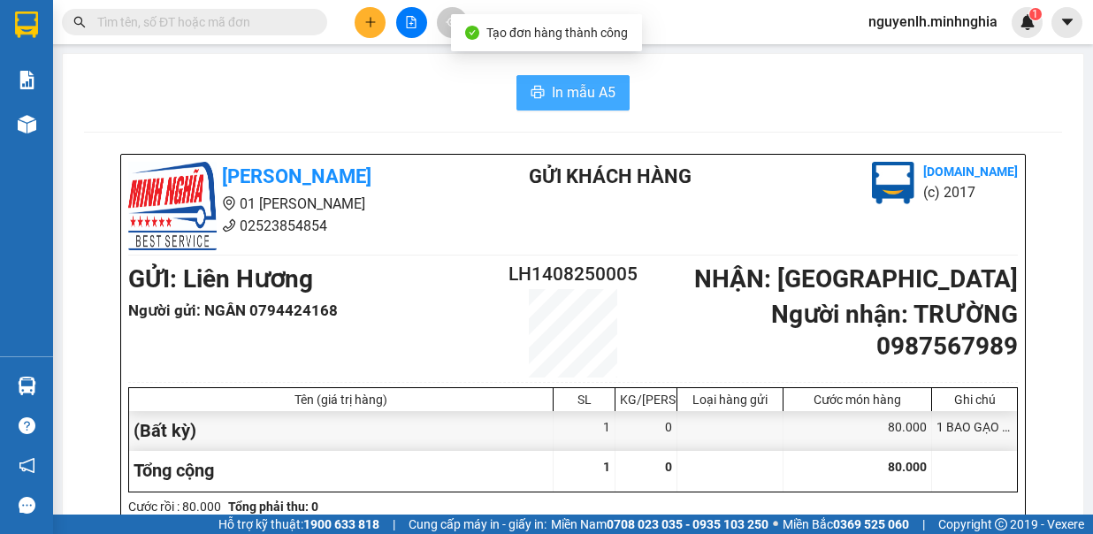
click at [588, 83] on span "In mẫu A5" at bounding box center [584, 92] width 64 height 22
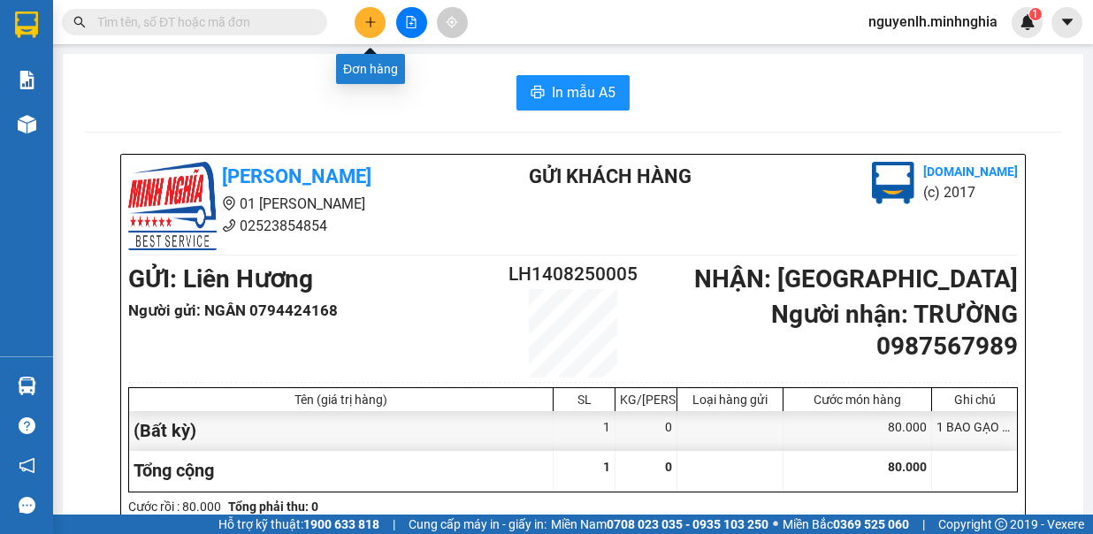
click at [367, 25] on icon "plus" at bounding box center [370, 22] width 12 height 12
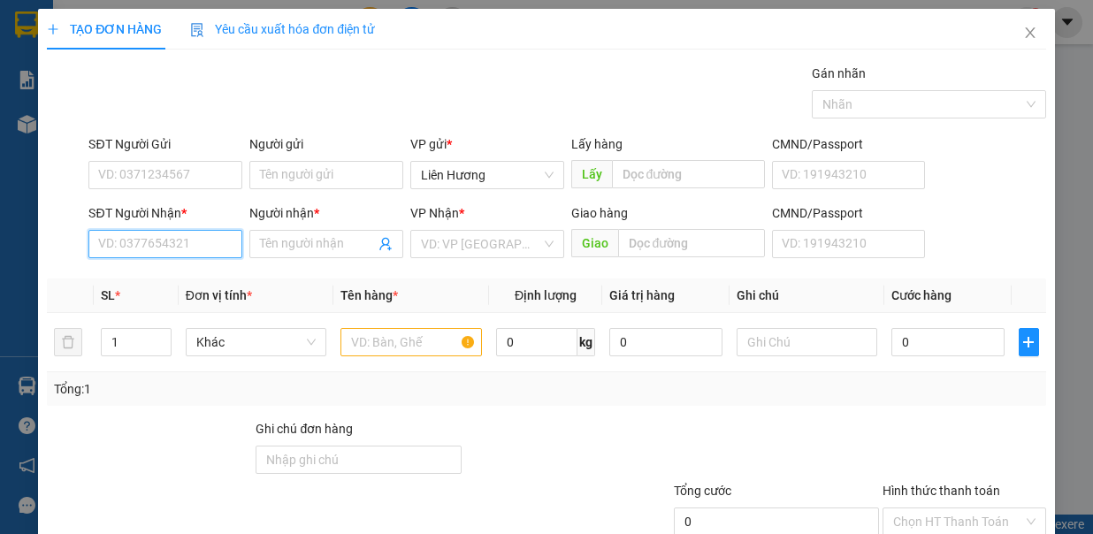
click at [152, 244] on input "SĐT Người Nhận *" at bounding box center [165, 244] width 154 height 28
click at [328, 241] on input "Người nhận *" at bounding box center [317, 243] width 115 height 19
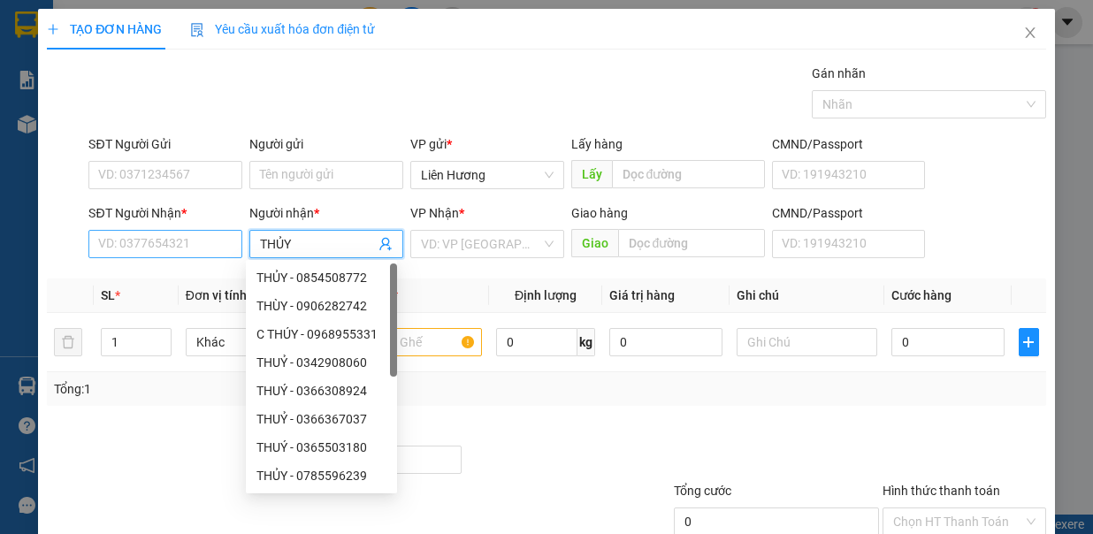
type input "THỦY"
click at [141, 248] on input "SĐT Người Nhận *" at bounding box center [165, 244] width 154 height 28
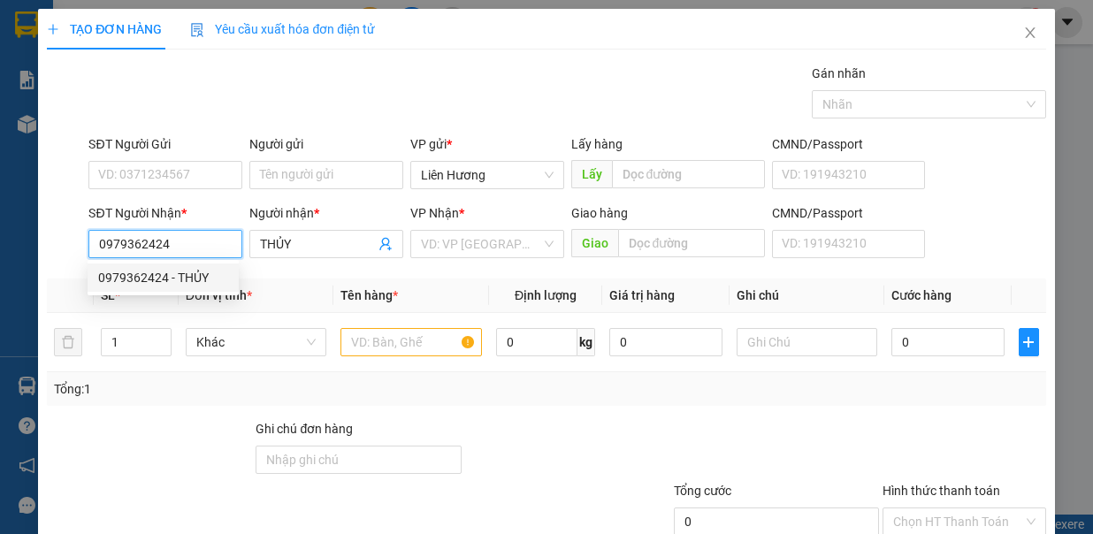
click at [169, 289] on div "0979362424 - THỦY" at bounding box center [163, 278] width 151 height 28
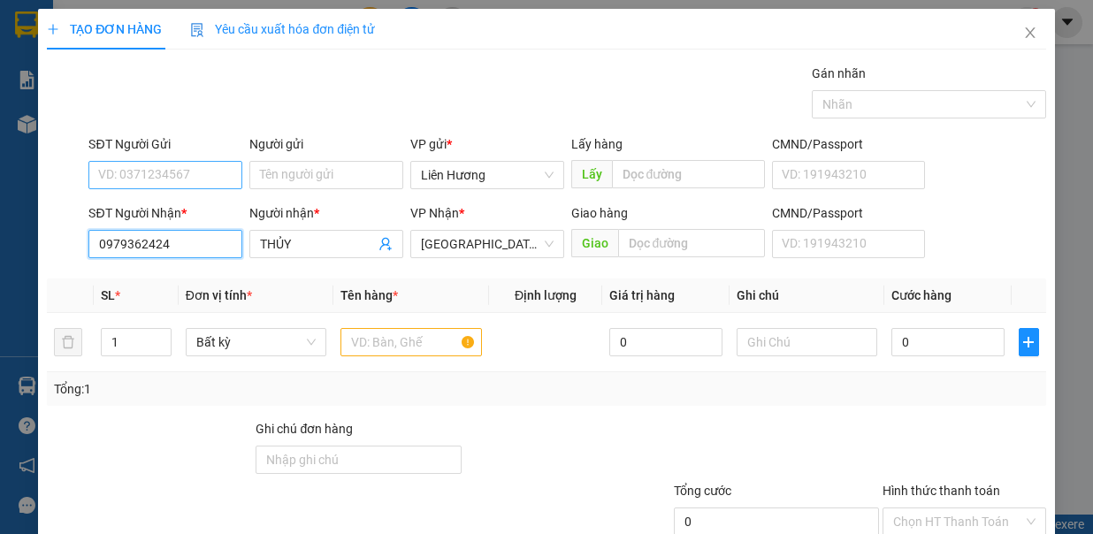
type input "0979362424"
click at [188, 173] on input "SĐT Người Gửi" at bounding box center [165, 175] width 154 height 28
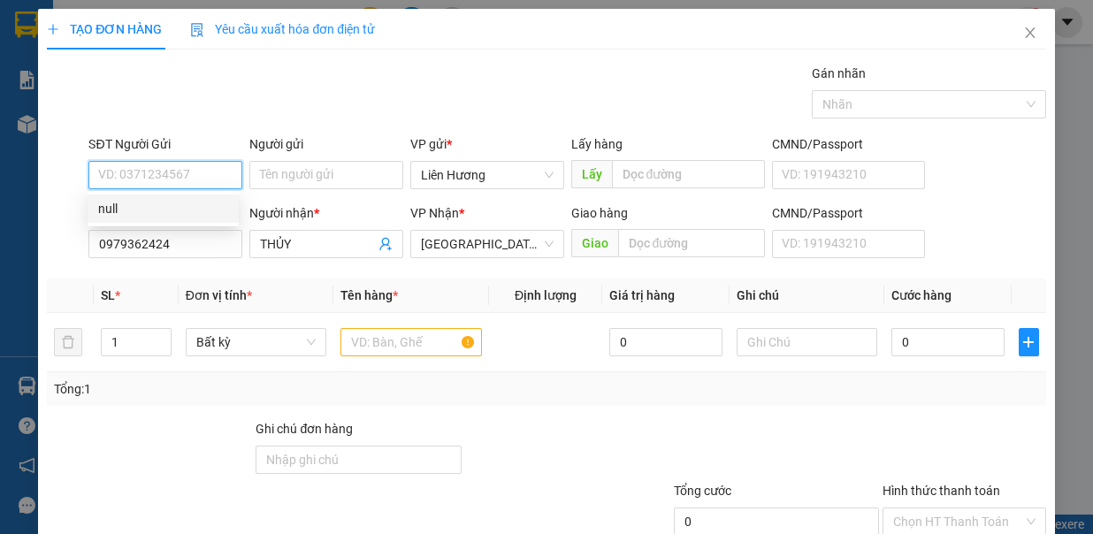
click at [174, 162] on input "SĐT Người Gửi" at bounding box center [165, 175] width 154 height 28
click at [173, 172] on input "SĐT Người Gửi" at bounding box center [165, 175] width 154 height 28
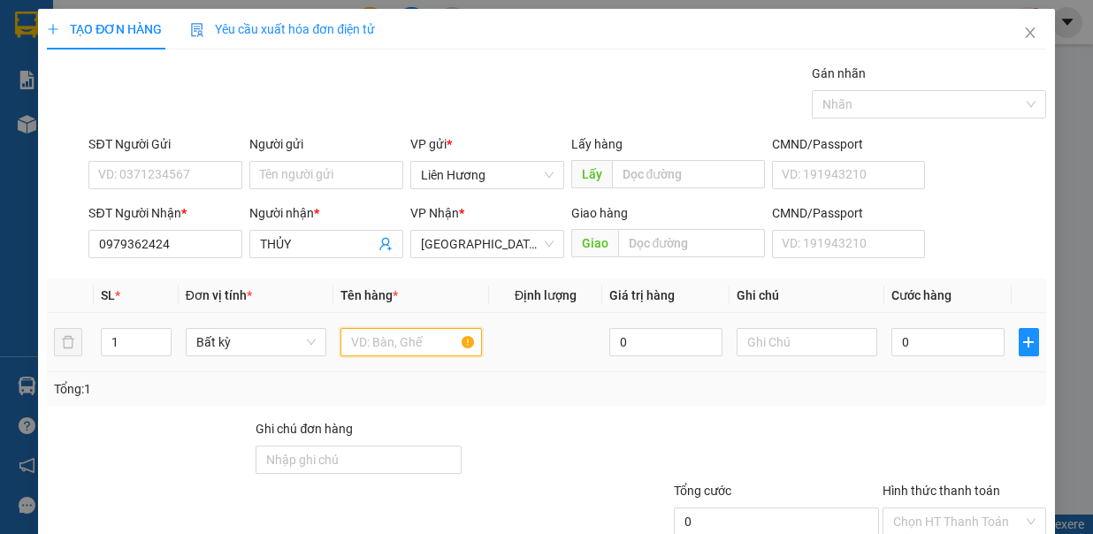
click at [387, 328] on input "text" at bounding box center [410, 342] width 141 height 28
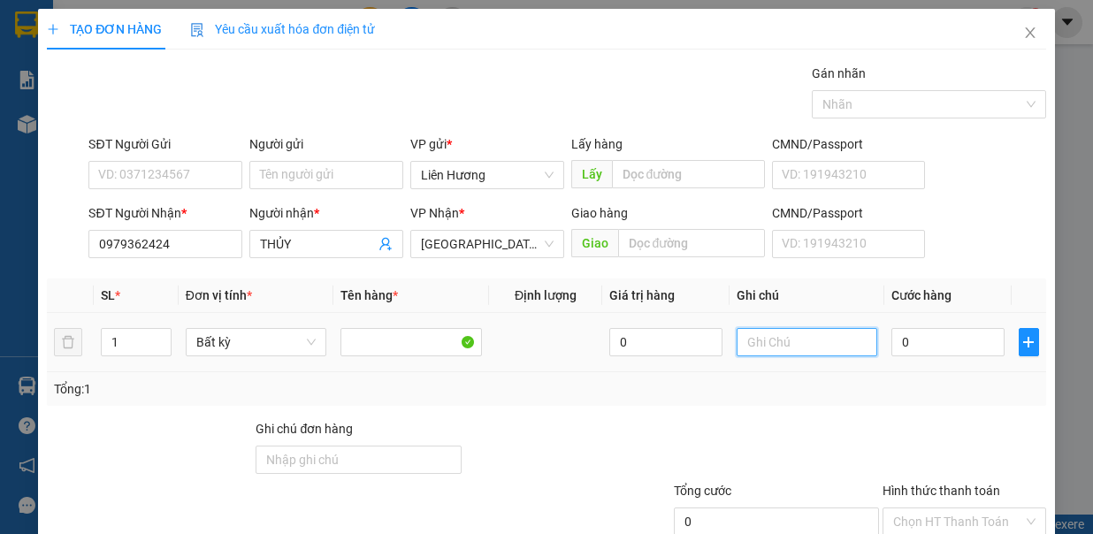
click at [776, 344] on input "text" at bounding box center [807, 342] width 141 height 28
type input "1TXOP"
click at [932, 340] on input "0" at bounding box center [947, 342] width 113 height 28
type input "5"
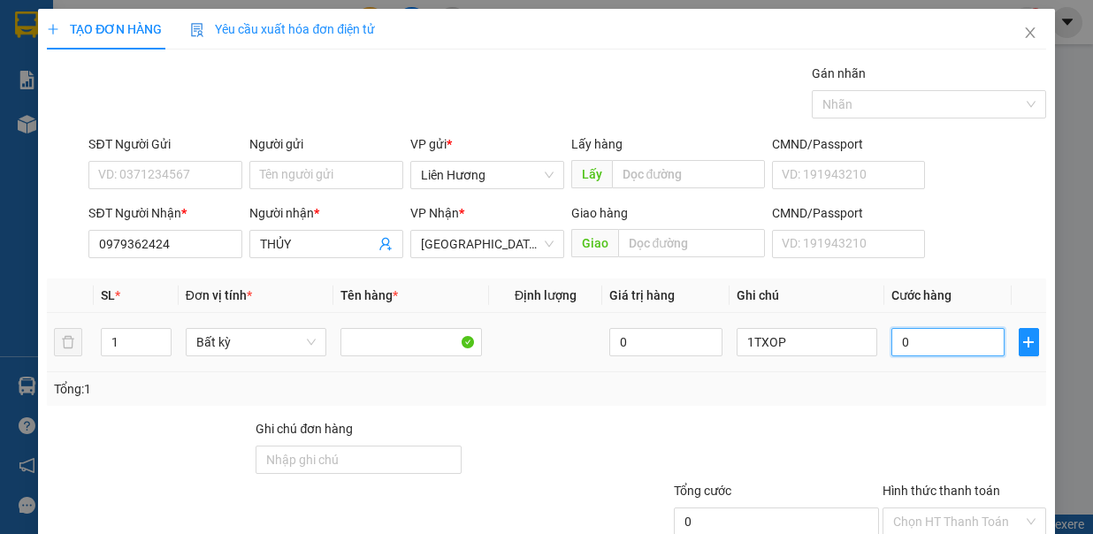
type input "5"
type input "0"
type input "04"
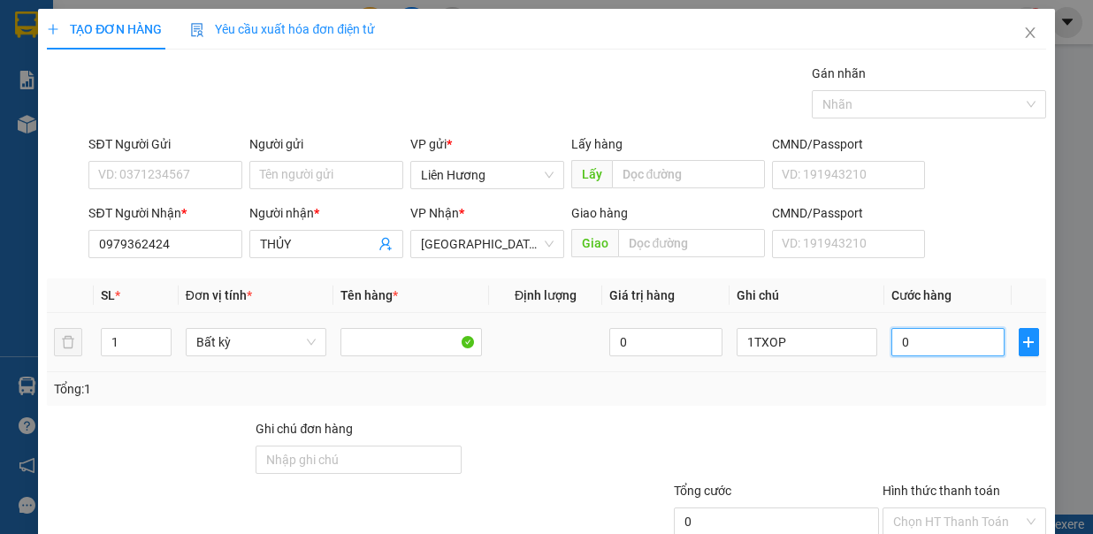
type input "4"
type input "040"
type input "40"
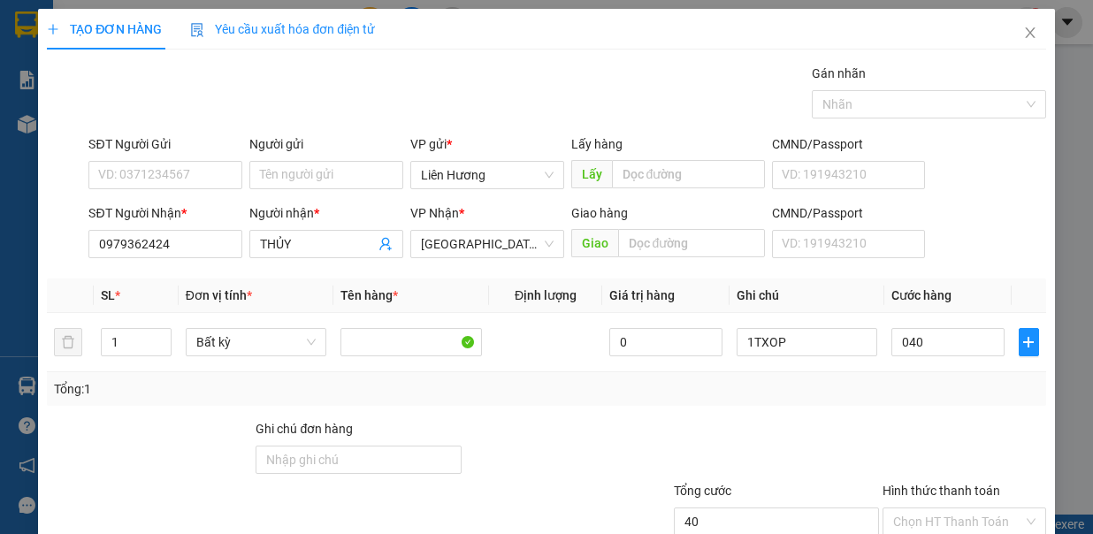
type input "40.000"
click at [651, 424] on div at bounding box center [567, 450] width 209 height 62
click at [168, 173] on input "SĐT Người Gửi" at bounding box center [165, 175] width 154 height 28
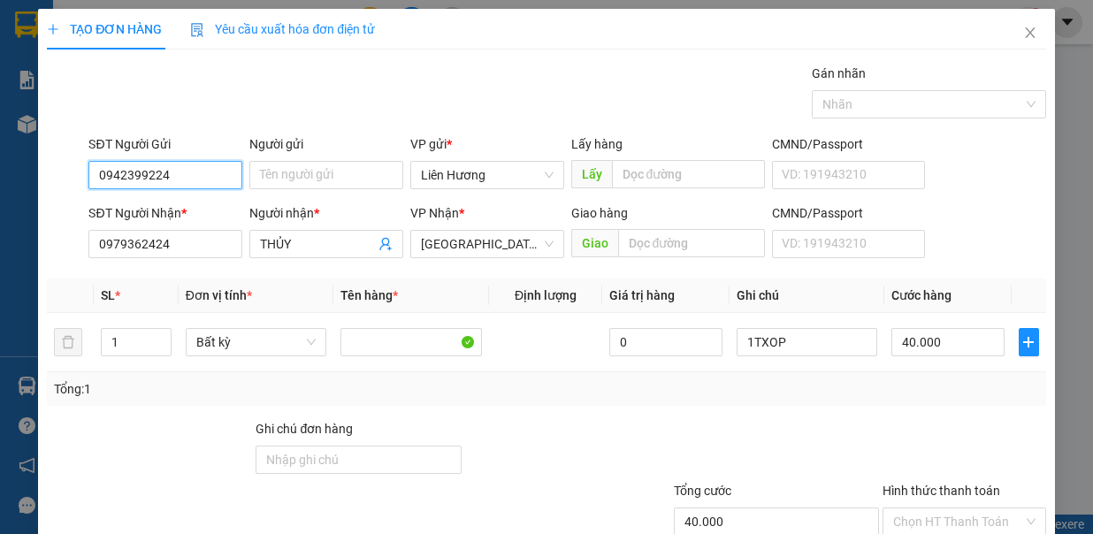
type input "0942399224"
click at [240, 419] on div at bounding box center [149, 450] width 209 height 62
click at [928, 508] on input "Hình thức thanh toán" at bounding box center [958, 521] width 130 height 27
type input "0"
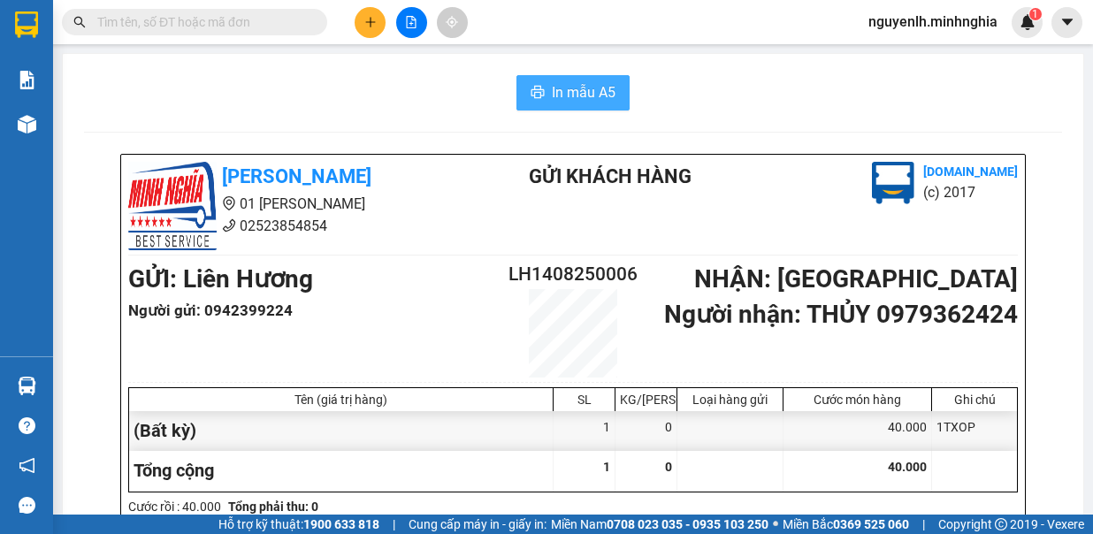
click at [582, 97] on span "In mẫu A5" at bounding box center [584, 92] width 64 height 22
click at [570, 83] on span "In mẫu A5" at bounding box center [584, 92] width 64 height 22
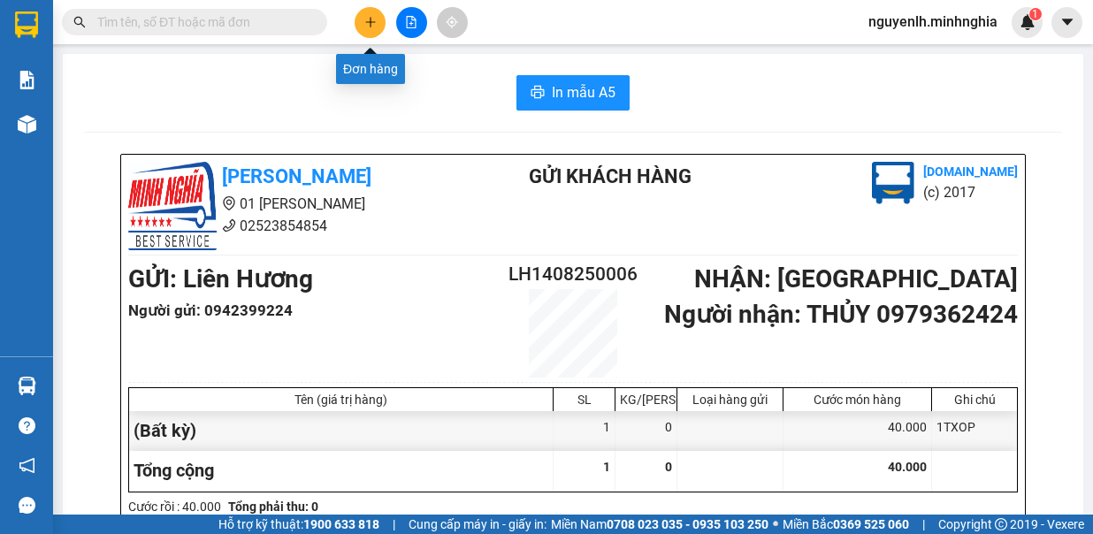
click at [357, 19] on button at bounding box center [370, 22] width 31 height 31
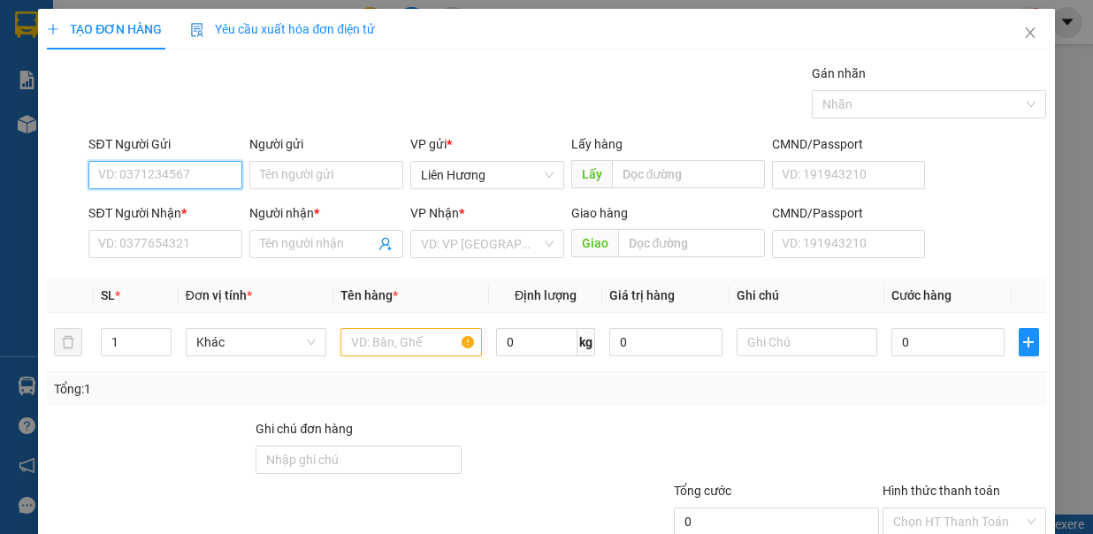
click at [195, 180] on input "SĐT Người Gửi" at bounding box center [165, 175] width 154 height 28
click at [164, 248] on input "SĐT Người Nhận *" at bounding box center [165, 244] width 154 height 28
click at [192, 410] on div "Transit Pickup Surcharge Ids Transit Deliver Surcharge Ids Transit Deliver Surc…" at bounding box center [546, 345] width 998 height 562
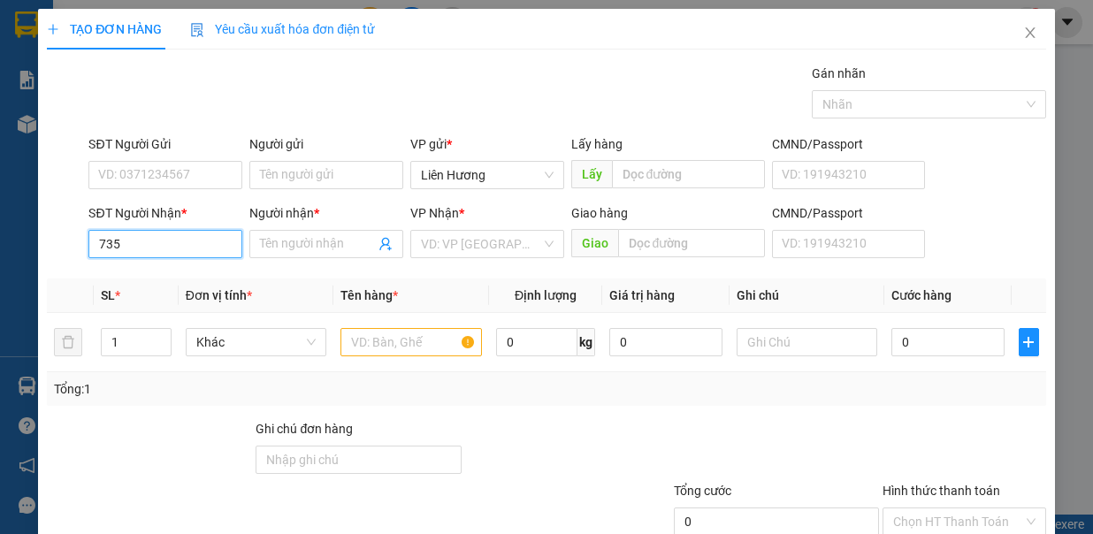
click at [193, 251] on input "735" at bounding box center [165, 244] width 154 height 28
click at [191, 241] on input "735" at bounding box center [165, 244] width 154 height 28
click at [181, 271] on div "0989830735 - SƠN" at bounding box center [163, 277] width 130 height 19
type input "0989830735"
type input "SƠN"
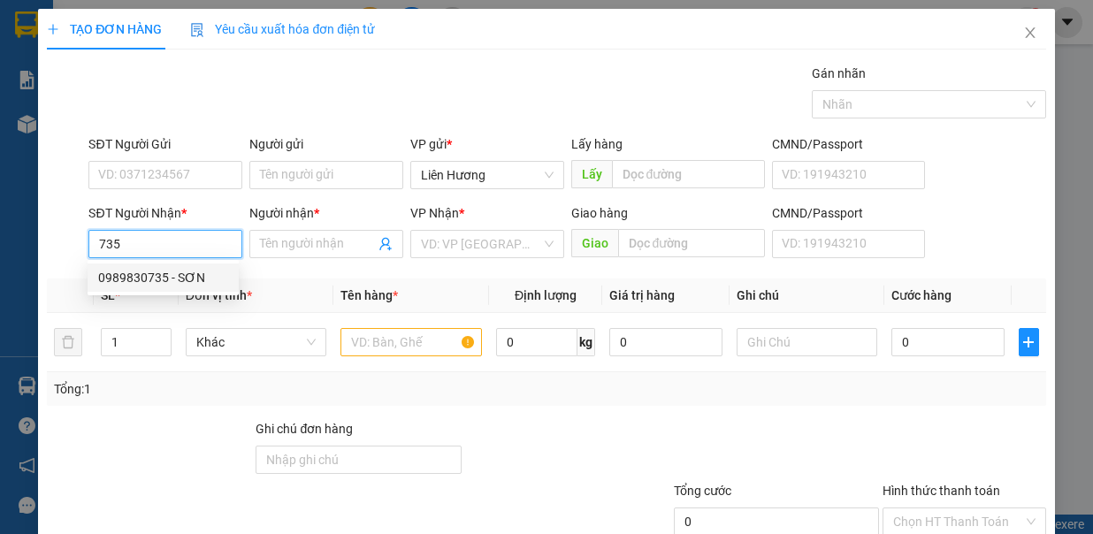
type input "N3 TÂN VẠN"
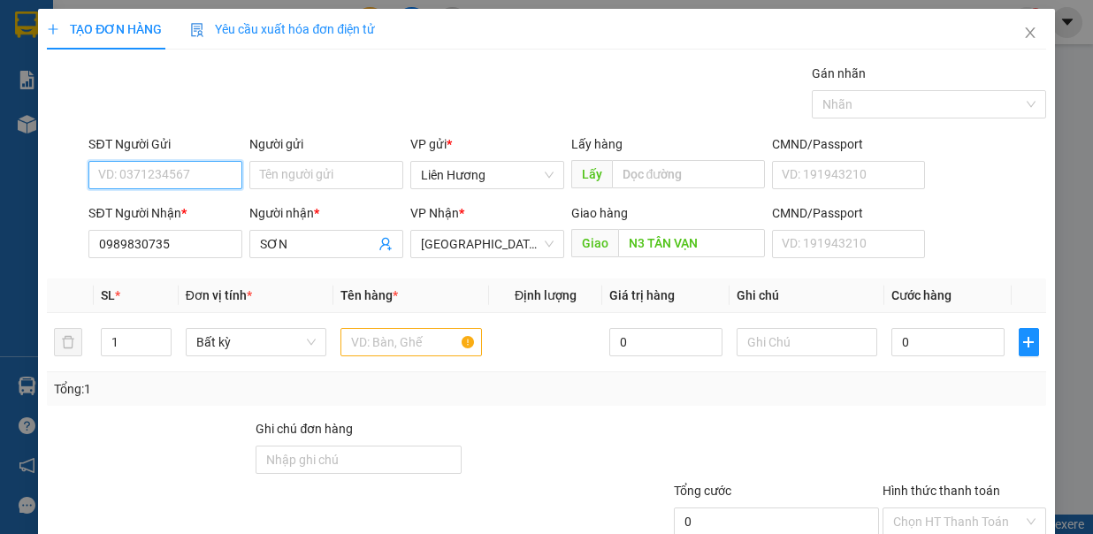
click at [144, 170] on input "SĐT Người Gửi" at bounding box center [165, 175] width 154 height 28
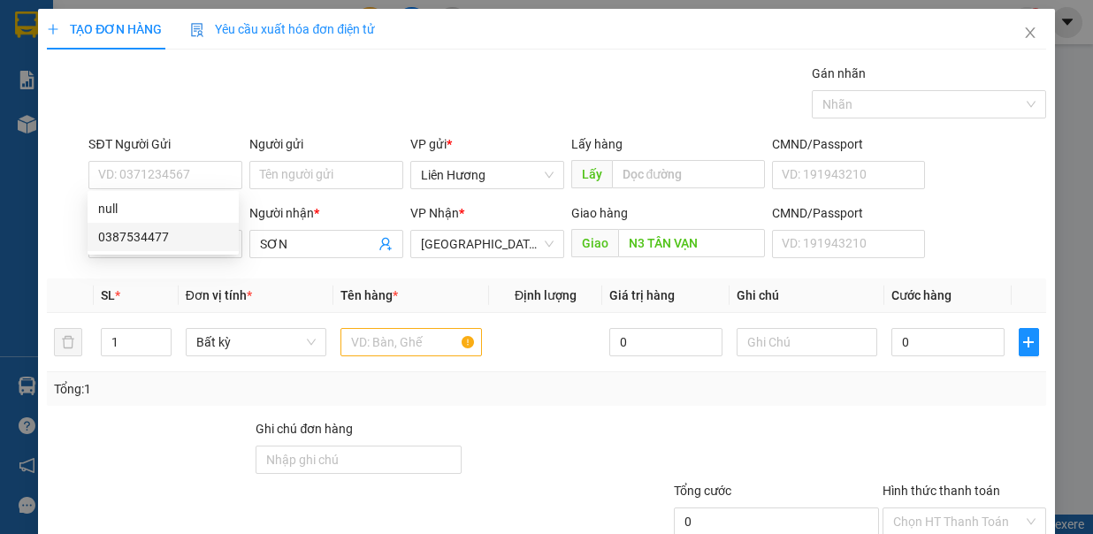
click at [294, 283] on th "Đơn vị tính *" at bounding box center [257, 296] width 156 height 34
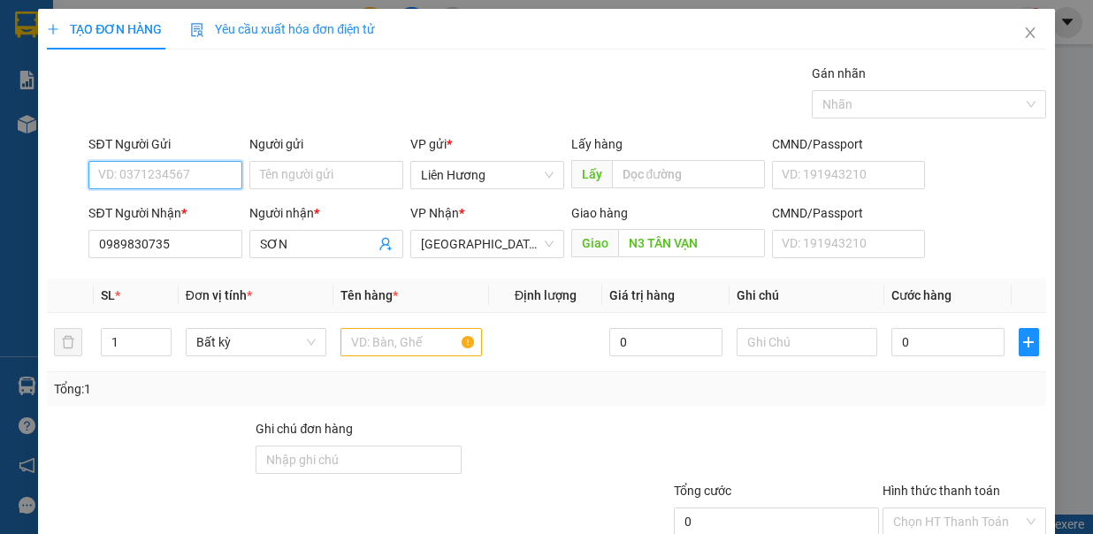
click at [146, 177] on input "SĐT Người Gửi" at bounding box center [165, 175] width 154 height 28
click at [184, 239] on div "0387534477" at bounding box center [163, 236] width 130 height 19
type input "0387534477"
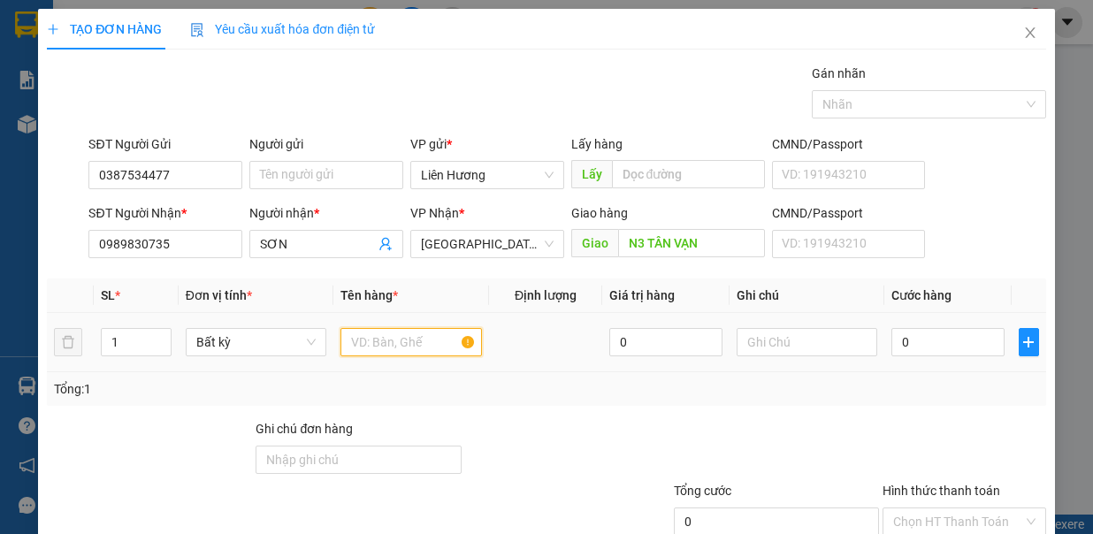
click at [376, 334] on input "text" at bounding box center [410, 342] width 141 height 28
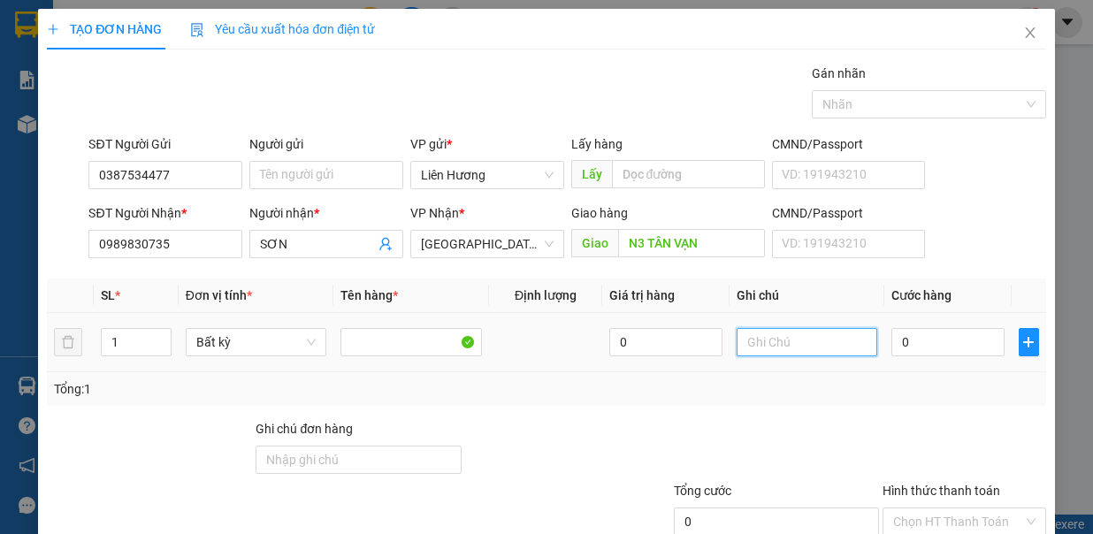
click at [775, 335] on input "text" at bounding box center [807, 342] width 141 height 28
type input "1TXOP"
click at [778, 398] on div "Tổng: 1" at bounding box center [546, 389] width 998 height 34
click at [913, 336] on input "0" at bounding box center [947, 342] width 113 height 28
type input "7"
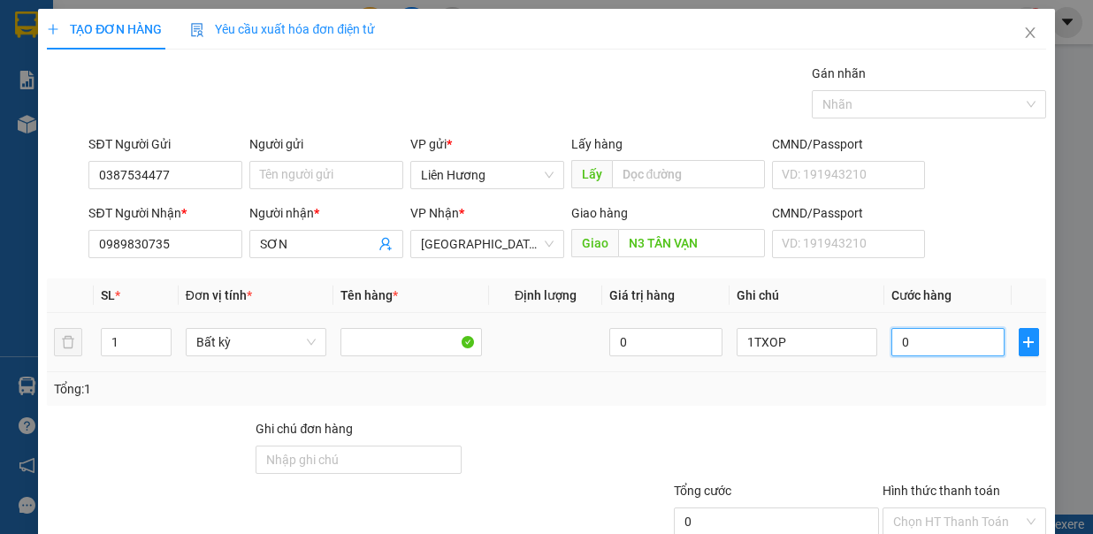
type input "7"
type input "70"
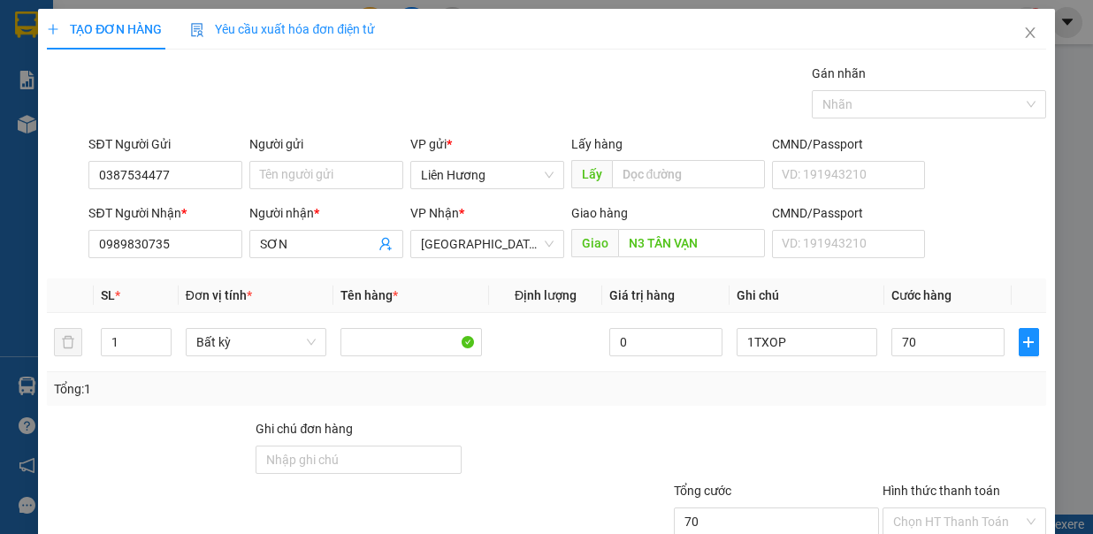
type input "70.000"
click at [897, 379] on div "Tổng: 1" at bounding box center [546, 388] width 984 height 19
click at [944, 508] on input "Hình thức thanh toán" at bounding box center [958, 521] width 130 height 27
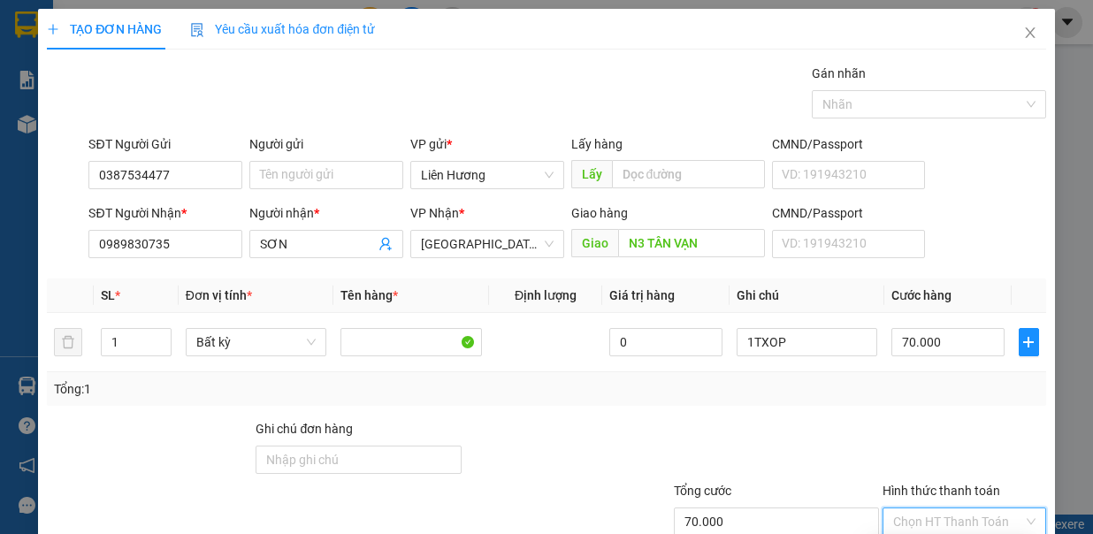
type input "0"
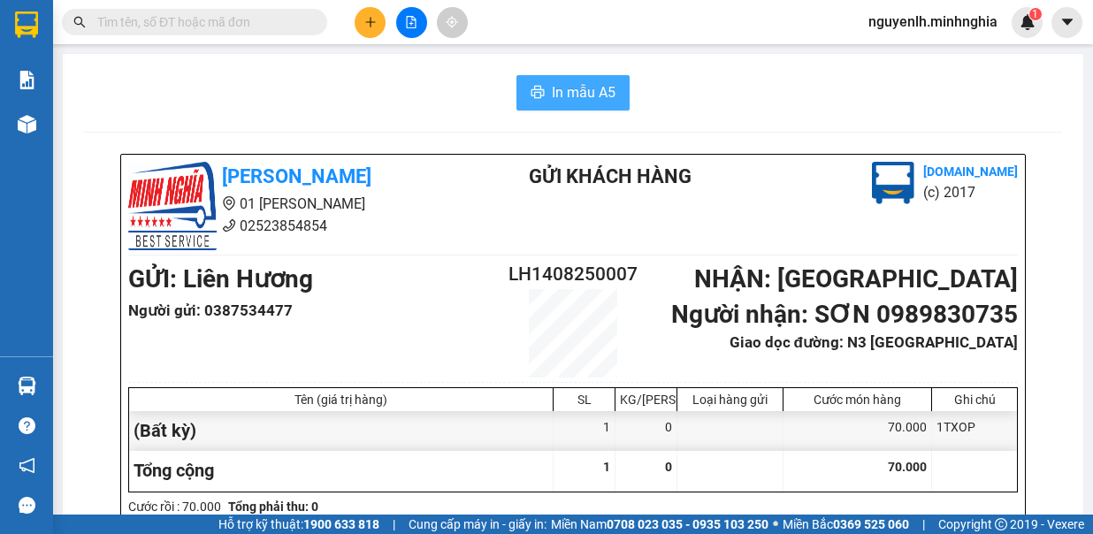
click at [582, 101] on span "In mẫu A5" at bounding box center [584, 92] width 64 height 22
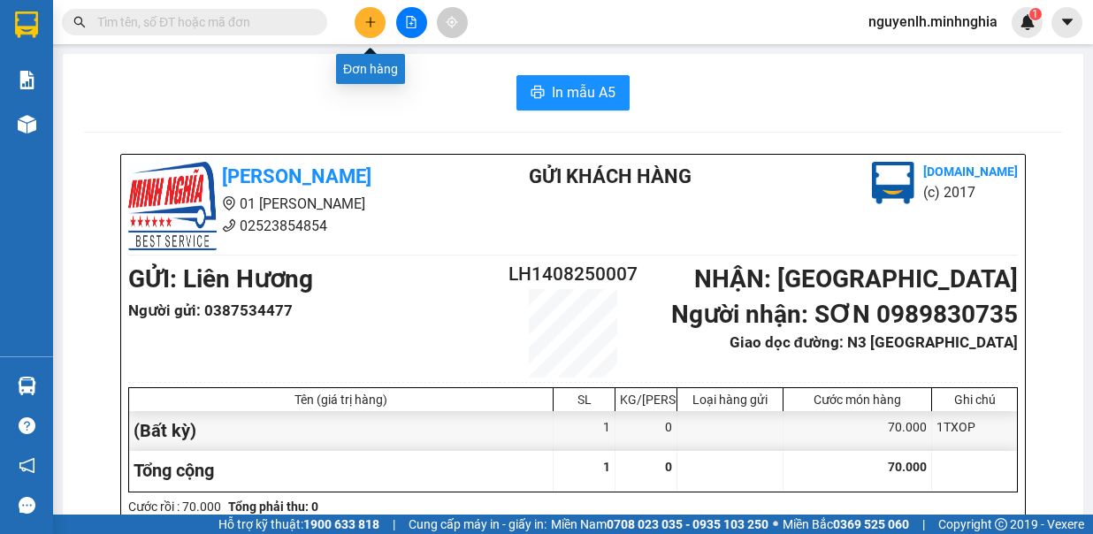
click at [363, 21] on button at bounding box center [370, 22] width 31 height 31
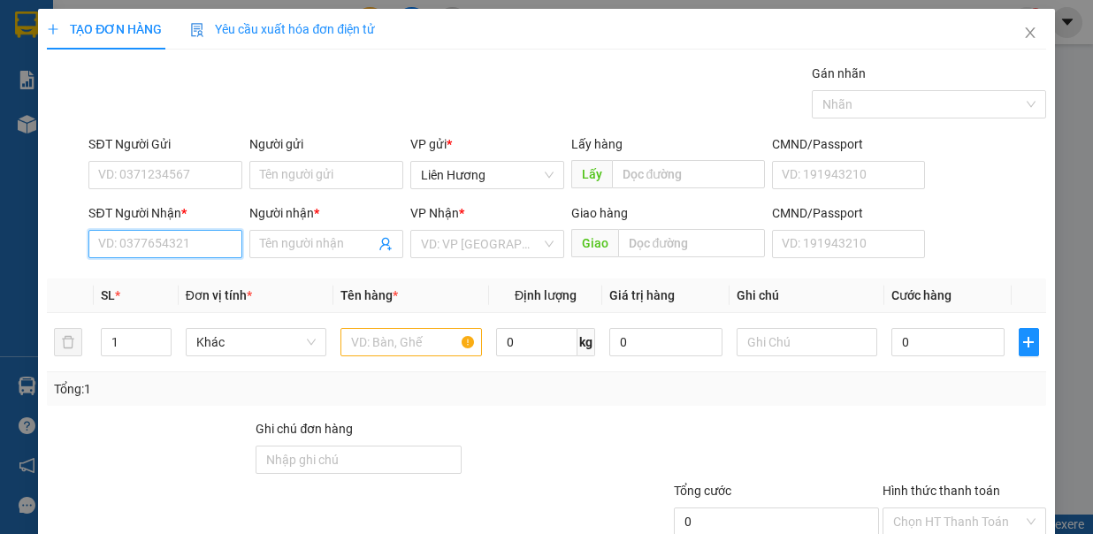
click at [145, 241] on input "SĐT Người Nhận *" at bounding box center [165, 244] width 154 height 28
click at [1023, 31] on icon "close" at bounding box center [1030, 33] width 14 height 14
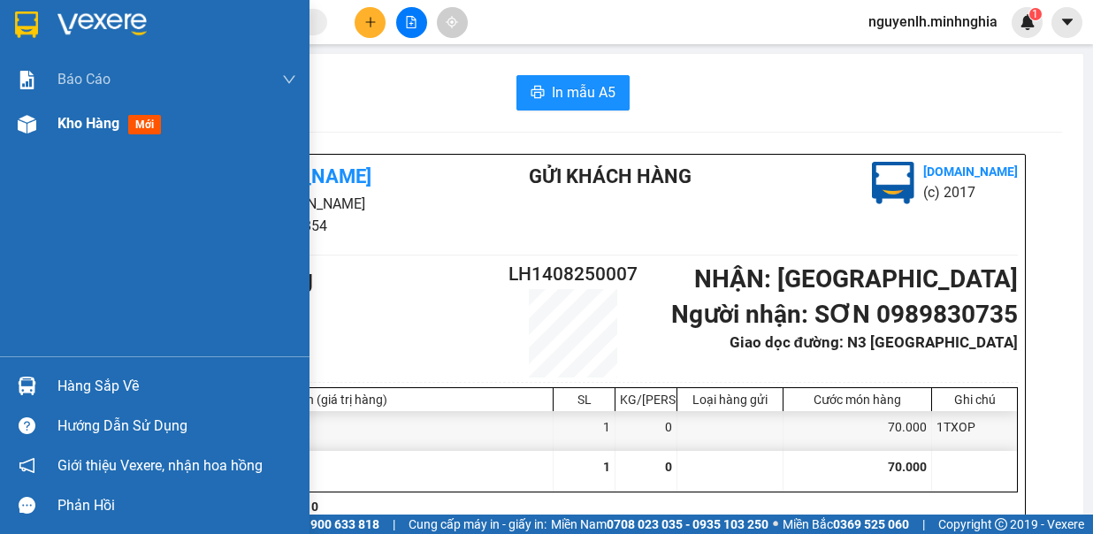
click at [109, 124] on span "Kho hàng" at bounding box center [88, 123] width 62 height 17
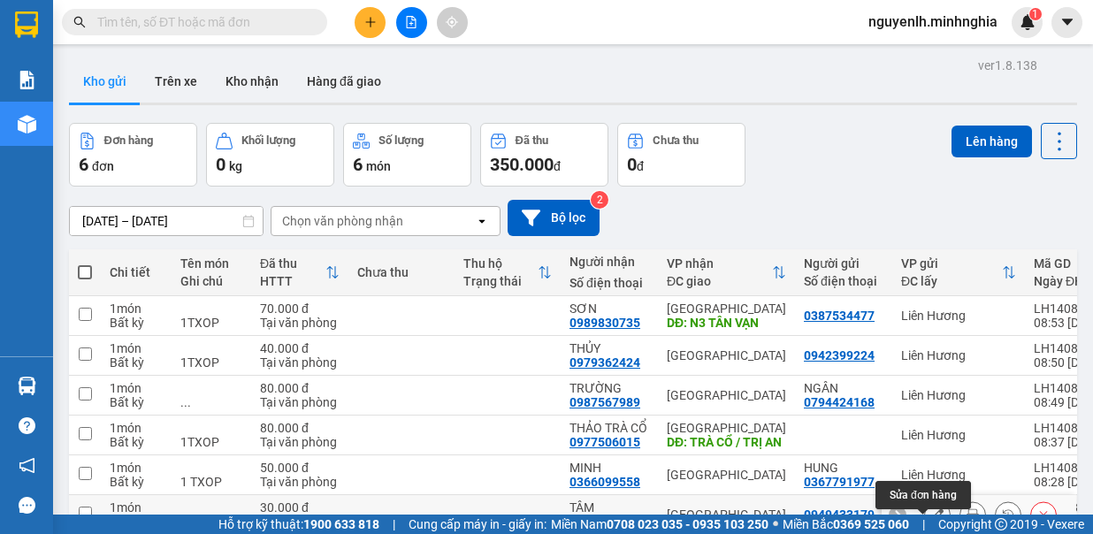
click at [931, 508] on icon at bounding box center [937, 514] width 12 height 12
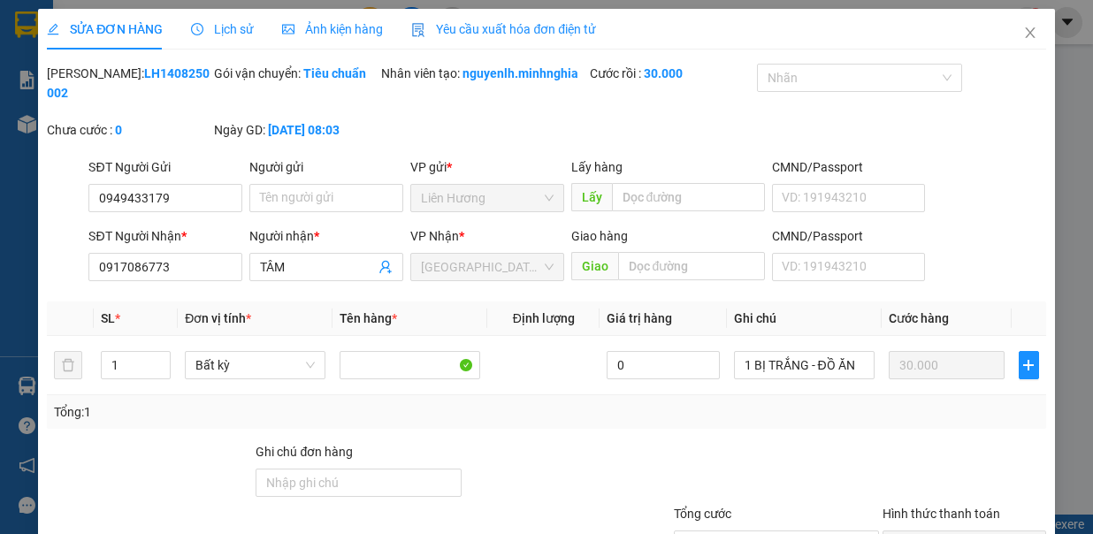
type input "0949433179"
type input "0917086773"
type input "30.000"
click at [191, 281] on input "0917086773" at bounding box center [165, 267] width 154 height 28
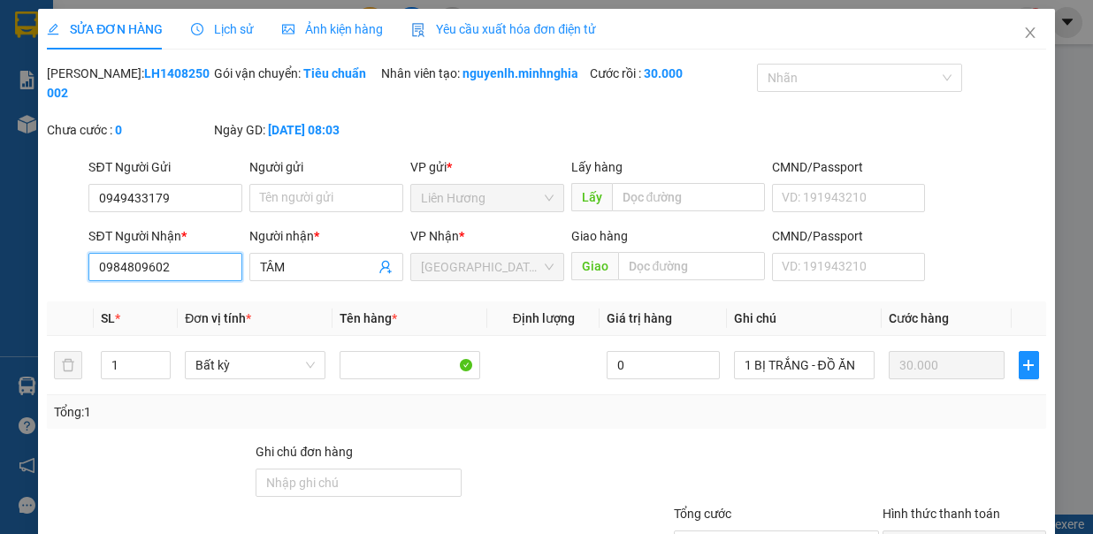
type input "0984809602"
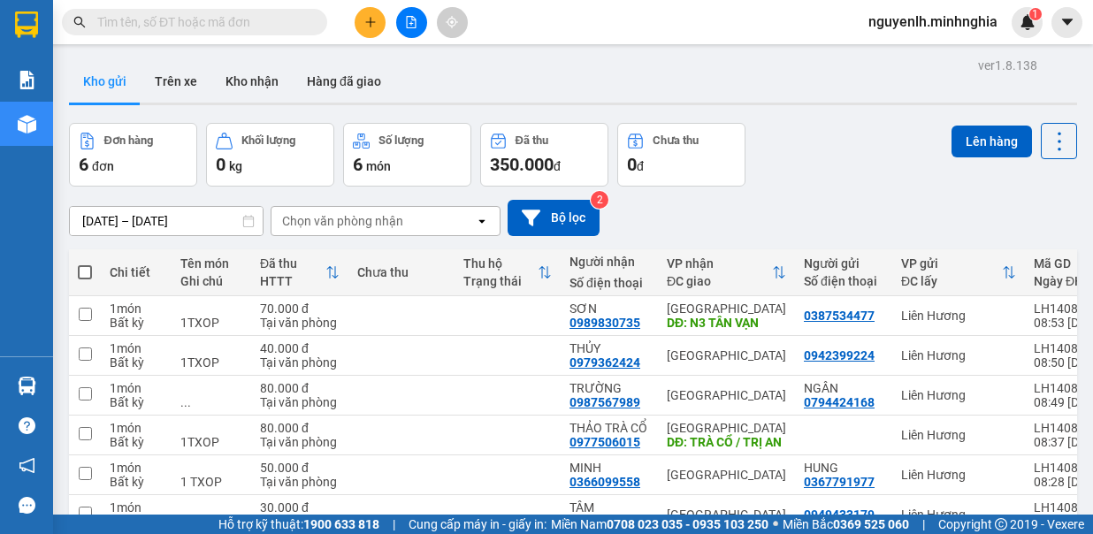
click at [78, 274] on span at bounding box center [85, 272] width 14 height 14
click at [85, 264] on input "checkbox" at bounding box center [85, 264] width 0 height 0
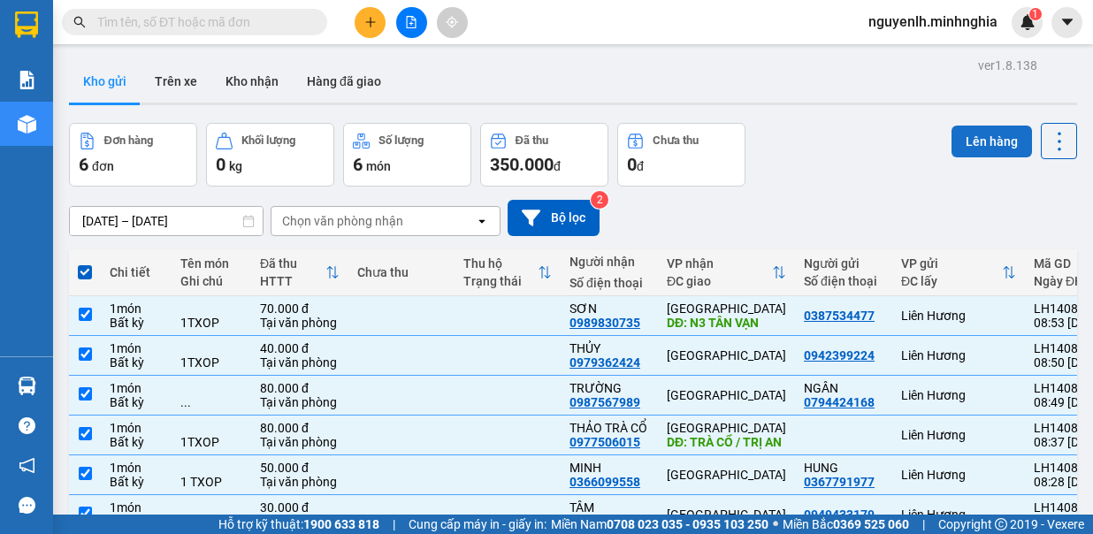
click at [975, 131] on button "Lên hàng" at bounding box center [992, 142] width 80 height 32
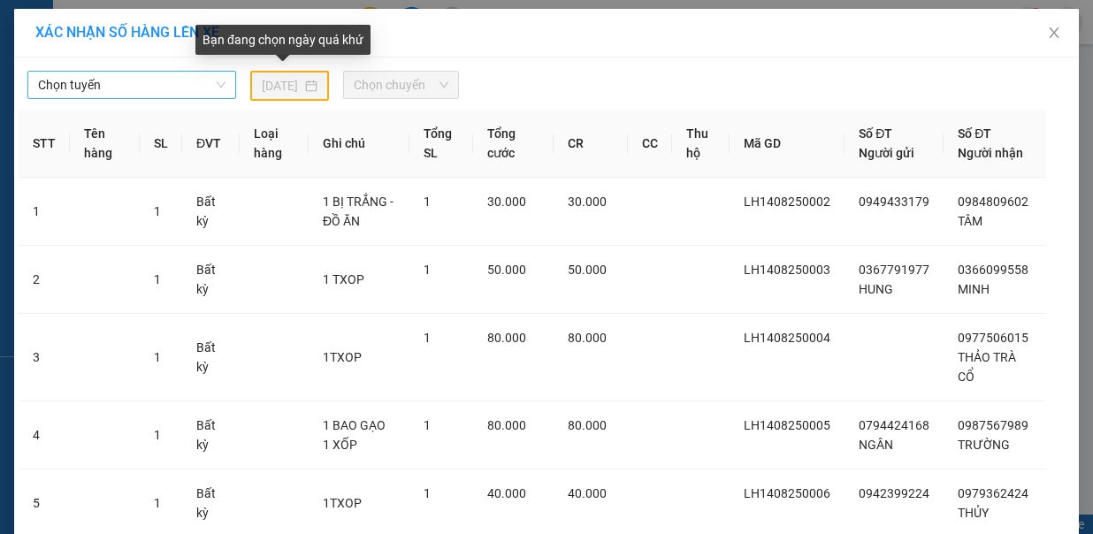
click at [159, 88] on span "Chọn tuyến" at bounding box center [131, 85] width 187 height 27
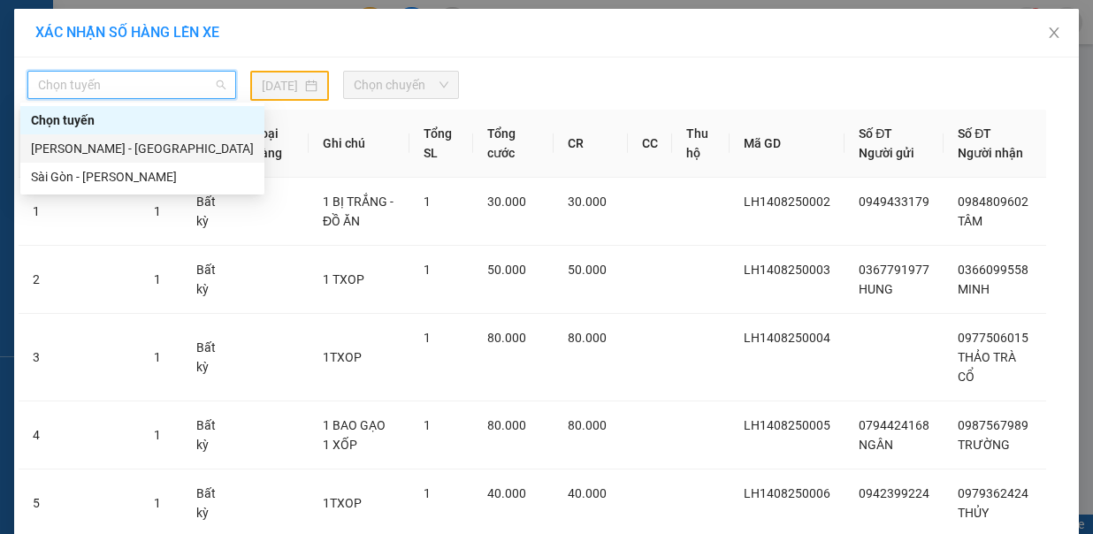
click at [115, 155] on div "[PERSON_NAME] - [GEOGRAPHIC_DATA]" at bounding box center [142, 148] width 223 height 19
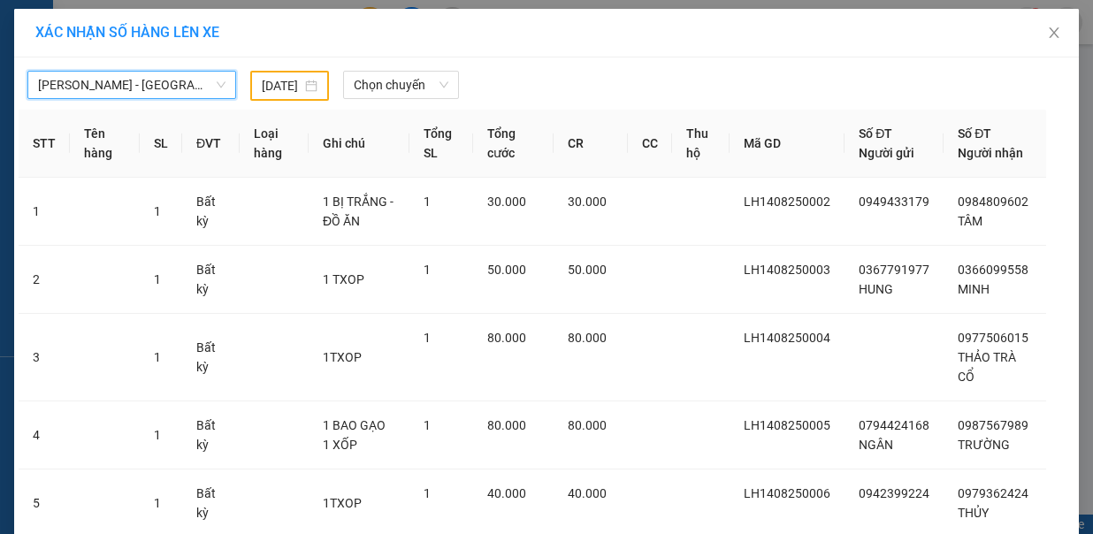
click at [272, 88] on input "[DATE]" at bounding box center [282, 85] width 40 height 19
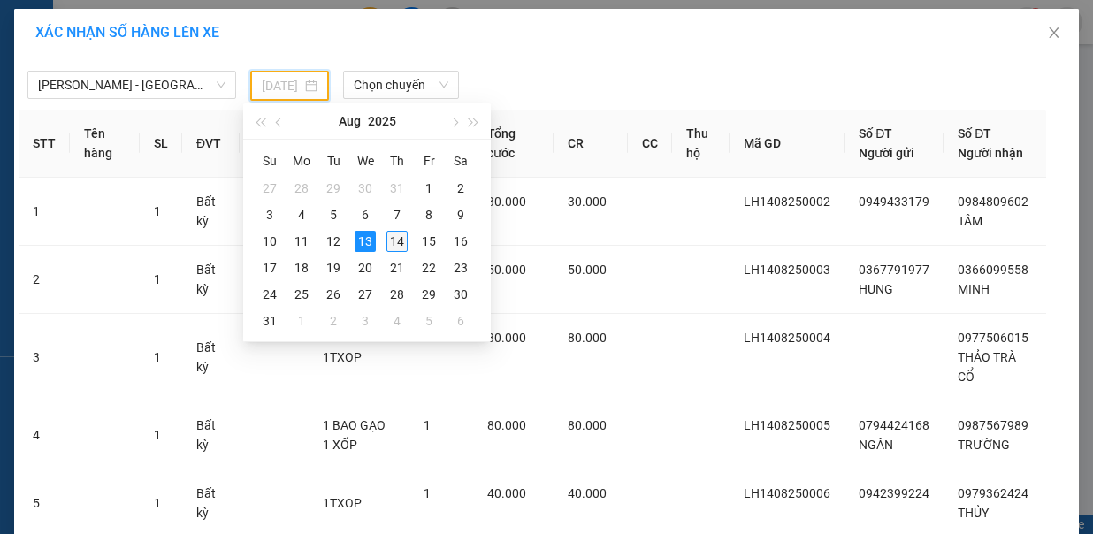
click at [395, 235] on div "14" at bounding box center [396, 241] width 21 height 21
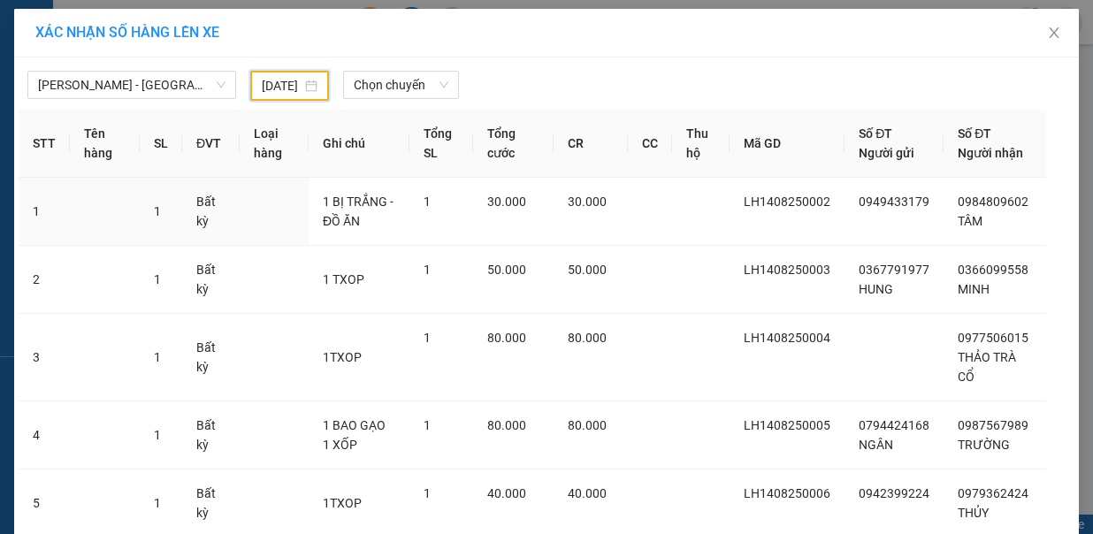
type input "[DATE]"
click at [414, 85] on span "Chọn chuyến" at bounding box center [401, 85] width 95 height 27
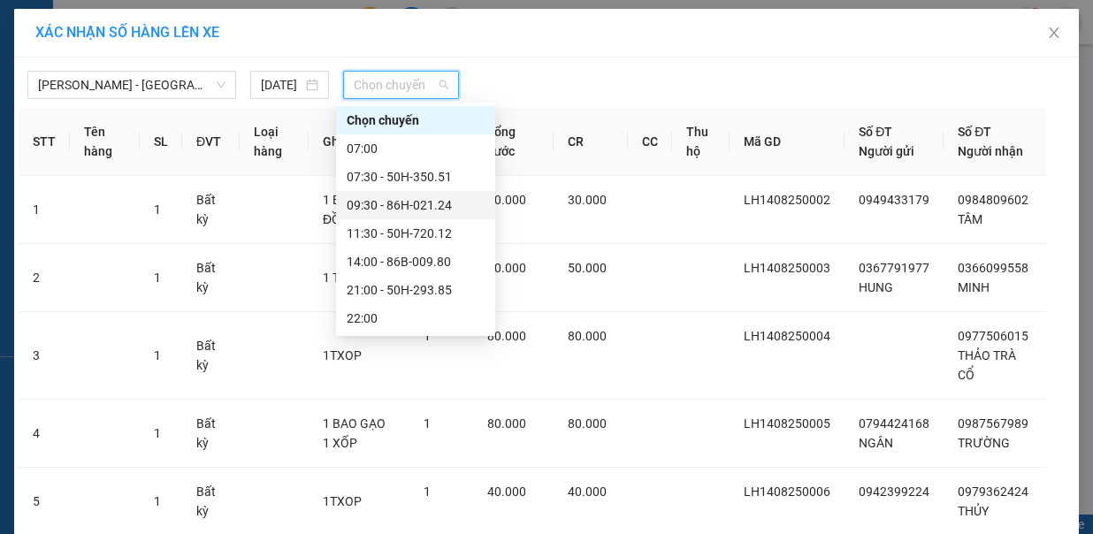
click at [403, 202] on div "09:30 - 86H-021.24" at bounding box center [416, 204] width 138 height 19
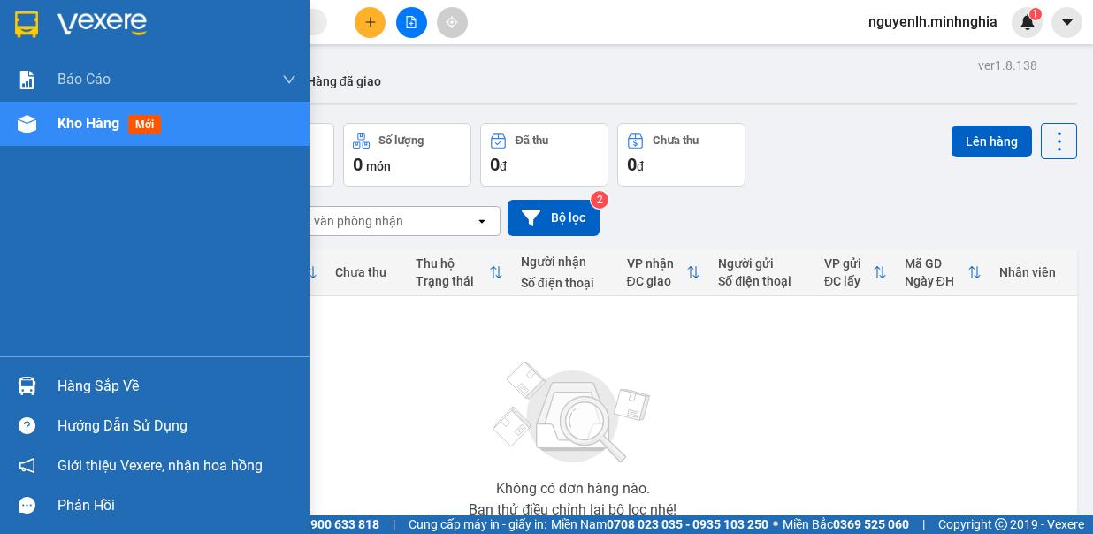
click at [93, 131] on span "Kho hàng" at bounding box center [88, 123] width 62 height 17
click at [199, 124] on div "Kho hàng mới" at bounding box center [176, 124] width 239 height 44
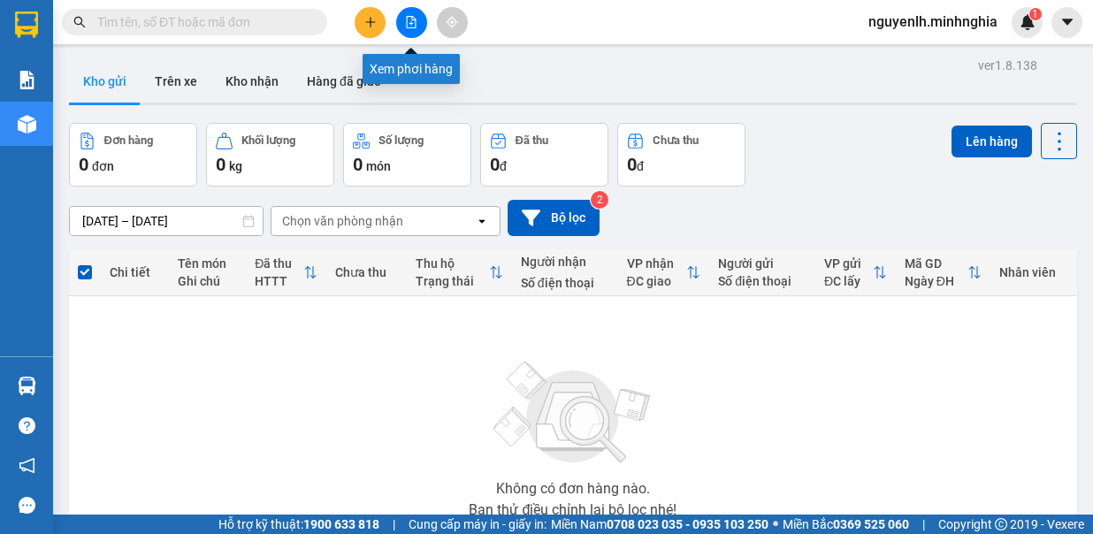
click at [416, 14] on button at bounding box center [411, 22] width 31 height 31
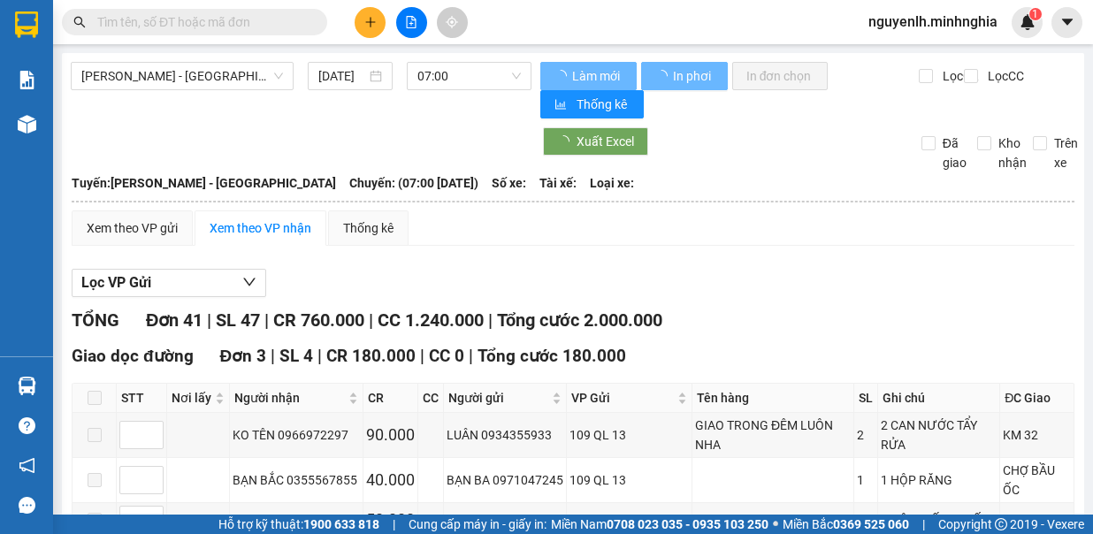
type input "[DATE]"
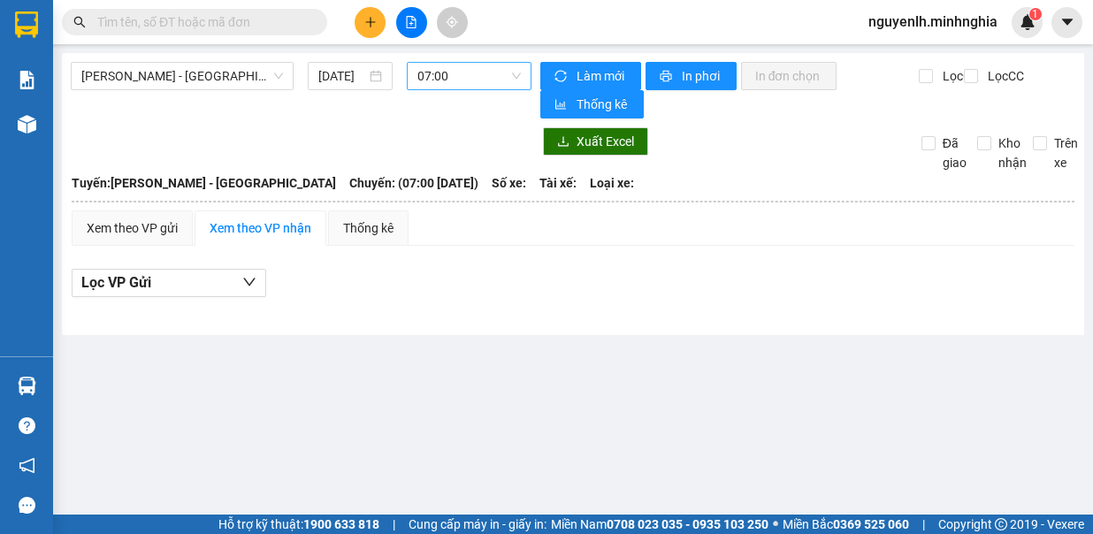
click at [478, 73] on span "07:00" at bounding box center [468, 76] width 103 height 27
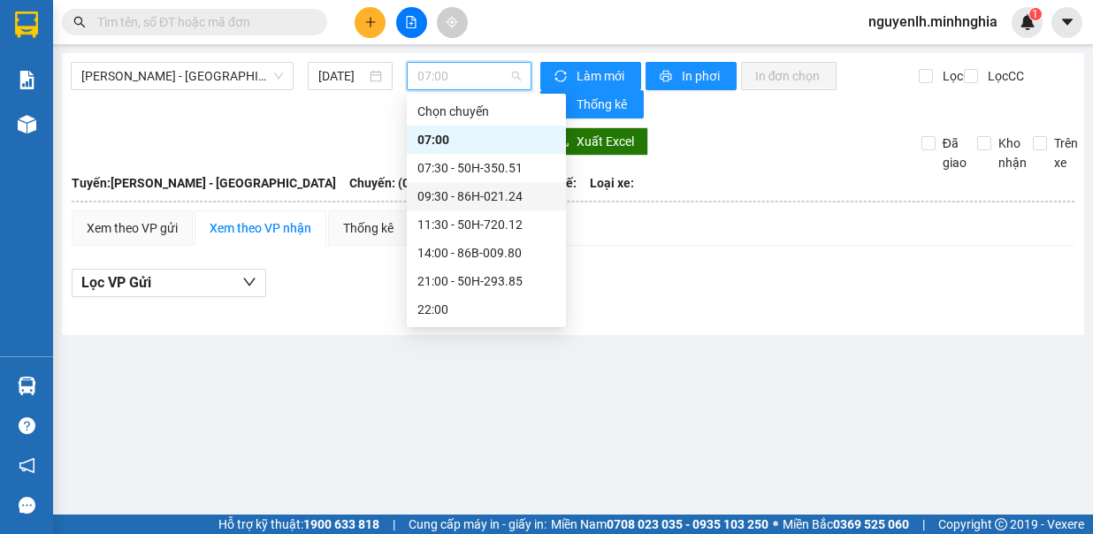
drag, startPoint x: 439, startPoint y: 211, endPoint x: 444, endPoint y: 189, distance: 22.7
click at [444, 189] on div "Chọn chuyến 07:00 07:30 - 50H-350.51 09:30 - 86H-021.24 11:30 - 50H-720.12 14:0…" at bounding box center [486, 281] width 159 height 368
click at [444, 189] on div "09:30 - 86H-021.24" at bounding box center [486, 196] width 138 height 19
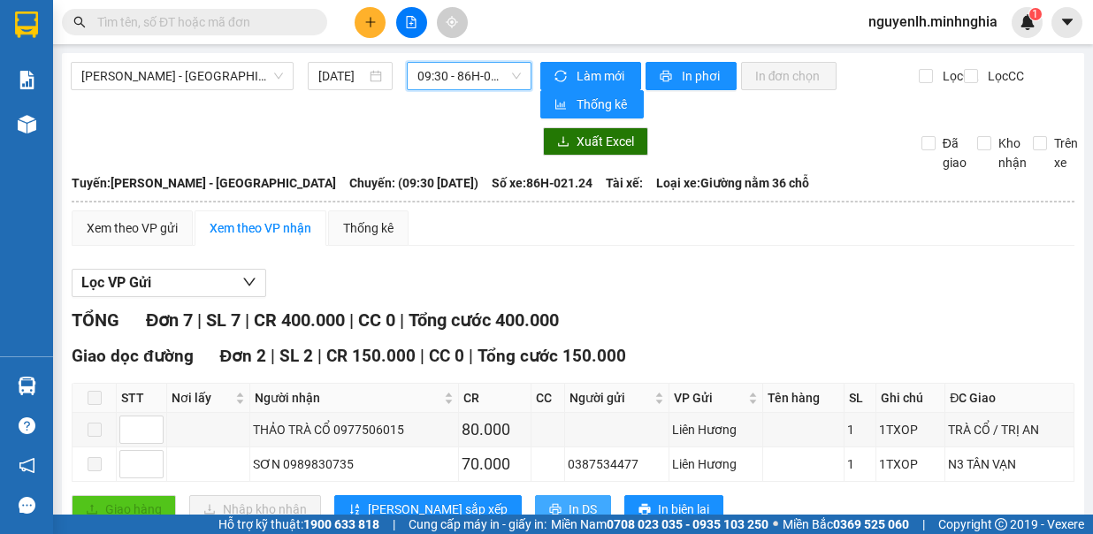
click at [569, 500] on span "In DS" at bounding box center [583, 509] width 28 height 19
click at [220, 14] on input "text" at bounding box center [201, 21] width 209 height 19
click at [191, 26] on input "text" at bounding box center [201, 21] width 209 height 19
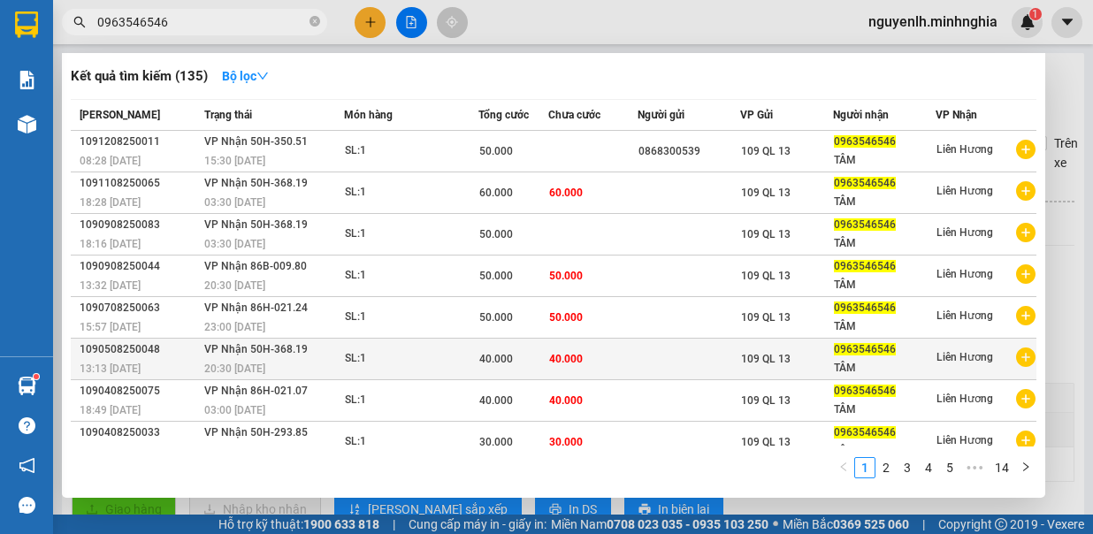
type input "0963546546"
